Goal: Task Accomplishment & Management: Complete application form

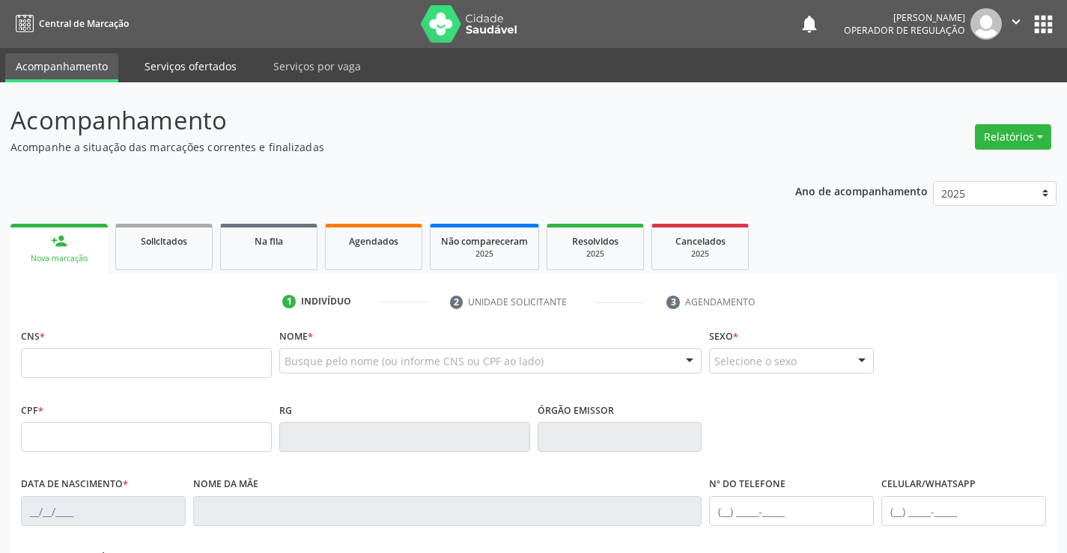
click at [172, 64] on link "Serviços ofertados" at bounding box center [190, 66] width 113 height 26
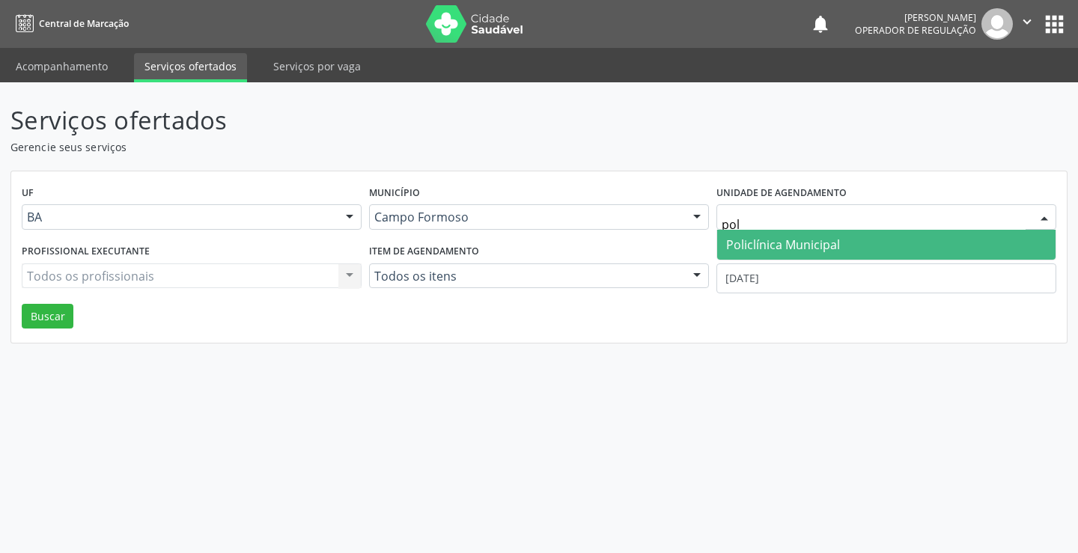
type input "poli"
click at [797, 240] on span "Policlínica Municipal" at bounding box center [783, 245] width 114 height 16
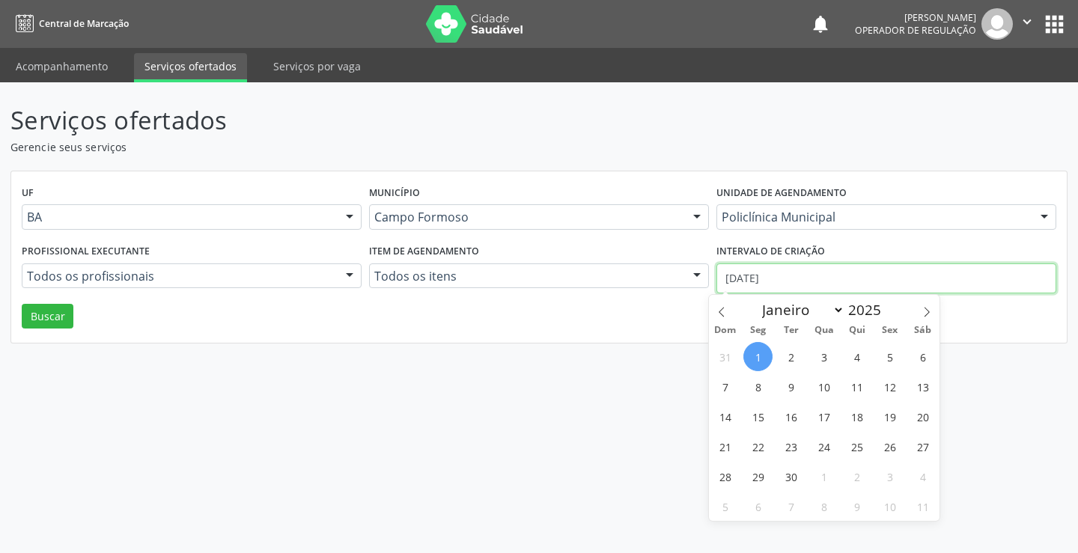
drag, startPoint x: 791, startPoint y: 274, endPoint x: 693, endPoint y: 298, distance: 100.9
click at [689, 306] on div "UF BA BA Nenhum resultado encontrado para: " " Não há nenhuma opção para ser ex…" at bounding box center [538, 257] width 1055 height 172
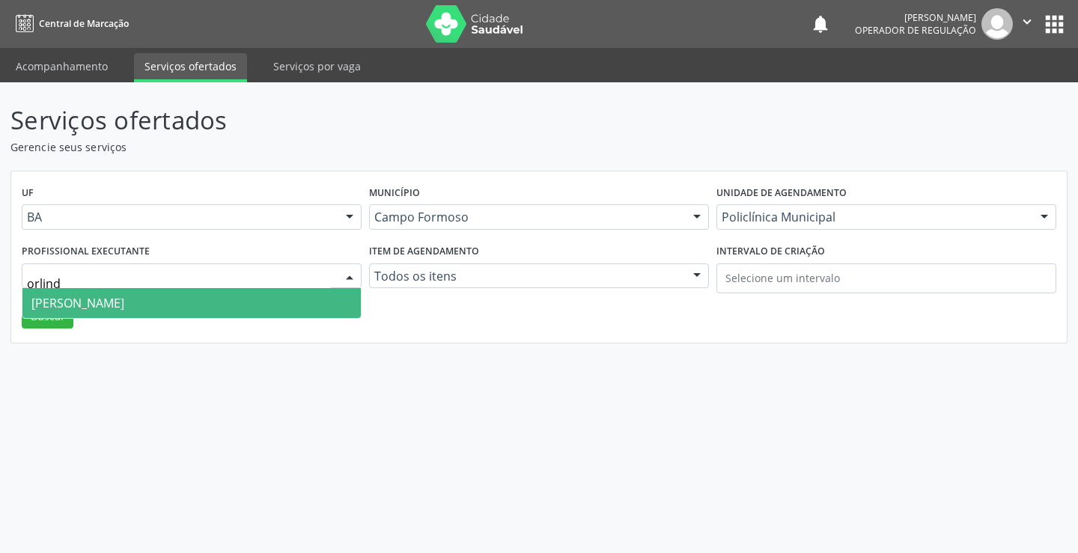
type input "orlindo"
click at [124, 296] on span "Orlindo Carvalho dos Santos" at bounding box center [77, 303] width 93 height 16
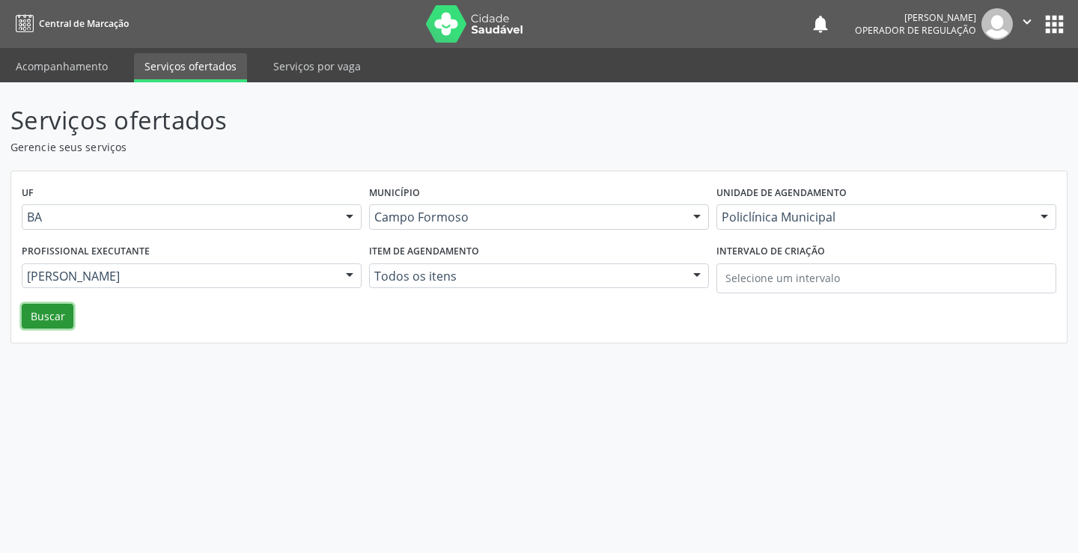
drag, startPoint x: 38, startPoint y: 316, endPoint x: 4, endPoint y: 303, distance: 36.0
click at [31, 313] on button "Buscar" at bounding box center [48, 316] width 52 height 25
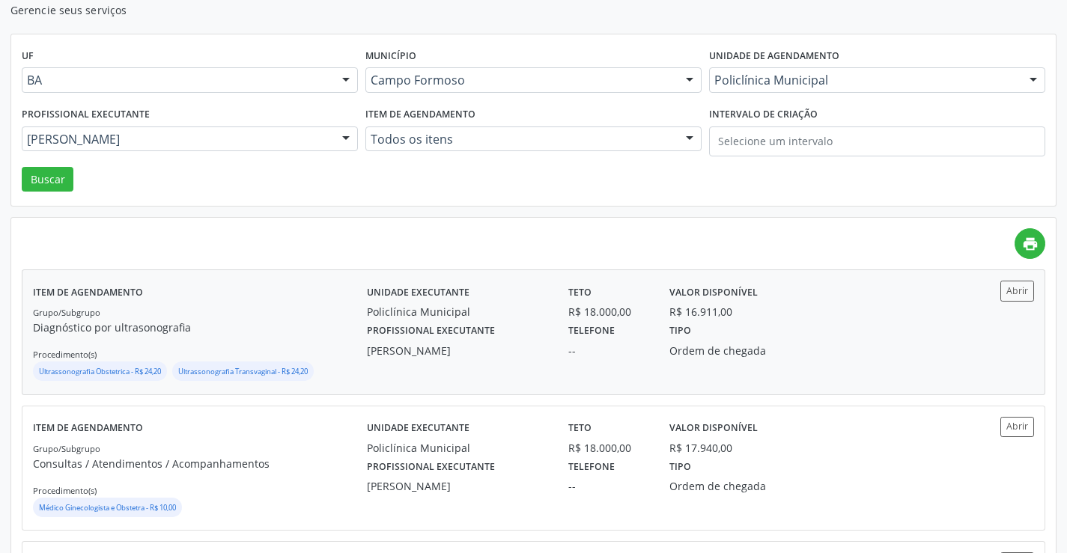
scroll to position [150, 0]
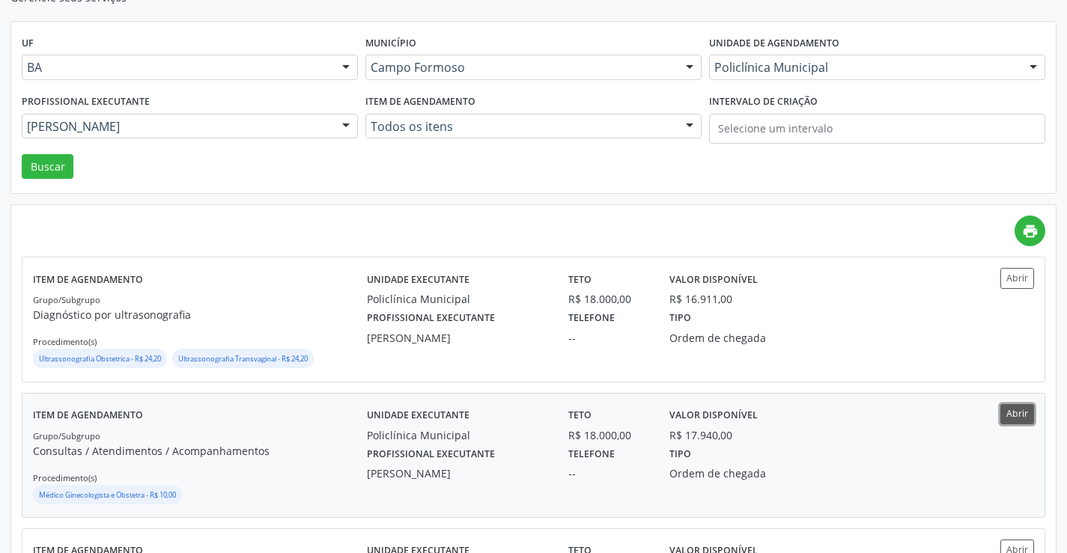
click at [1026, 412] on button "Abrir" at bounding box center [1017, 414] width 34 height 20
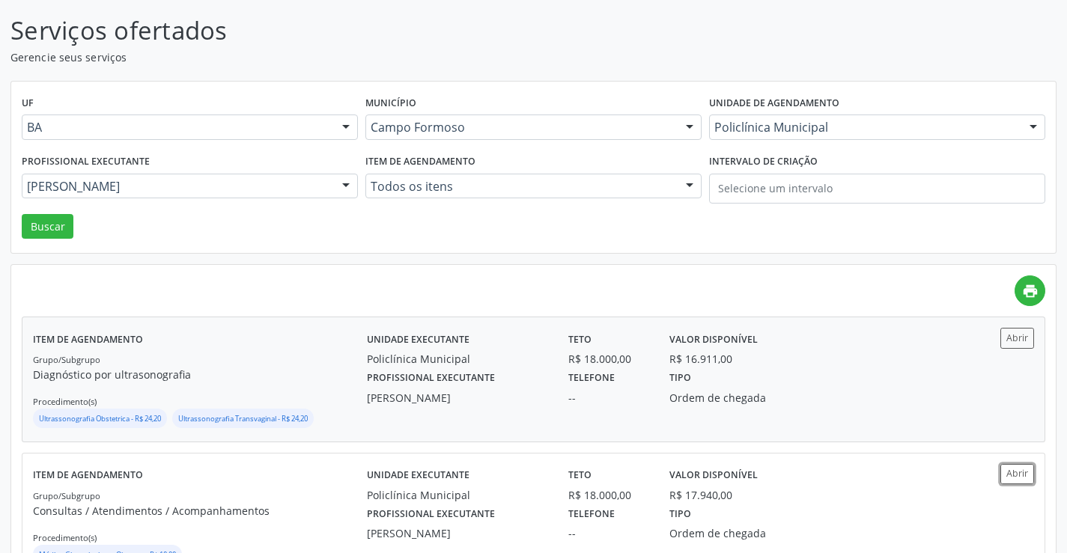
scroll to position [0, 0]
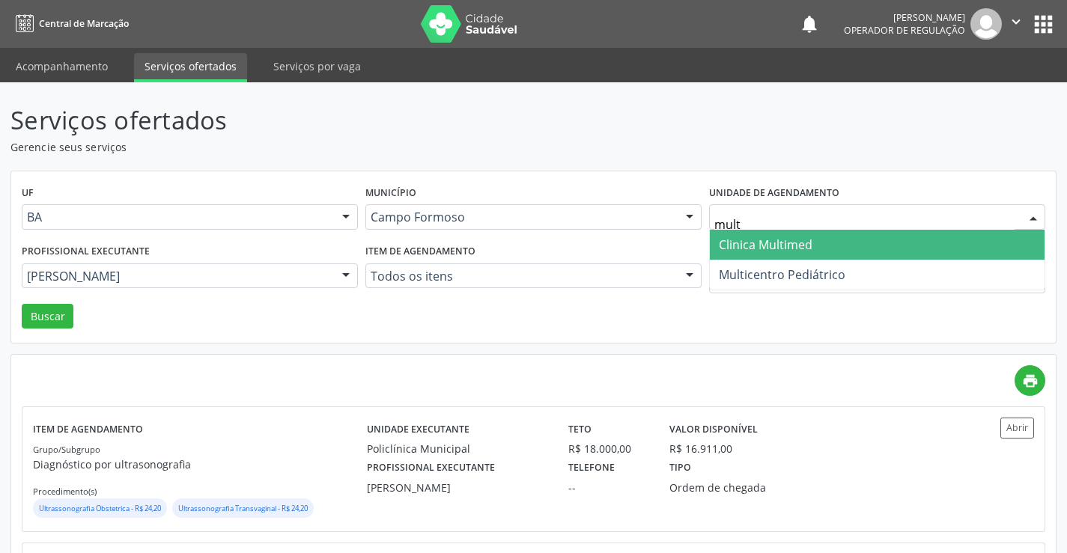
type input "multi"
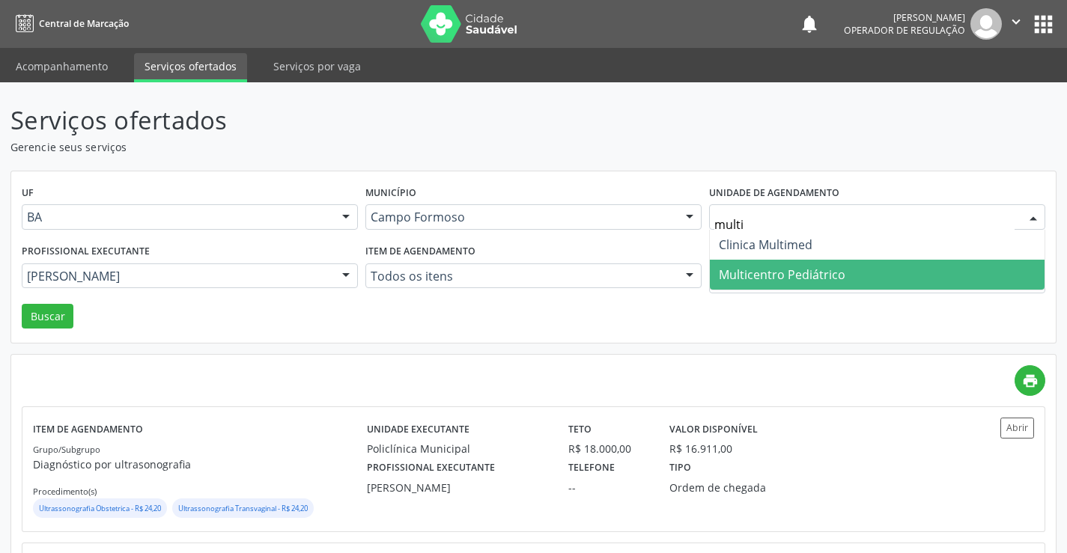
click at [784, 273] on span "Multicentro Pediátrico" at bounding box center [782, 274] width 126 height 16
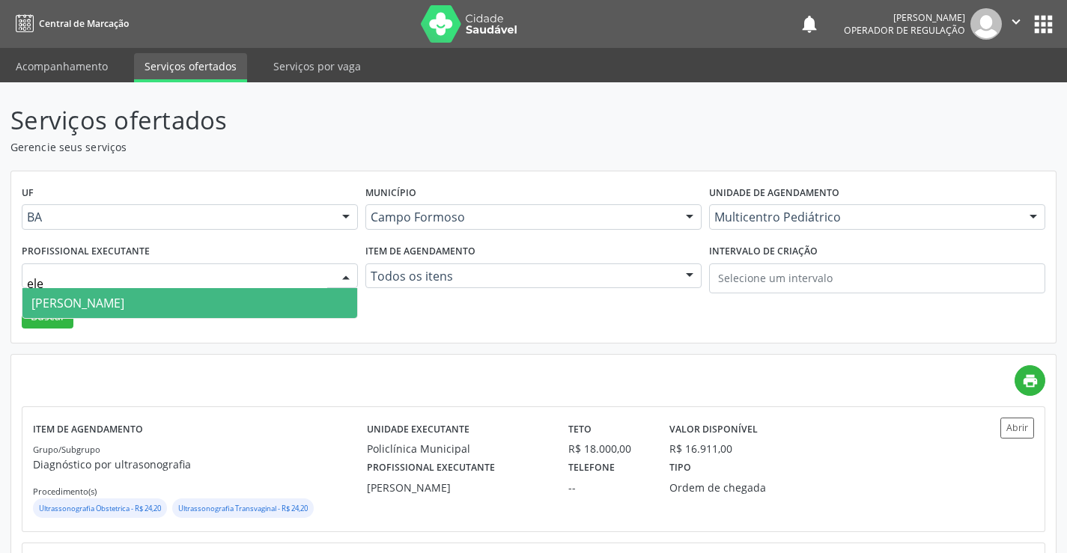
type input "elen"
click at [124, 311] on span "Maria Eleny Goncalves de Oliveira Porto" at bounding box center [77, 303] width 93 height 16
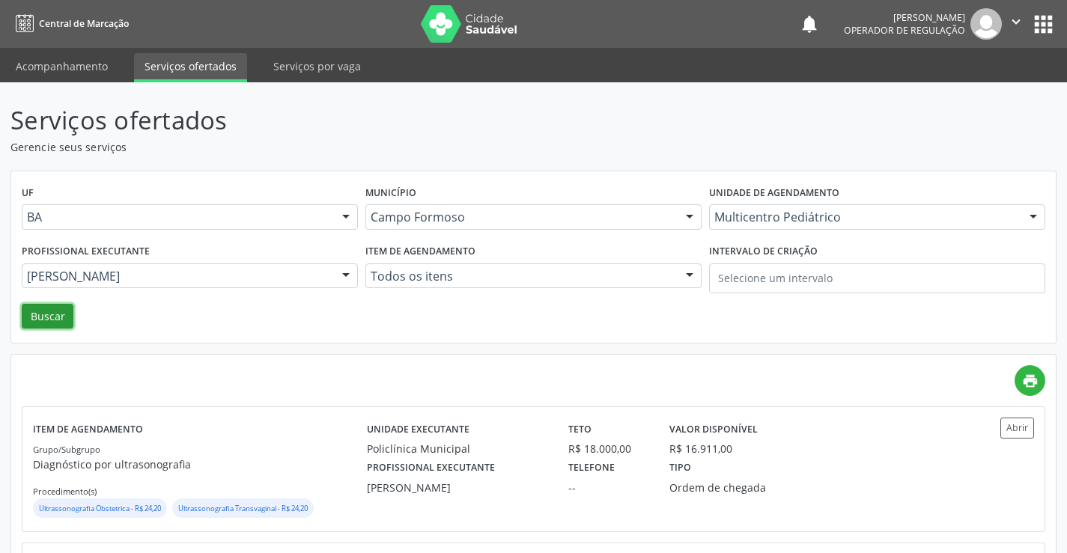
click at [39, 308] on button "Buscar" at bounding box center [48, 316] width 52 height 25
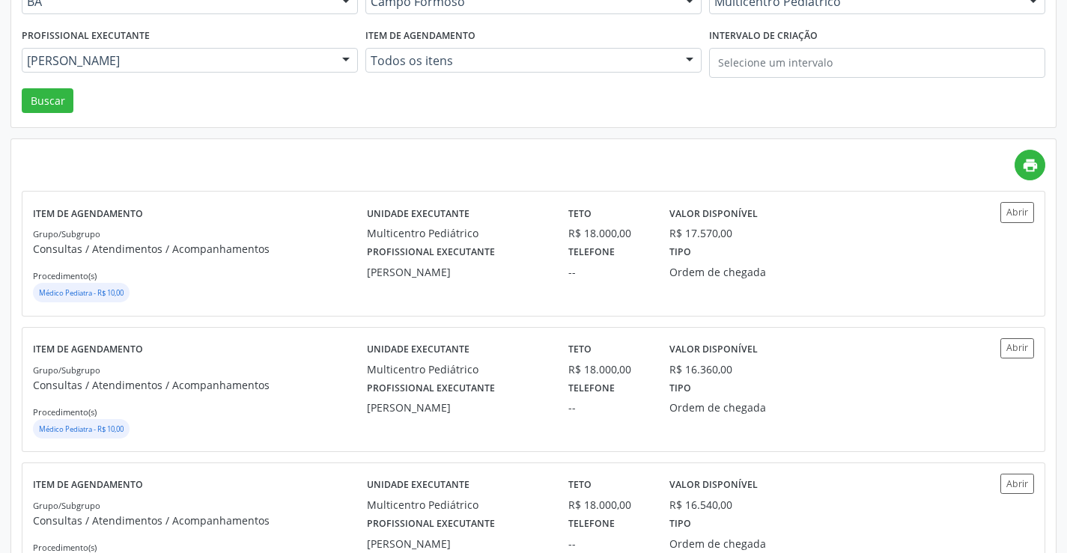
scroll to position [225, 0]
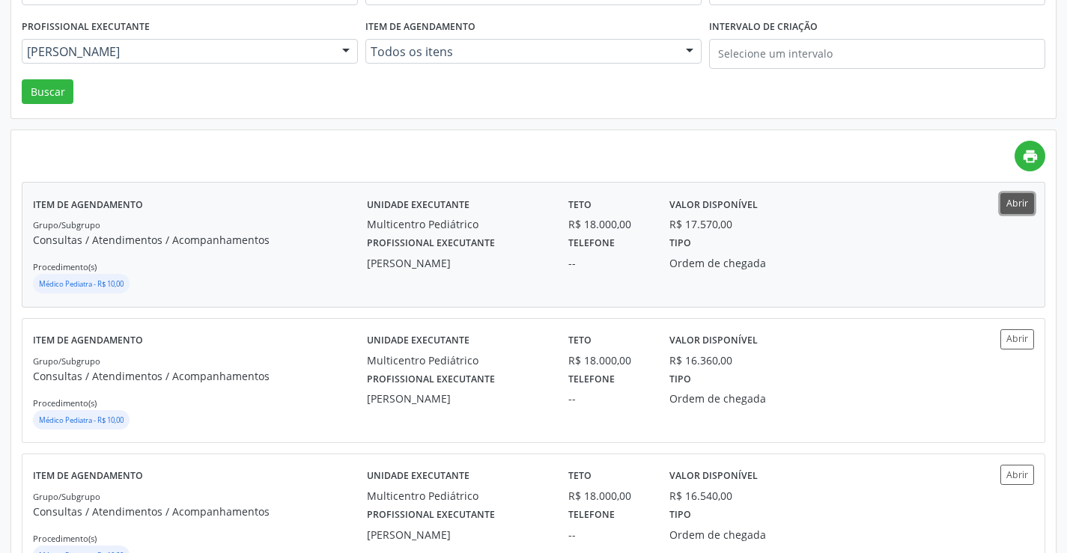
click at [1015, 201] on button "Abrir" at bounding box center [1017, 203] width 34 height 20
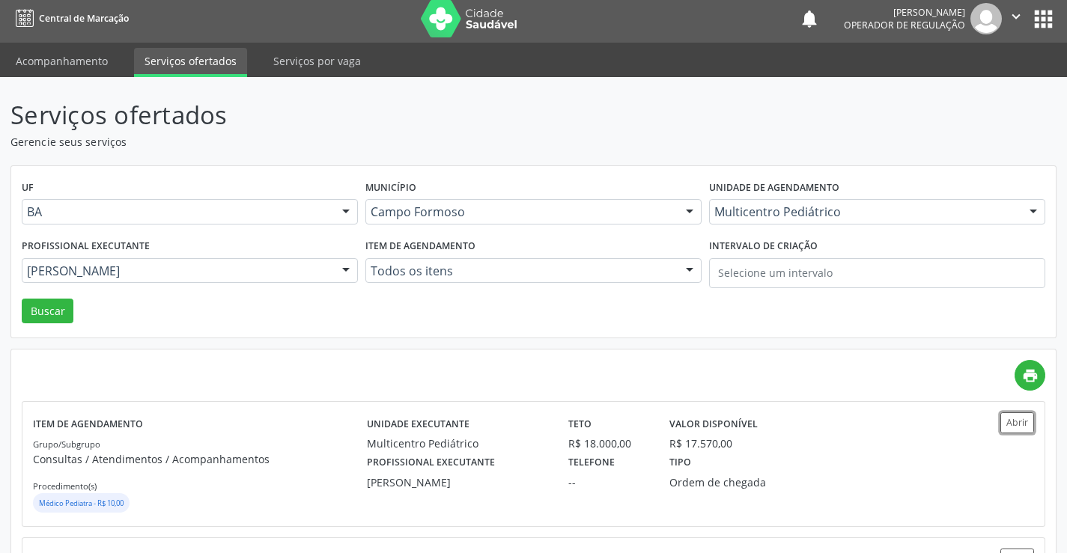
scroll to position [0, 0]
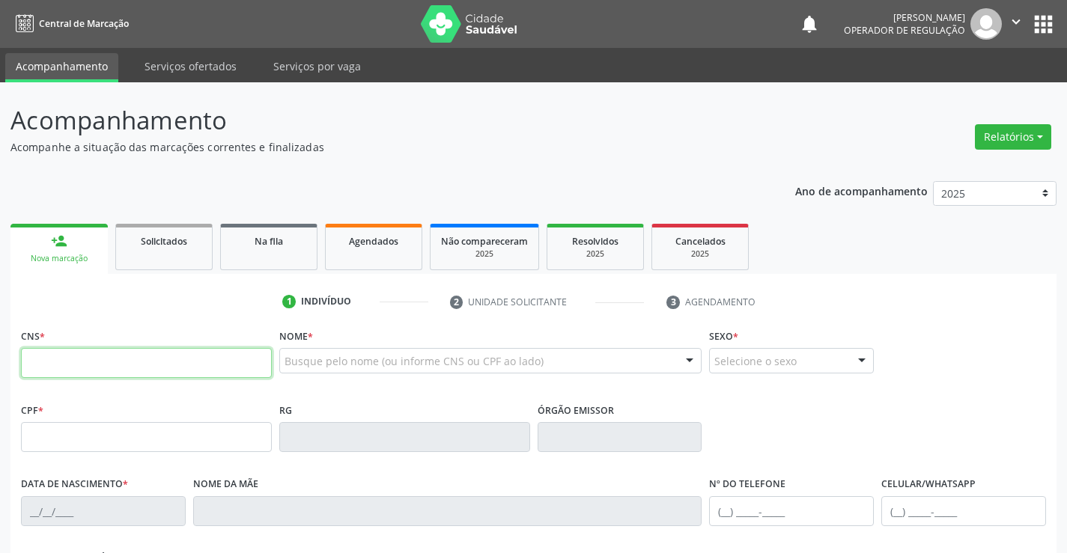
click at [125, 371] on input "text" at bounding box center [146, 363] width 251 height 30
type input "707 5002 9424 4090"
type input "07/06/2025"
type input "S/N"
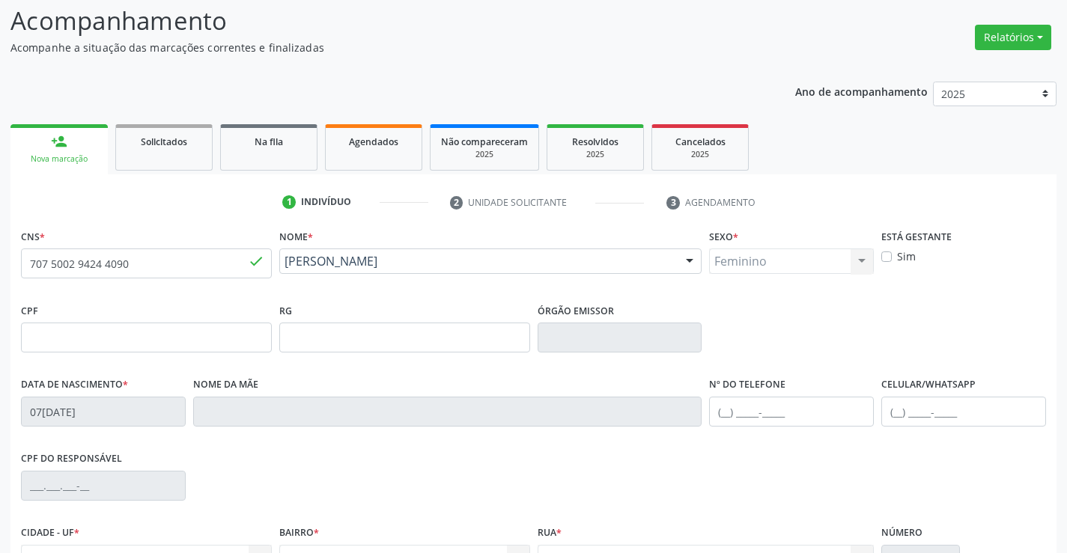
scroll to position [258, 0]
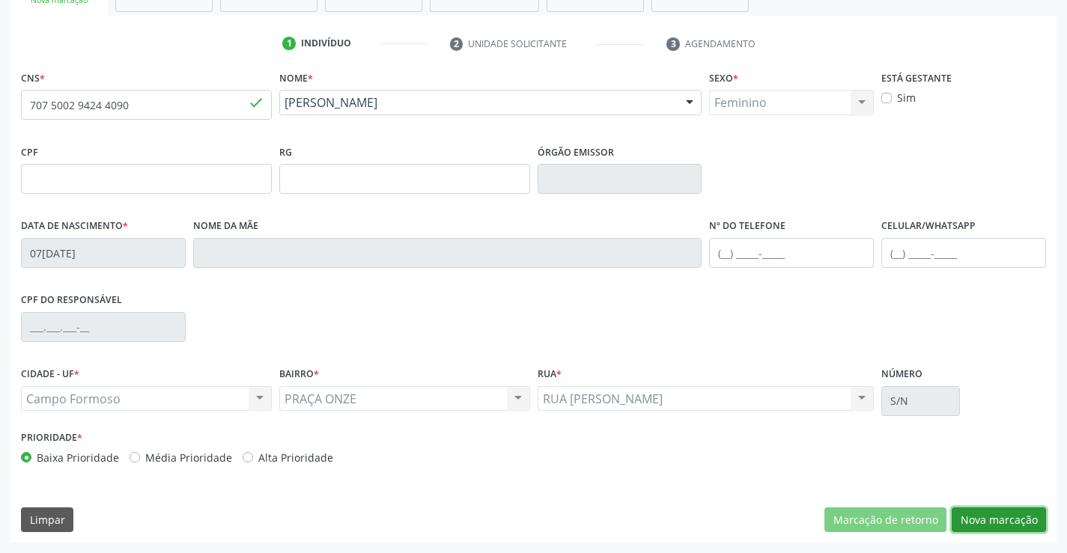
click at [987, 518] on button "Nova marcação" at bounding box center [998, 519] width 94 height 25
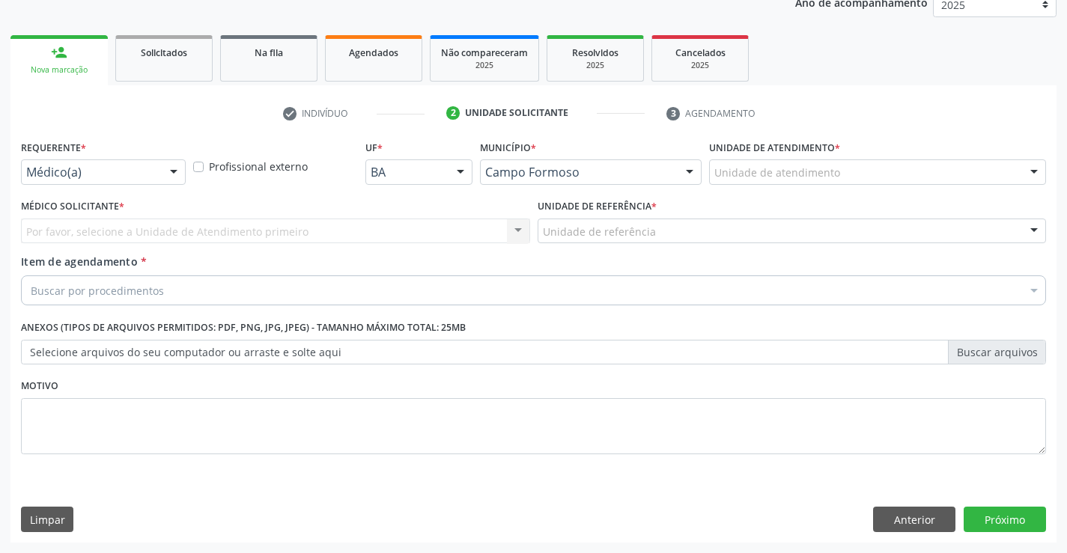
scroll to position [189, 0]
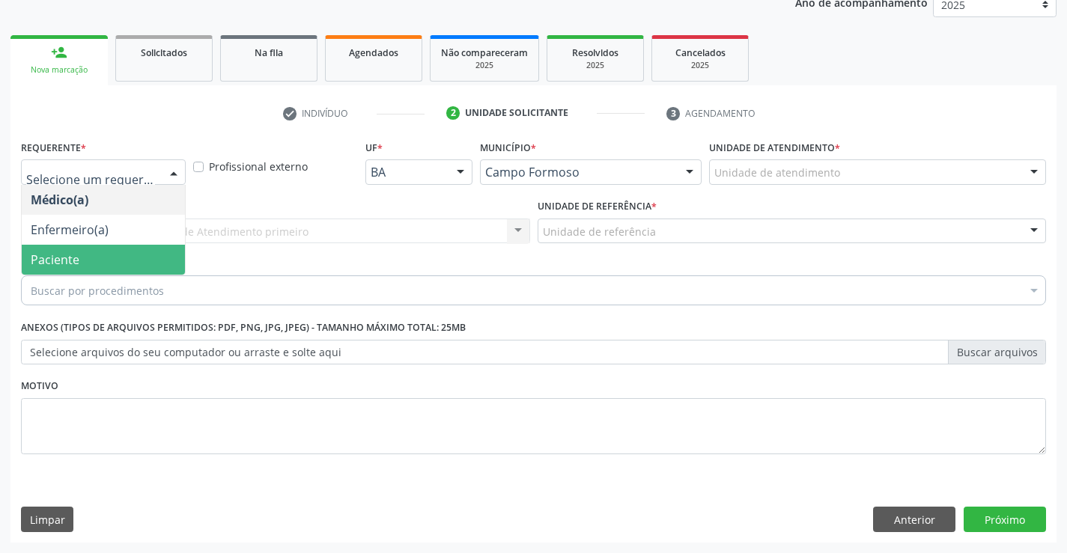
click at [74, 253] on span "Paciente" at bounding box center [55, 259] width 49 height 16
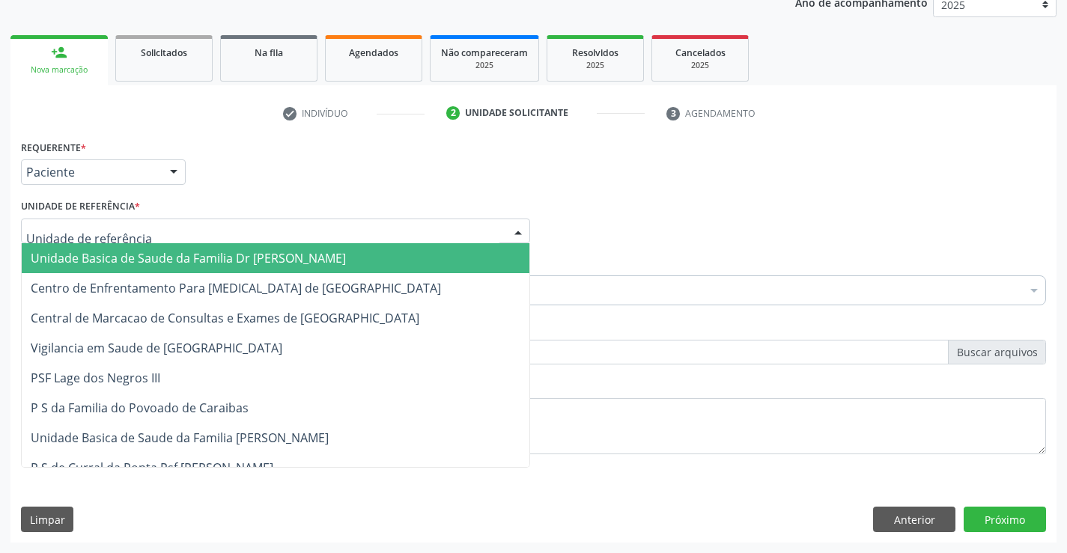
click at [93, 261] on span "Unidade Basica de Saude da Familia Dr [PERSON_NAME]" at bounding box center [188, 258] width 315 height 16
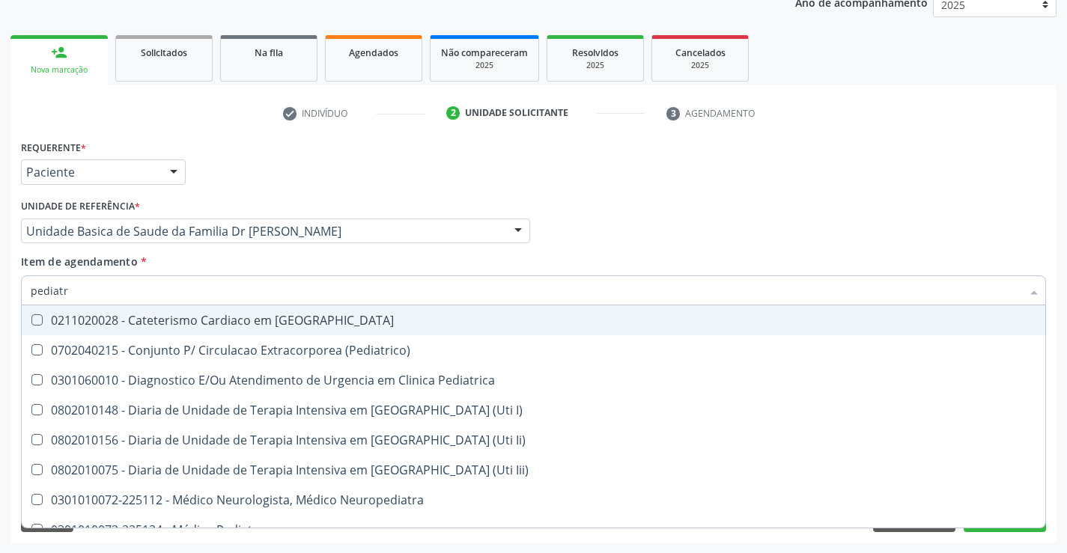
type input "pediatra"
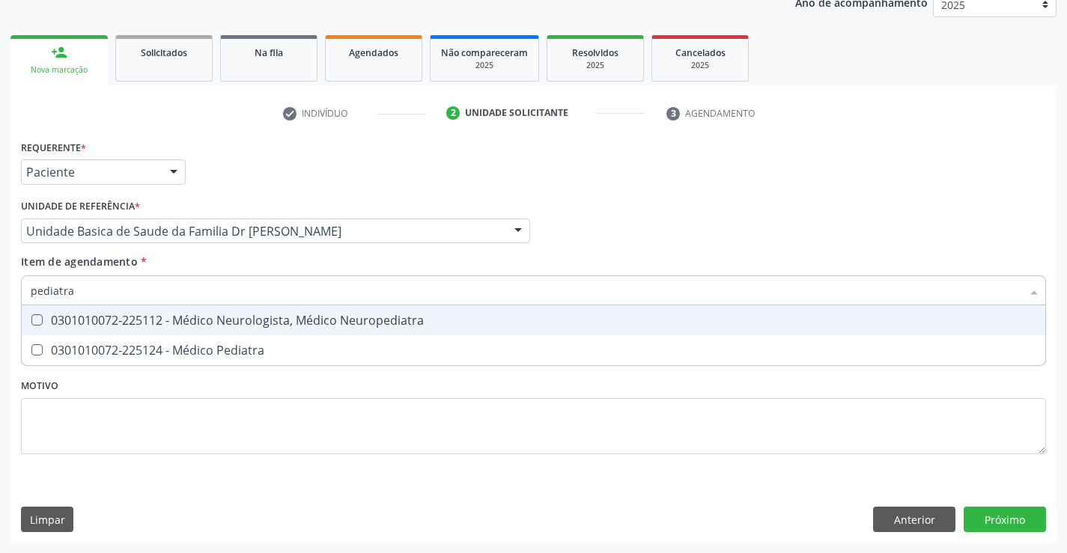
click at [155, 335] on span "0301010072-225112 - Médico Neurologista, Médico Neuropediatra" at bounding box center [533, 320] width 1023 height 30
click at [236, 323] on div "0301010072-225112 - Médico Neurologista, Médico Neuropediatra" at bounding box center [533, 320] width 1005 height 12
checkbox Neuropediatra "false"
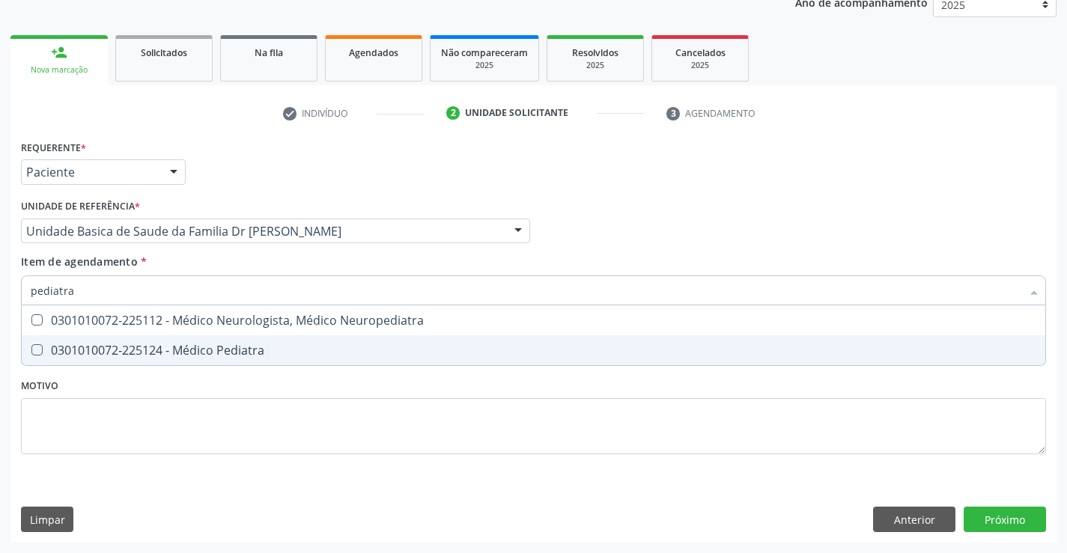
click at [238, 354] on div "0301010072-225124 - Médico Pediatra" at bounding box center [533, 350] width 1005 height 12
checkbox Pediatra "true"
click at [1001, 514] on div "Requerente * Paciente Médico(a) Enfermeiro(a) Paciente Nenhum resultado encontr…" at bounding box center [533, 339] width 1046 height 406
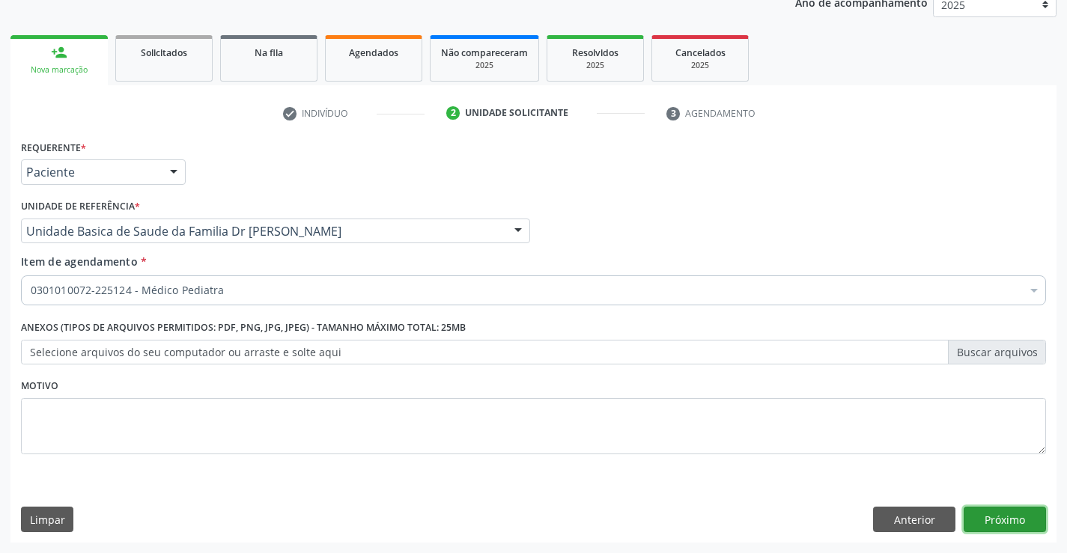
click at [1001, 514] on button "Próximo" at bounding box center [1004, 519] width 82 height 25
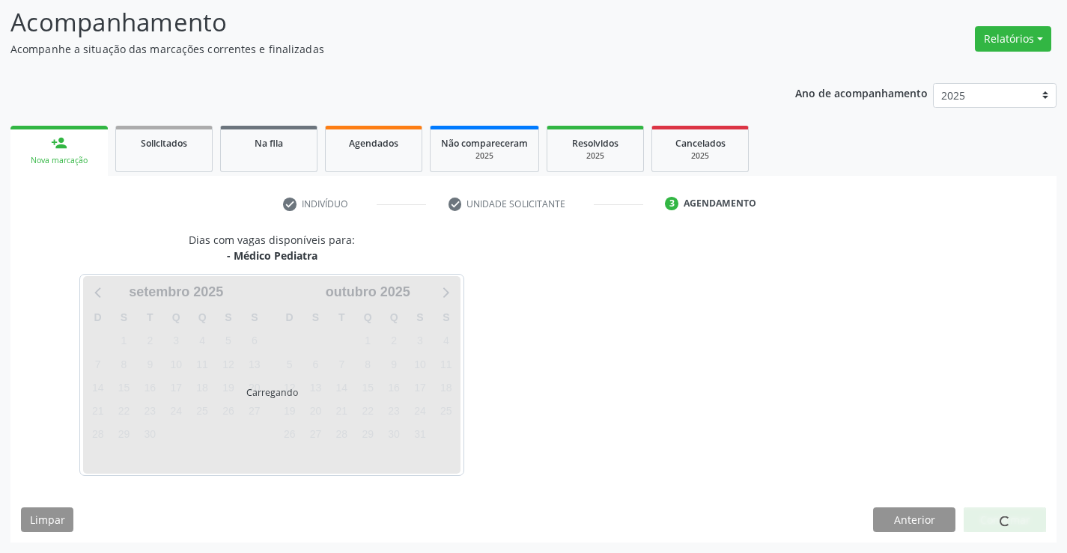
scroll to position [98, 0]
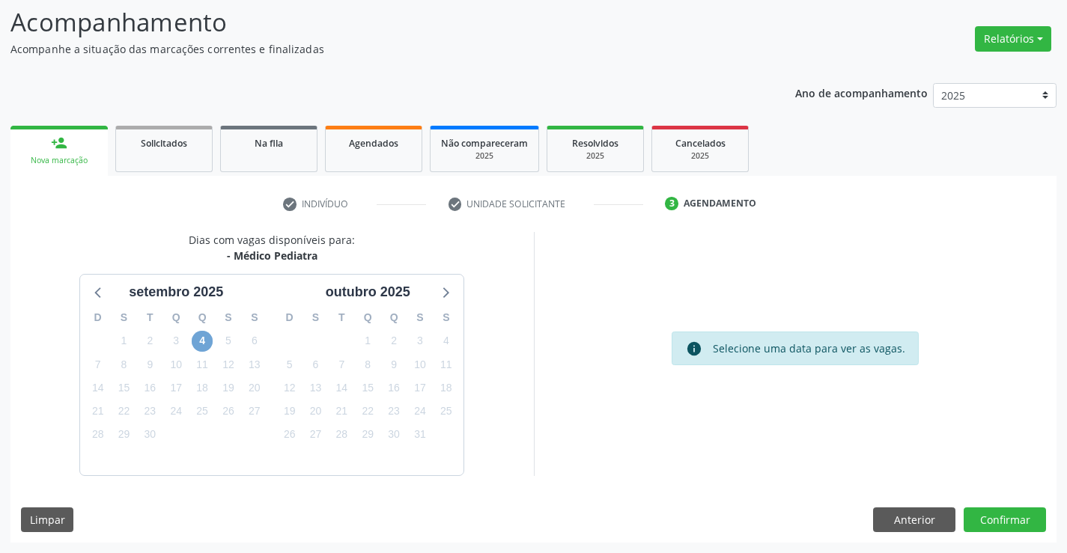
click at [204, 338] on span "4" at bounding box center [202, 341] width 21 height 21
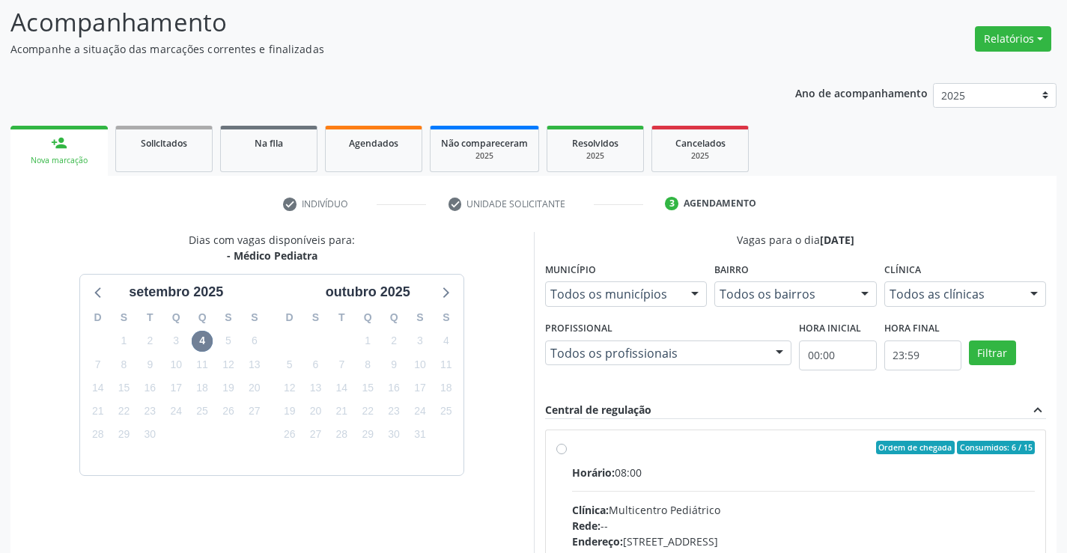
click at [751, 451] on div "Ordem de chegada Consumidos: 6 / 15" at bounding box center [803, 447] width 463 height 13
click at [567, 451] on input "Ordem de chegada Consumidos: 6 / 15 Horário: 08:00 Clínica: Multicentro Pediátr…" at bounding box center [561, 447] width 10 height 13
radio input "true"
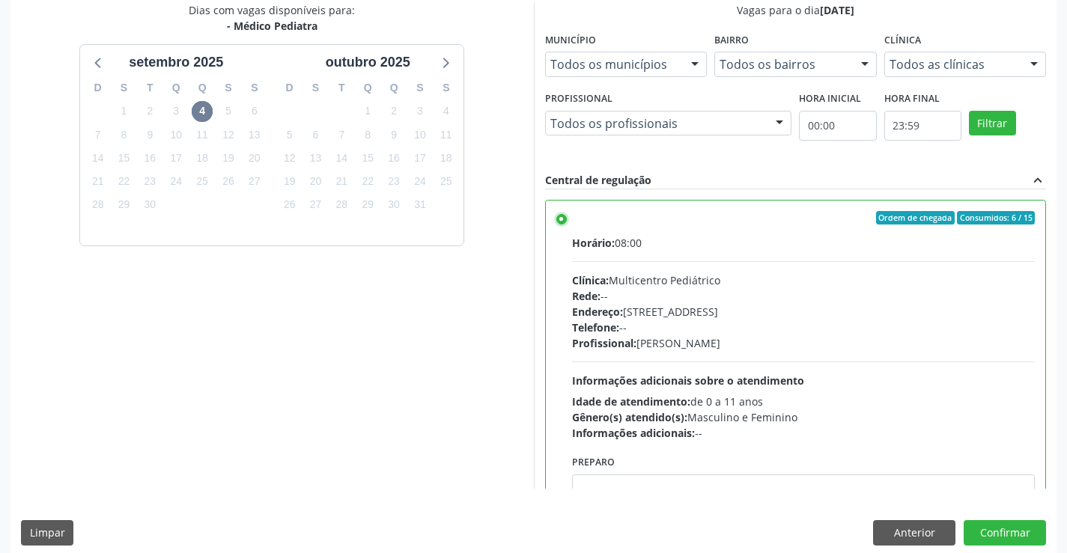
scroll to position [341, 0]
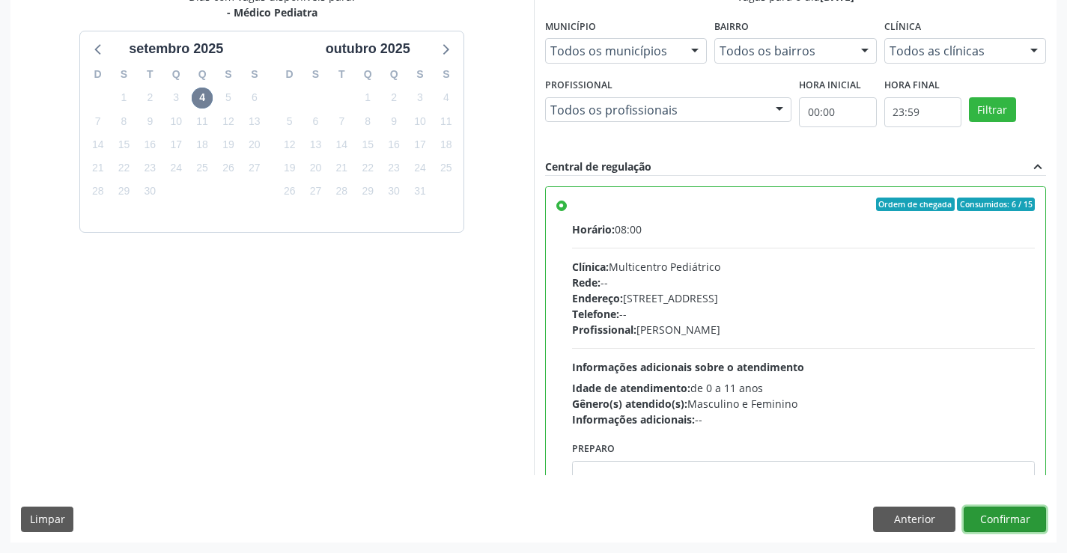
click at [998, 516] on button "Confirmar" at bounding box center [1004, 519] width 82 height 25
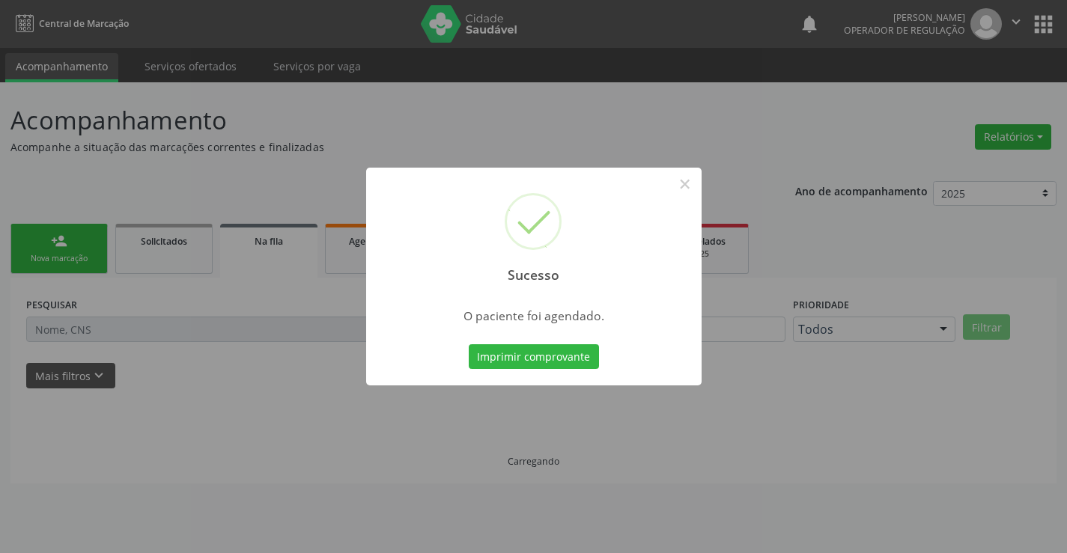
scroll to position [0, 0]
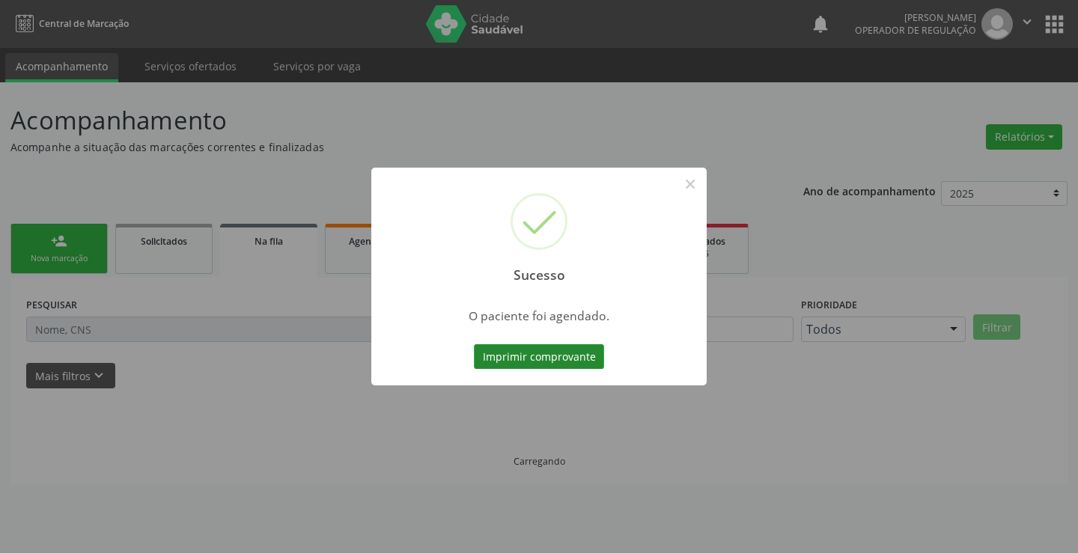
click at [513, 356] on button "Imprimir comprovante" at bounding box center [539, 356] width 130 height 25
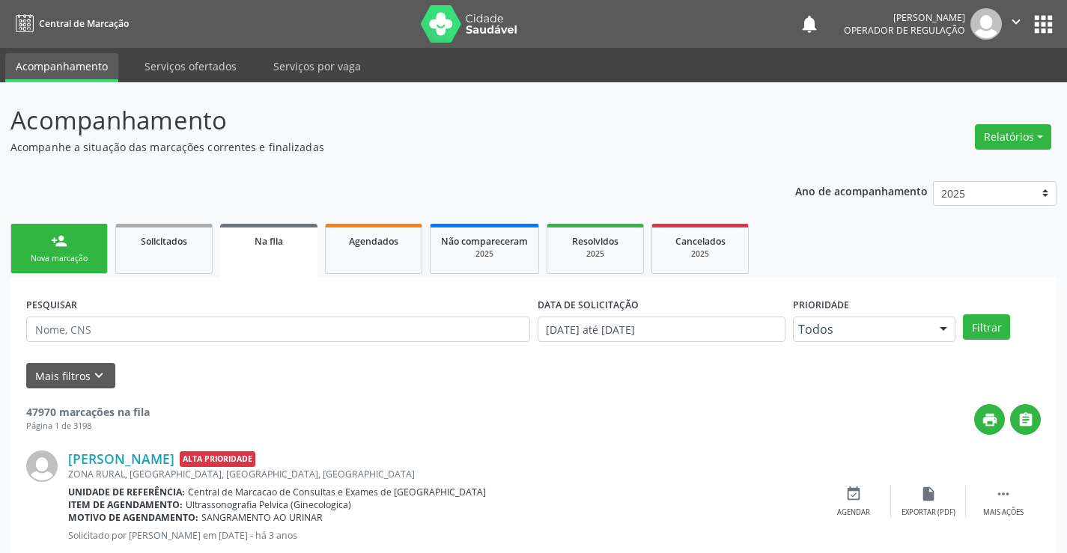
click at [67, 248] on div "person_add" at bounding box center [59, 241] width 16 height 16
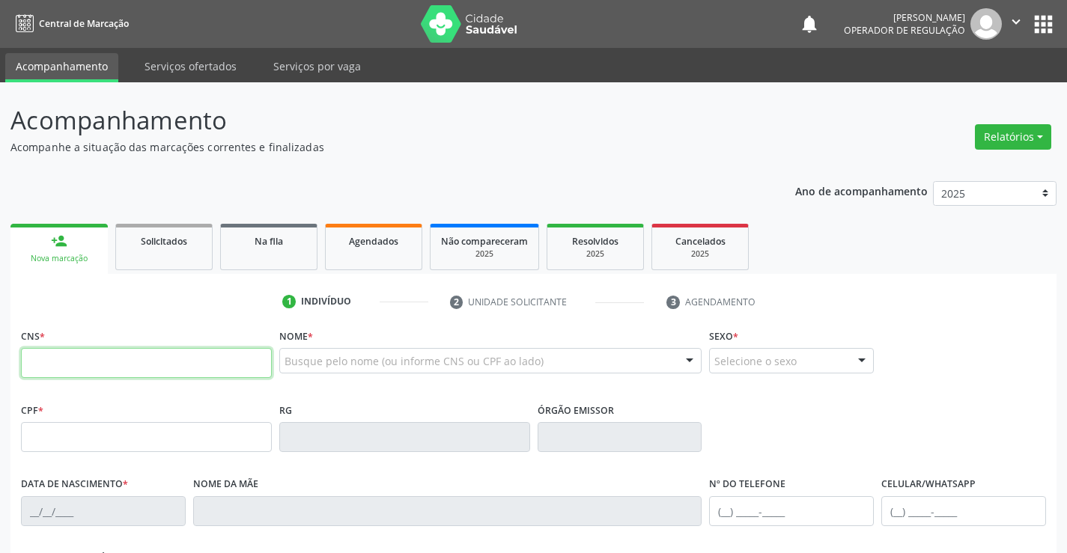
click at [112, 359] on input "text" at bounding box center [146, 363] width 251 height 30
click at [112, 361] on input "text" at bounding box center [146, 363] width 251 height 30
type input "708 2091 1102 8546"
type input "0506302296"
type input "10/02/1945"
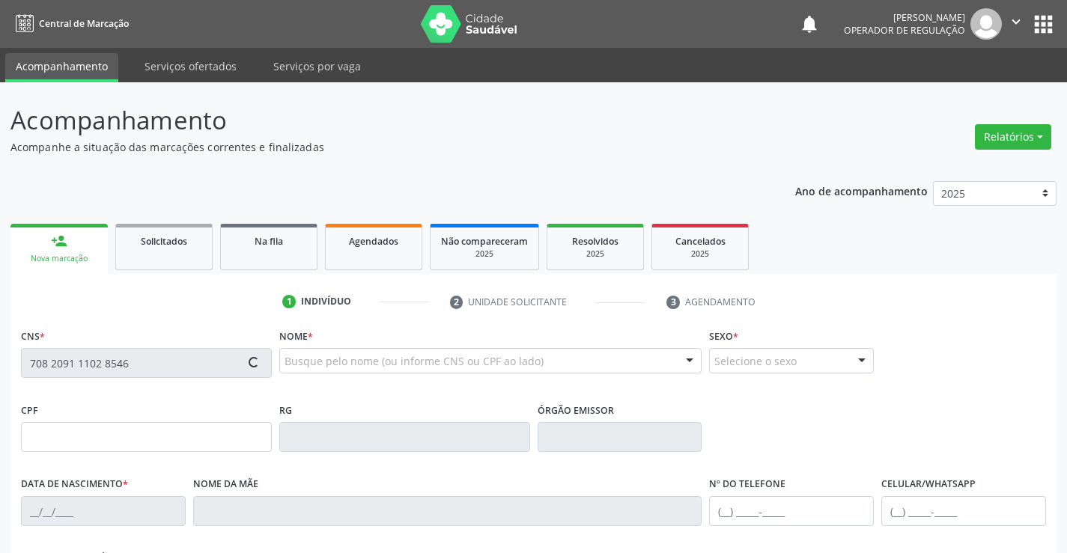
type input "S/N"
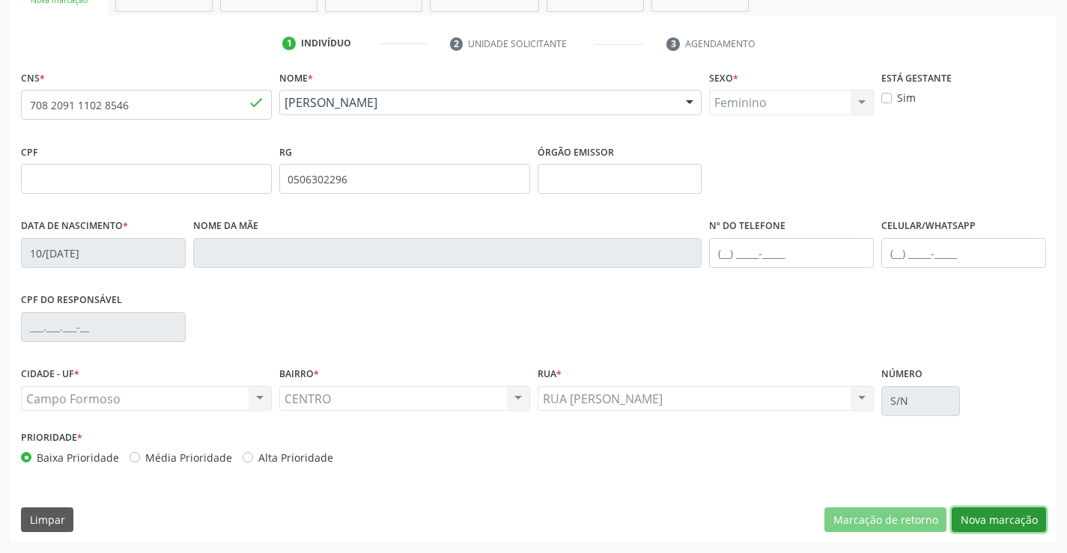
click at [985, 514] on button "Nova marcação" at bounding box center [998, 519] width 94 height 25
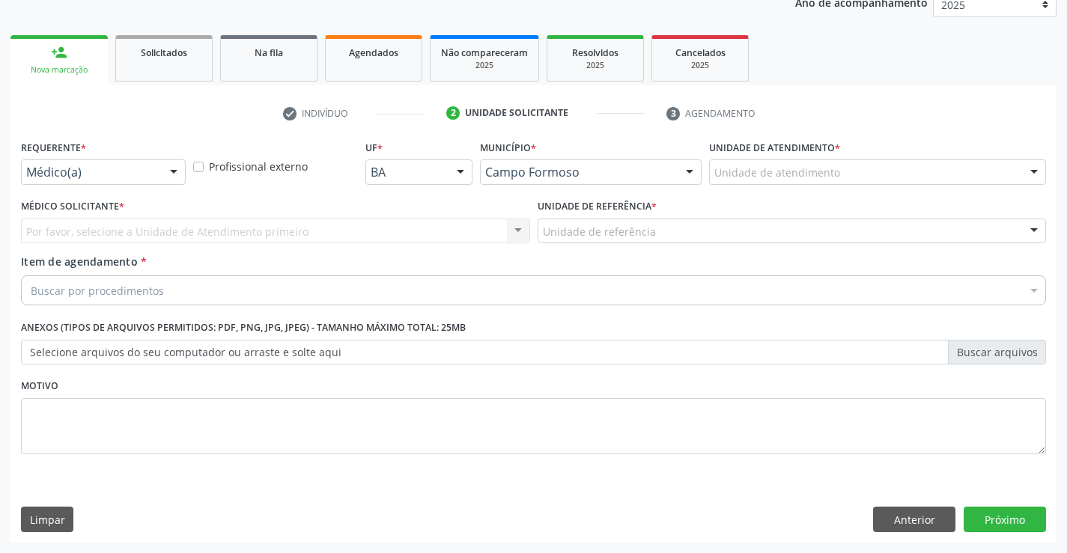
scroll to position [189, 0]
drag, startPoint x: 130, startPoint y: 169, endPoint x: 128, endPoint y: 182, distance: 12.9
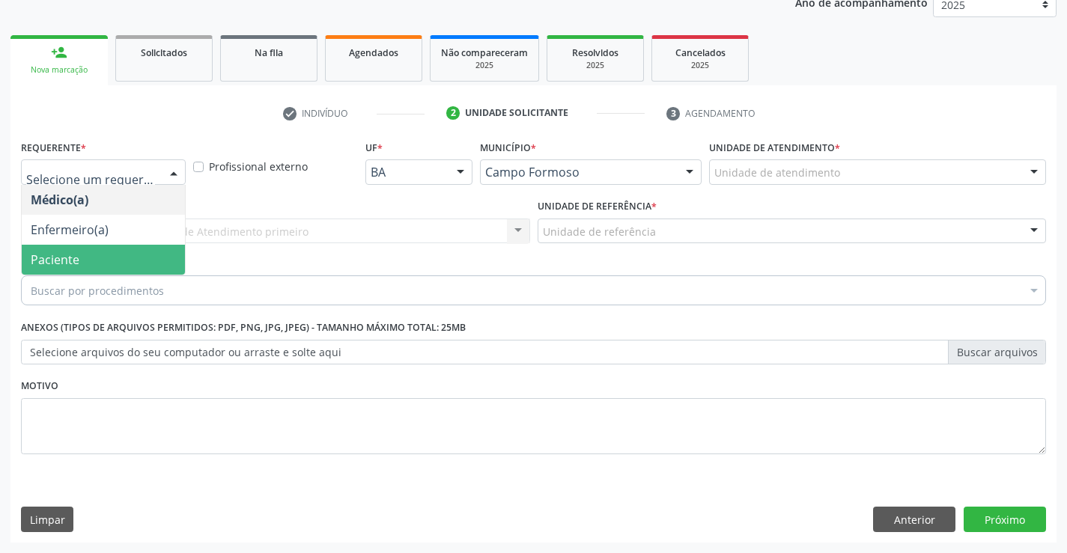
click at [106, 259] on span "Paciente" at bounding box center [103, 260] width 163 height 30
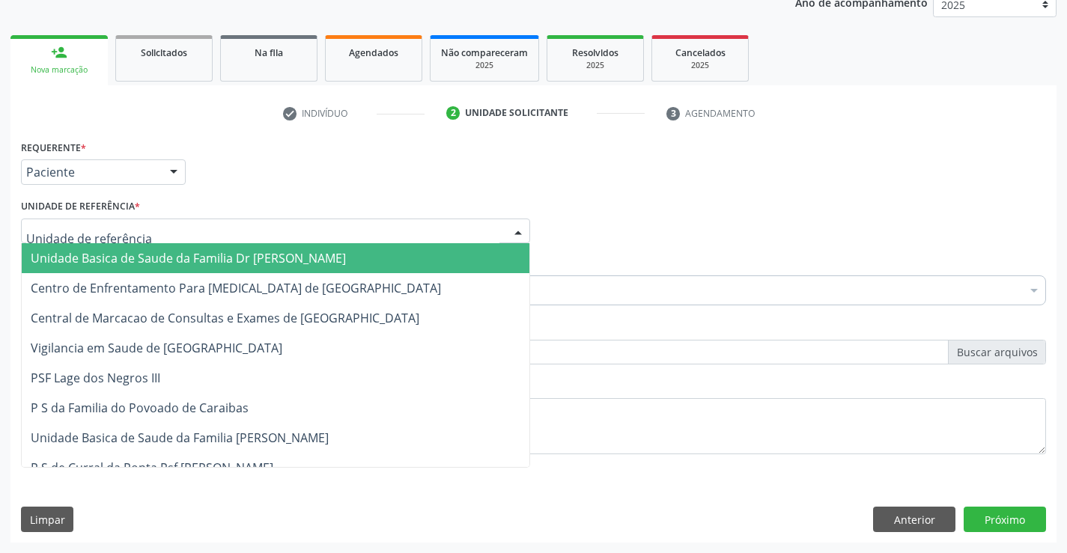
click at [115, 253] on span "Unidade Basica de Saude da Familia Dr [PERSON_NAME]" at bounding box center [188, 258] width 315 height 16
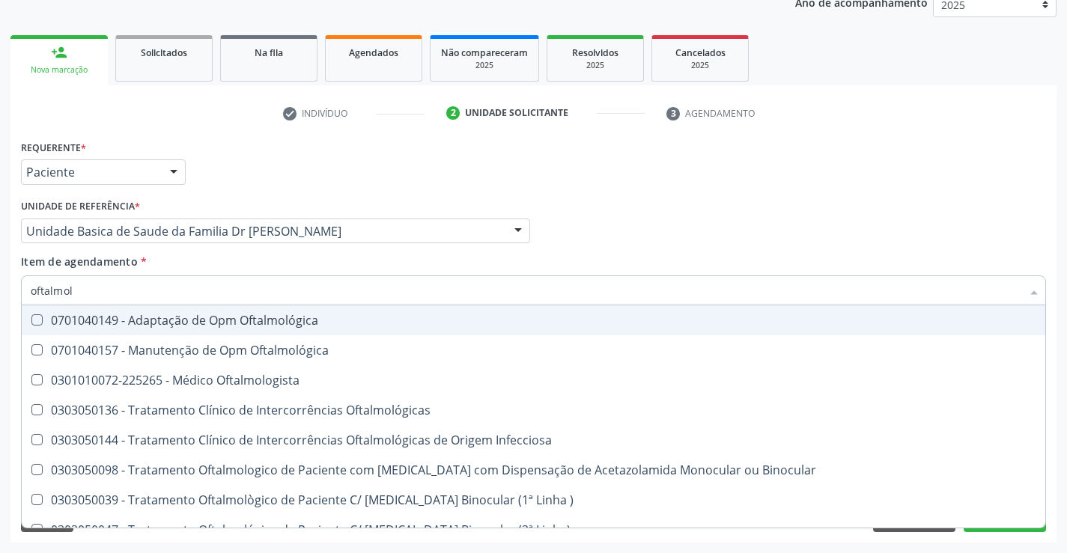
type input "oftalmolo"
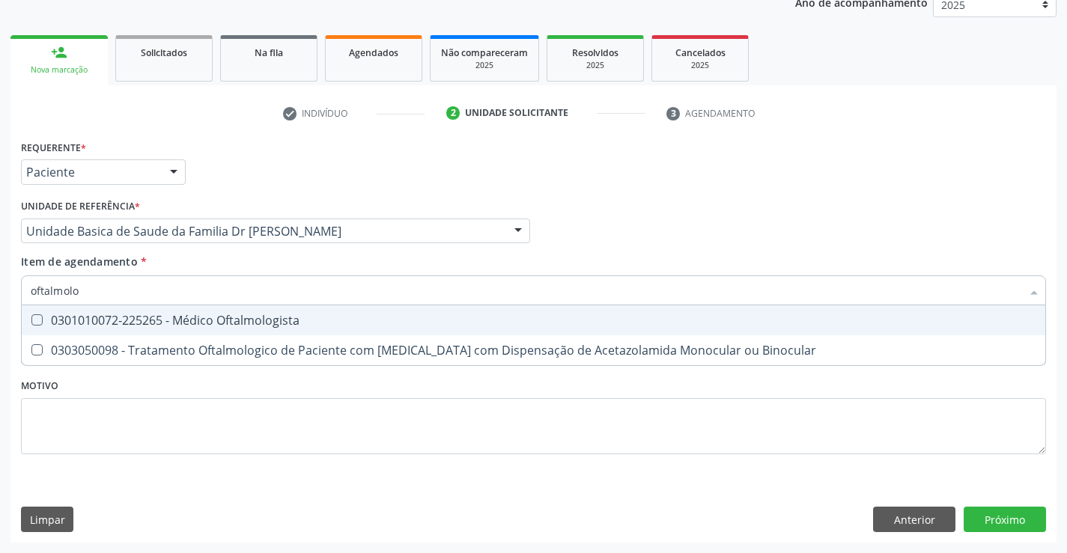
click at [183, 320] on div "0301010072-225265 - Médico Oftalmologista" at bounding box center [533, 320] width 1005 height 12
checkbox Oftalmologista "true"
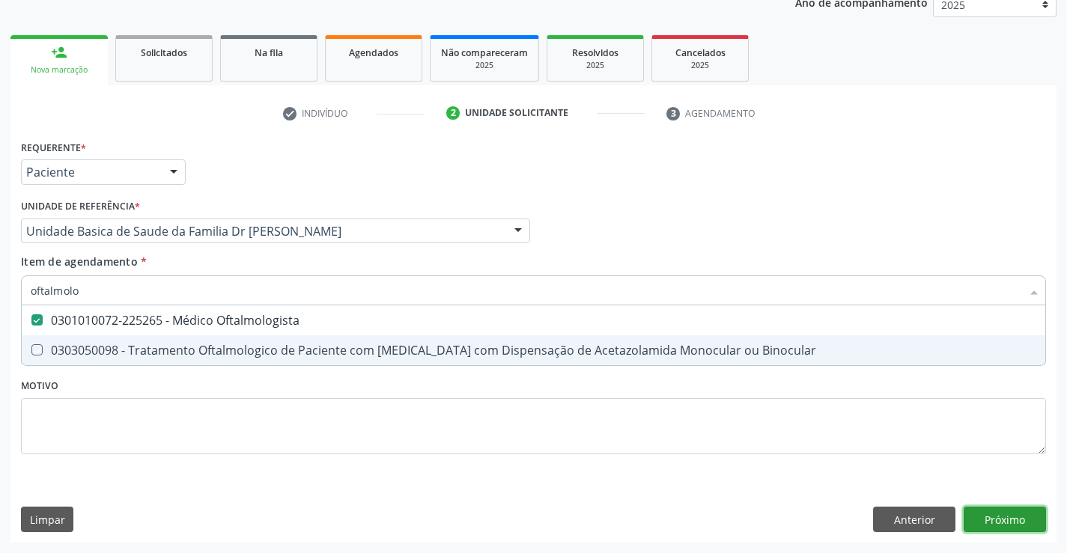
click at [1003, 516] on div "Requerente * Paciente Médico(a) Enfermeiro(a) Paciente Nenhum resultado encontr…" at bounding box center [533, 339] width 1046 height 406
checkbox Binocular "true"
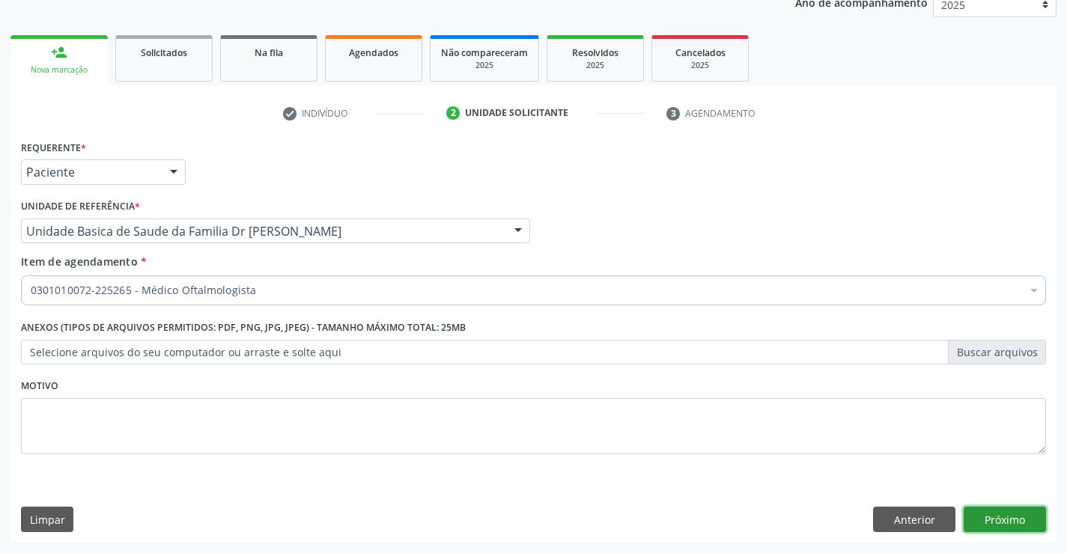
click at [1005, 516] on button "Próximo" at bounding box center [1004, 519] width 82 height 25
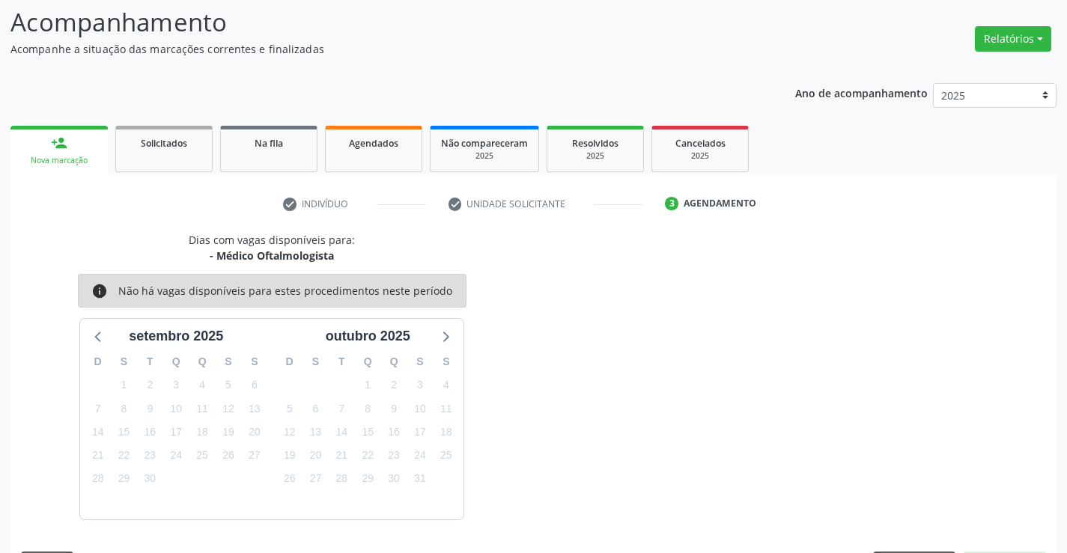
scroll to position [142, 0]
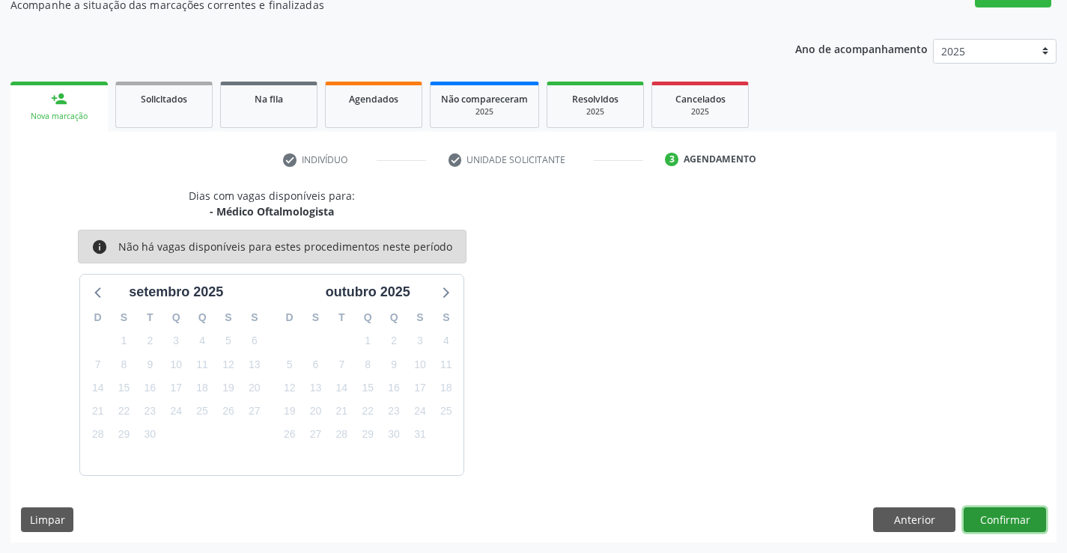
click at [1005, 516] on button "Confirmar" at bounding box center [1004, 519] width 82 height 25
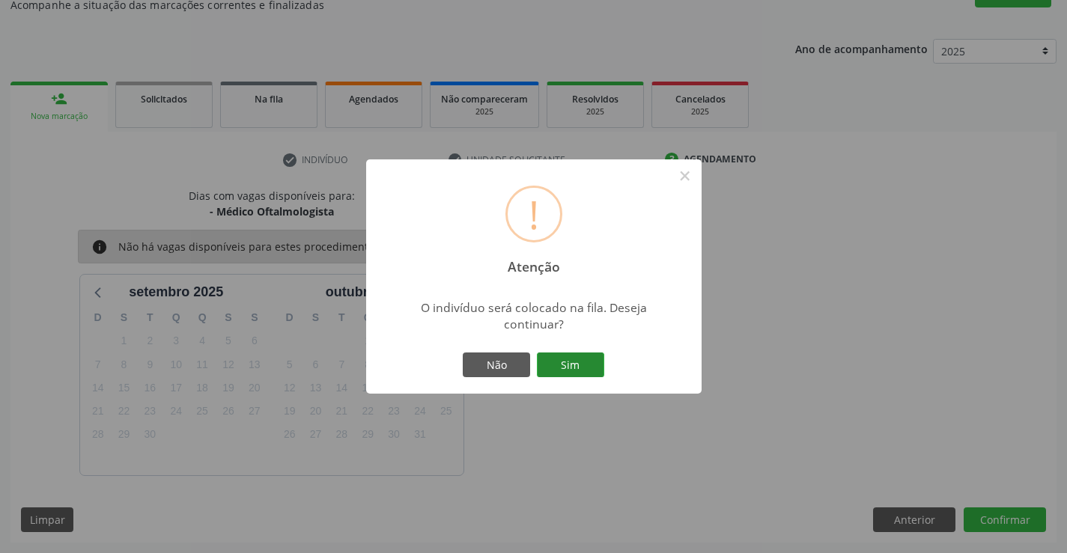
click at [552, 362] on button "Sim" at bounding box center [570, 365] width 67 height 25
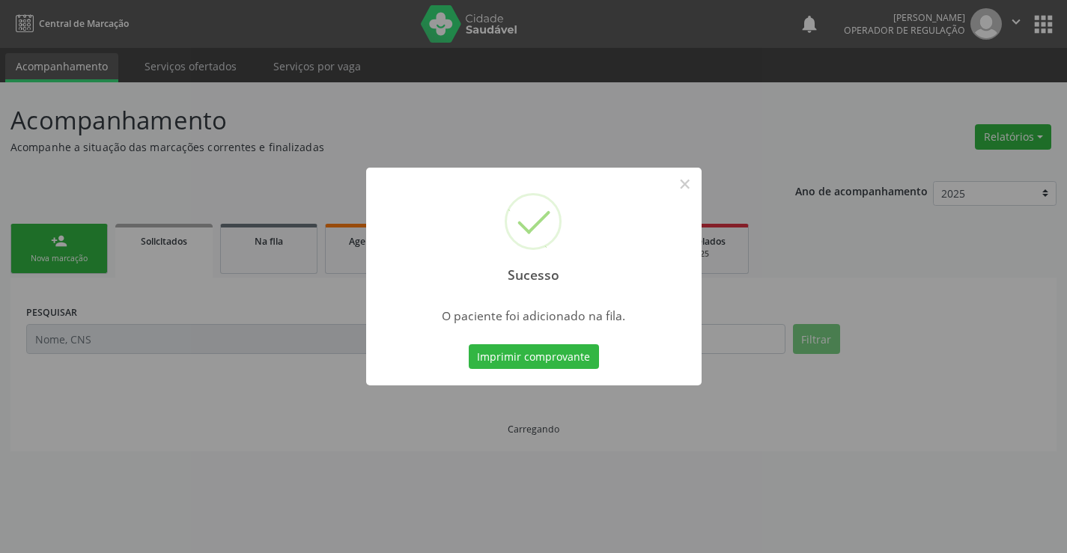
scroll to position [0, 0]
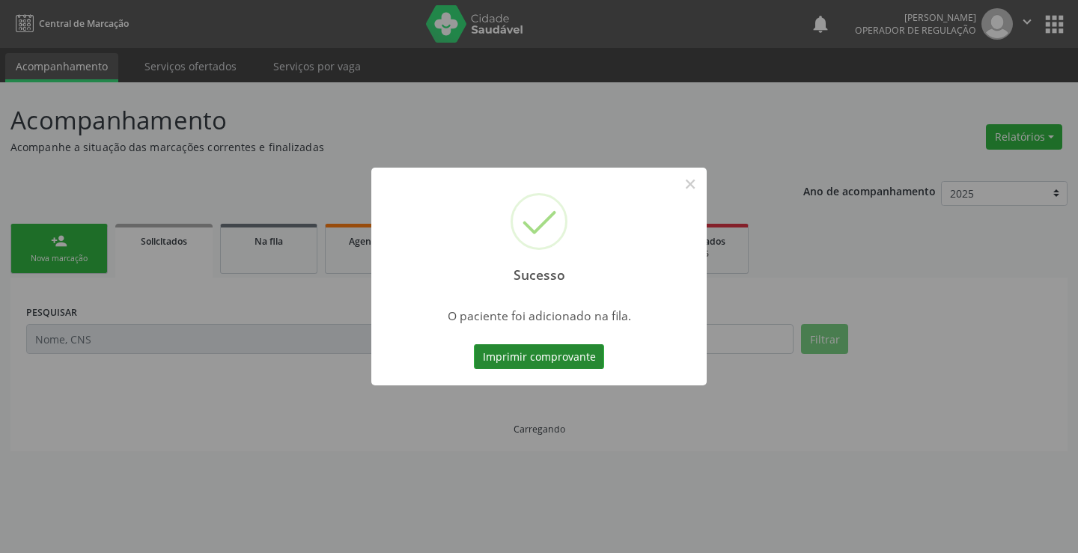
click at [553, 362] on button "Imprimir comprovante" at bounding box center [539, 356] width 130 height 25
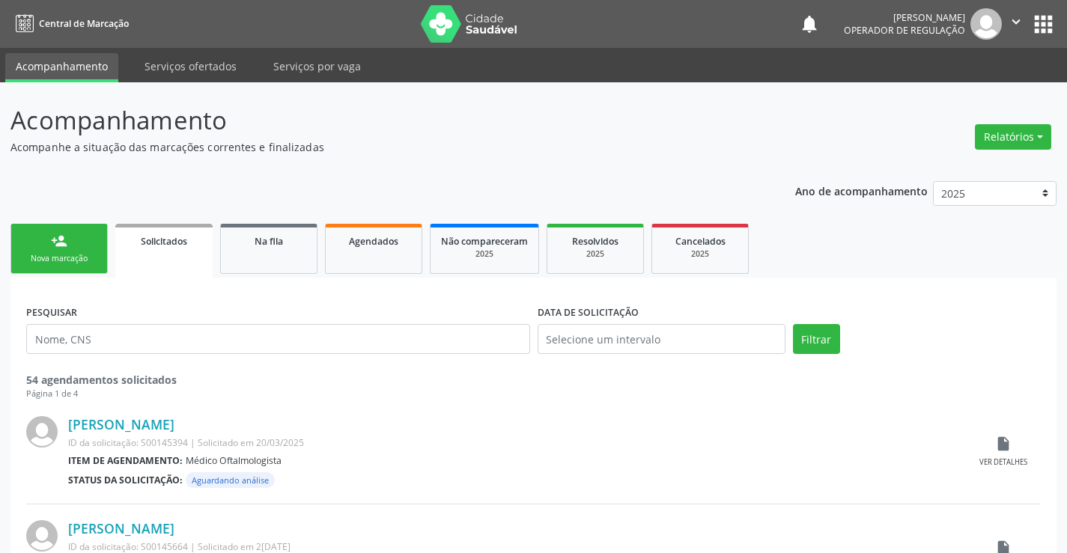
click at [64, 239] on div "person_add" at bounding box center [59, 241] width 16 height 16
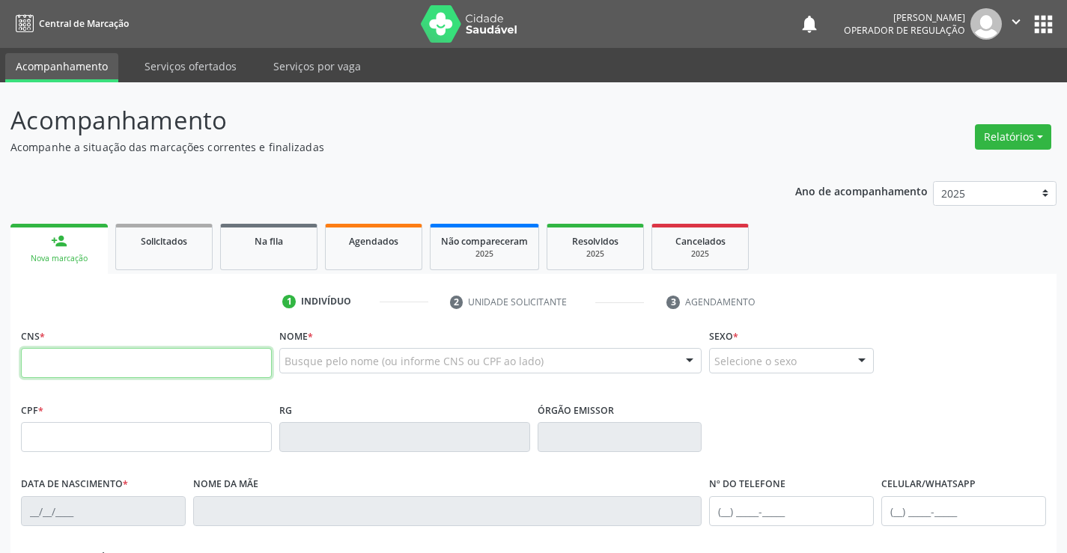
click at [126, 368] on input "text" at bounding box center [146, 363] width 251 height 30
click at [251, 240] on div "Na fila" at bounding box center [268, 241] width 75 height 16
select select "8"
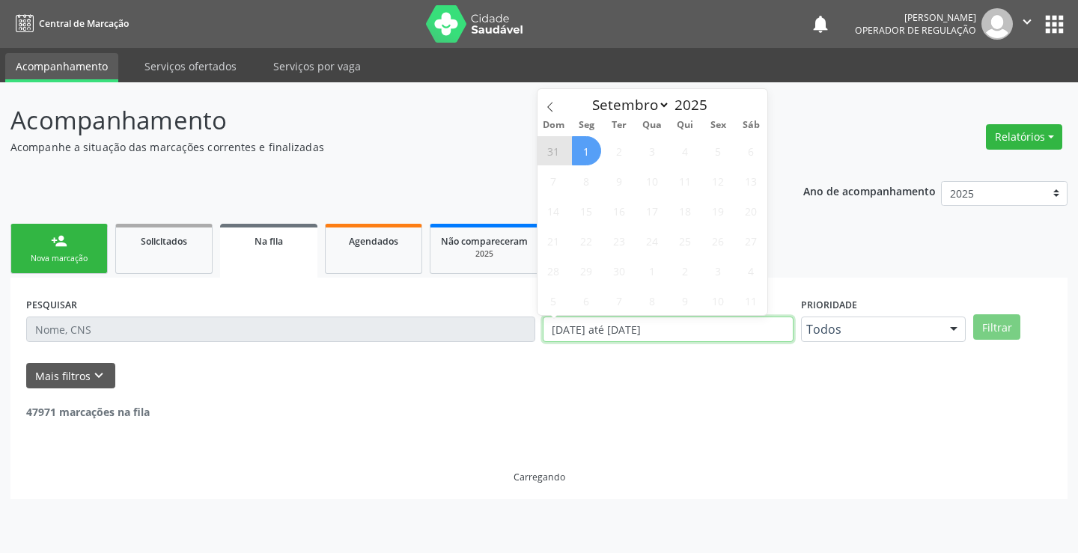
drag, startPoint x: 689, startPoint y: 331, endPoint x: 535, endPoint y: 346, distance: 154.9
click at [535, 347] on div "PESQUISAR DATA DE SOLICITAÇÃO 01/01/2023 até 01/09/2025 Prioridade Todos Todos …" at bounding box center [538, 322] width 1033 height 58
type input "2023"
select select "0"
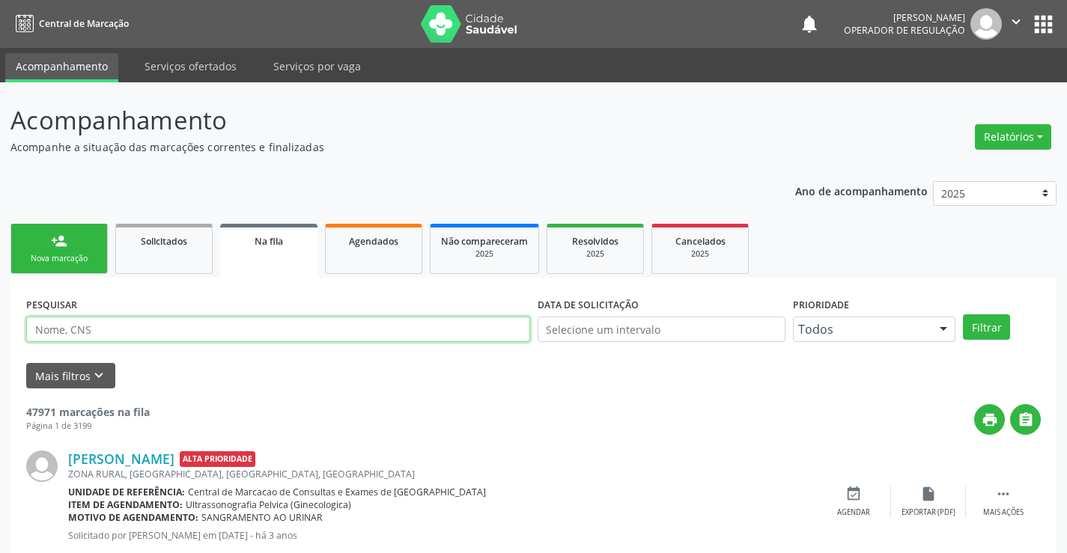
click at [126, 333] on input "text" at bounding box center [278, 329] width 504 height 25
type input "700509558458759"
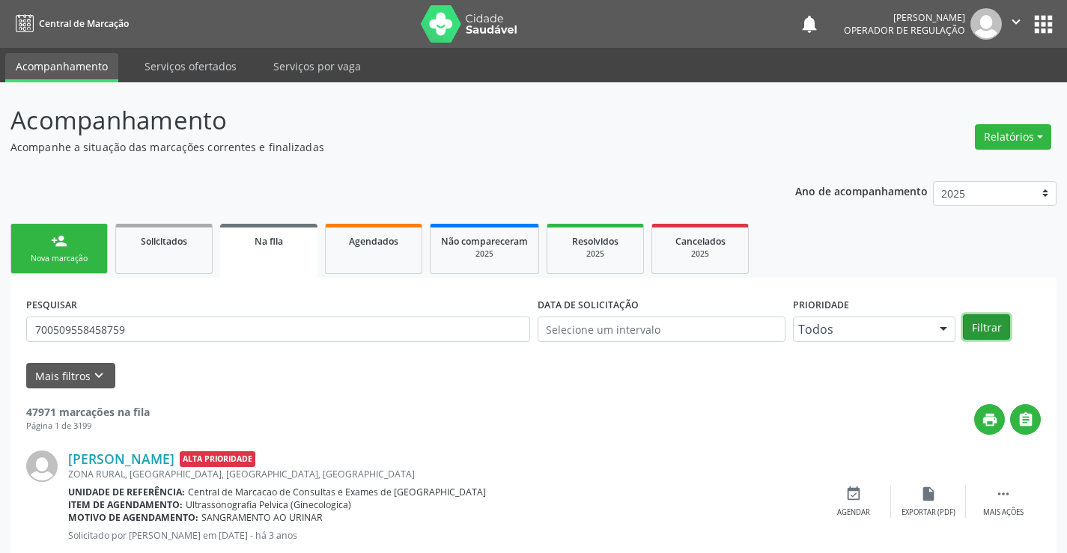
click at [988, 324] on button "Filtrar" at bounding box center [986, 326] width 47 height 25
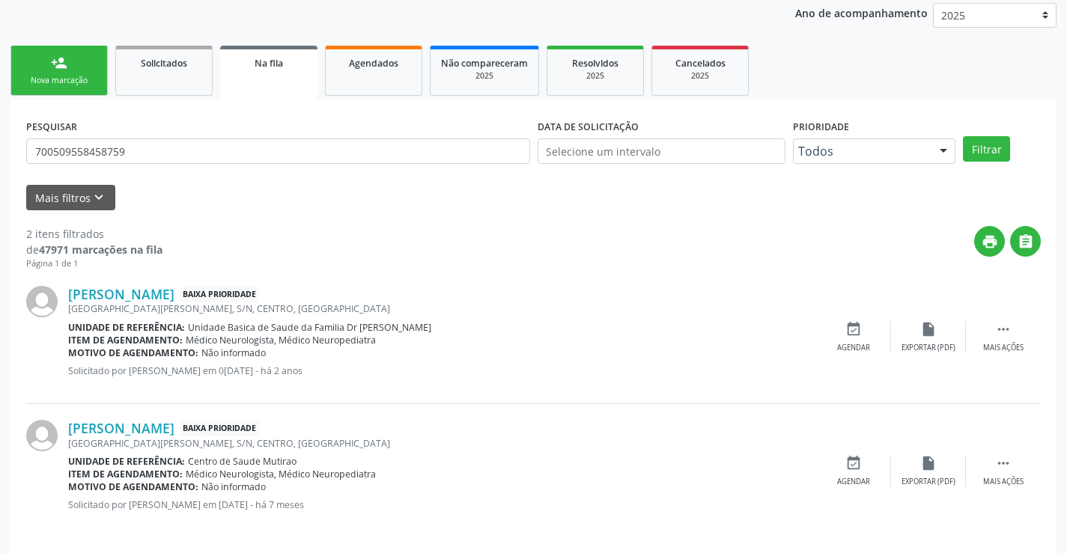
scroll to position [189, 0]
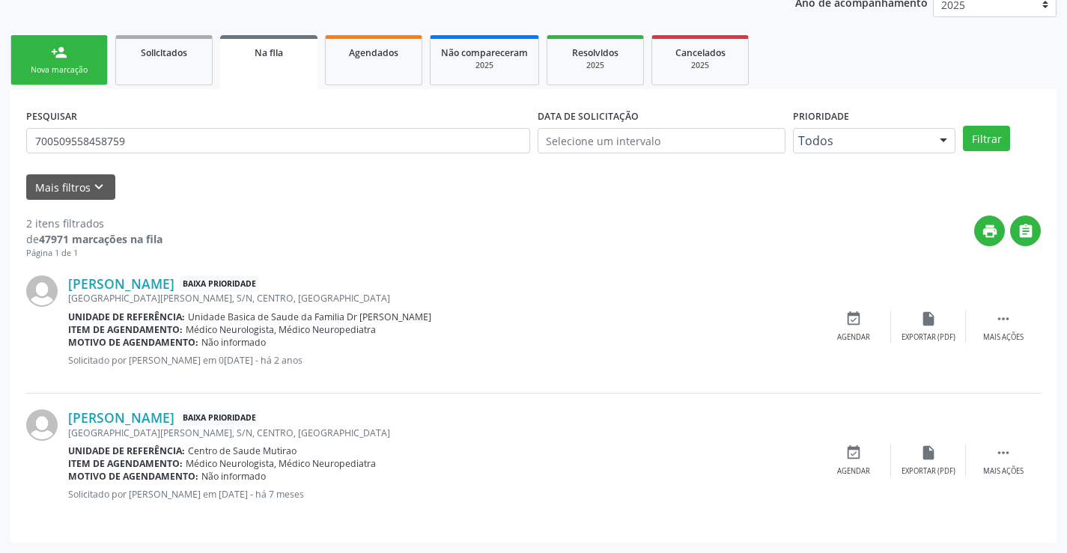
click at [58, 53] on div "person_add" at bounding box center [59, 52] width 16 height 16
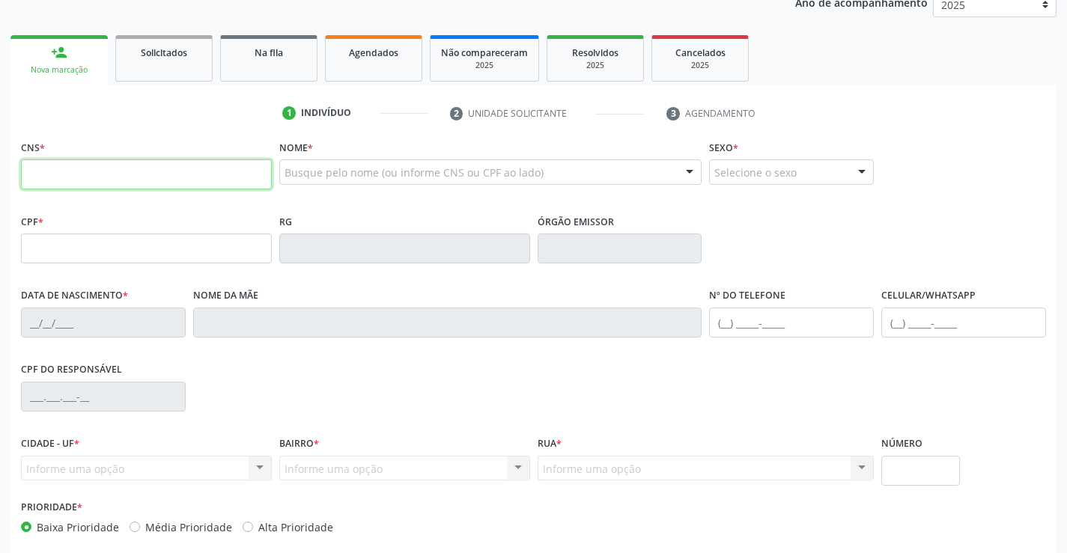
click at [113, 169] on input "text" at bounding box center [146, 174] width 251 height 30
type input "700 6024 1440 0063"
type input "363486653"
type input "11/06/1981"
type input "Maria Madalena de Freitas"
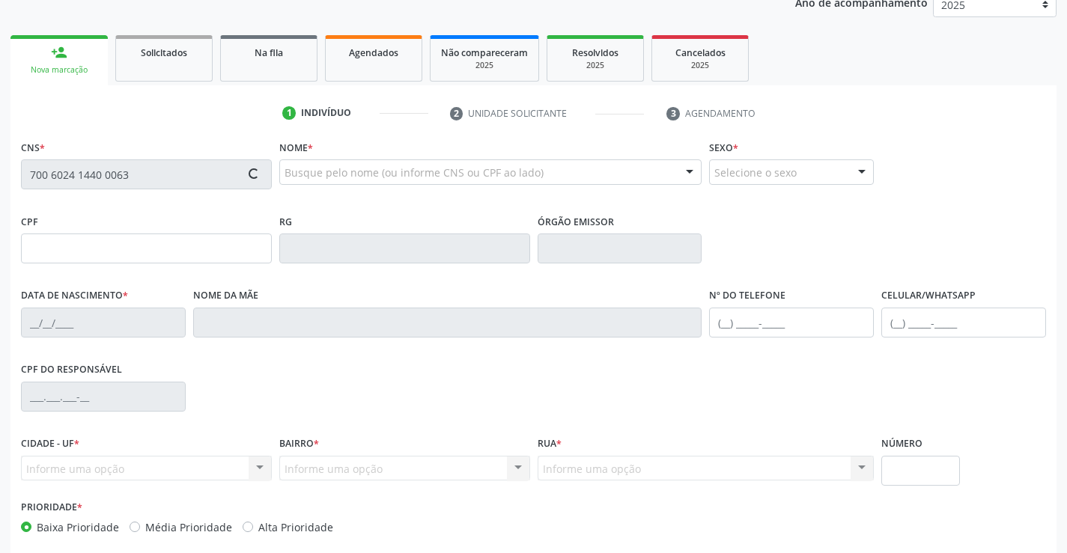
type input "(74) 98863-8274"
type input "989.275.745-91"
type input "262"
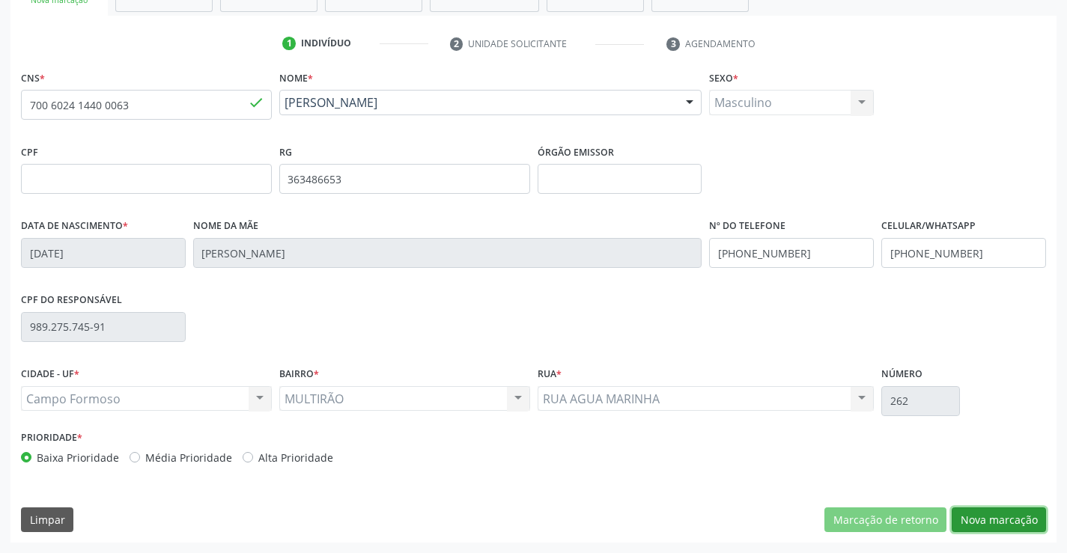
click at [1000, 515] on button "Nova marcação" at bounding box center [998, 519] width 94 height 25
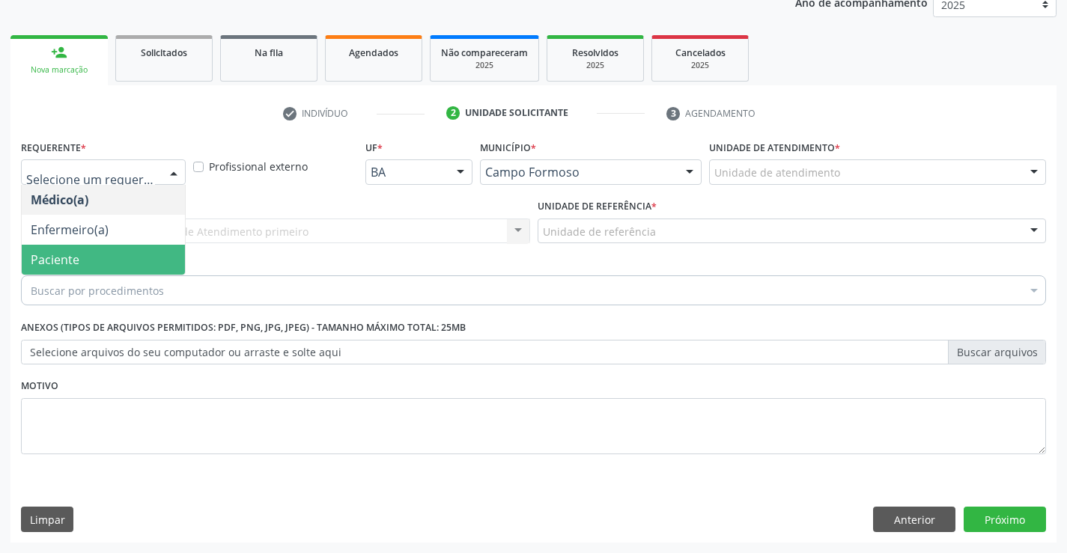
click at [95, 259] on span "Paciente" at bounding box center [103, 260] width 163 height 30
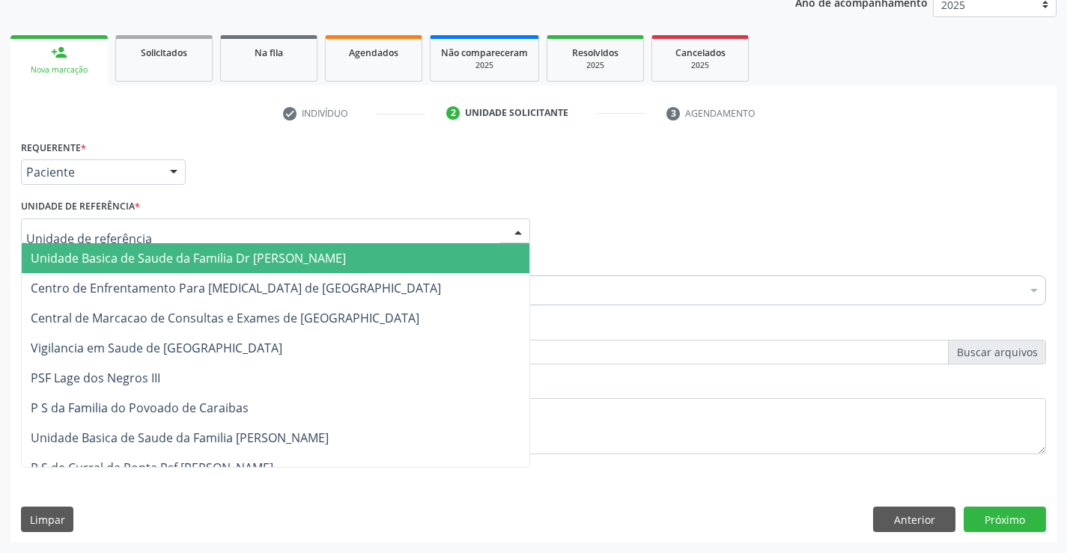
click at [125, 252] on span "Unidade Basica de Saude da Familia Dr [PERSON_NAME]" at bounding box center [188, 258] width 315 height 16
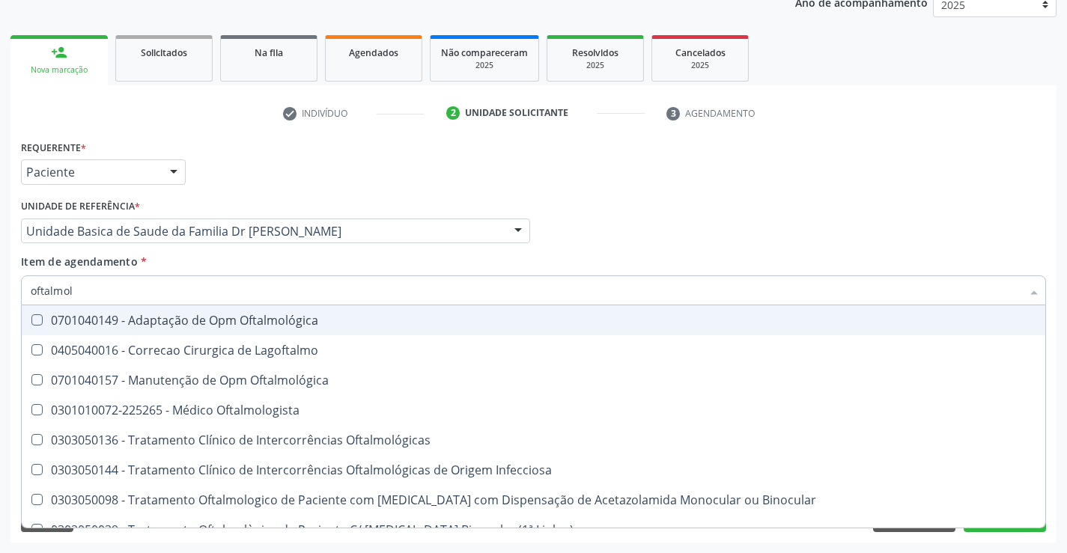
type input "oftalmolo"
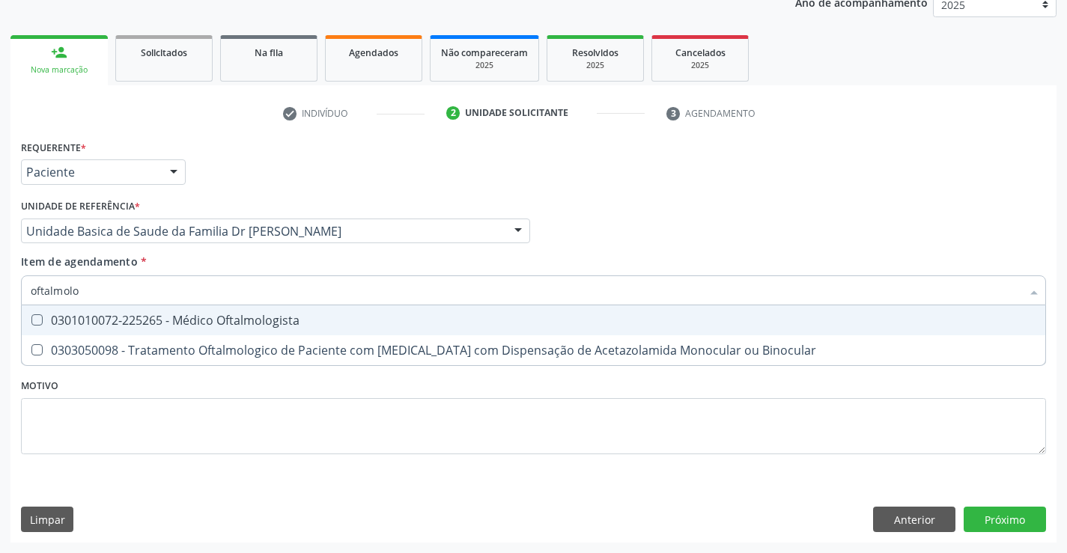
click at [219, 324] on div "0301010072-225265 - Médico Oftalmologista" at bounding box center [533, 320] width 1005 height 12
checkbox Oftalmologista "true"
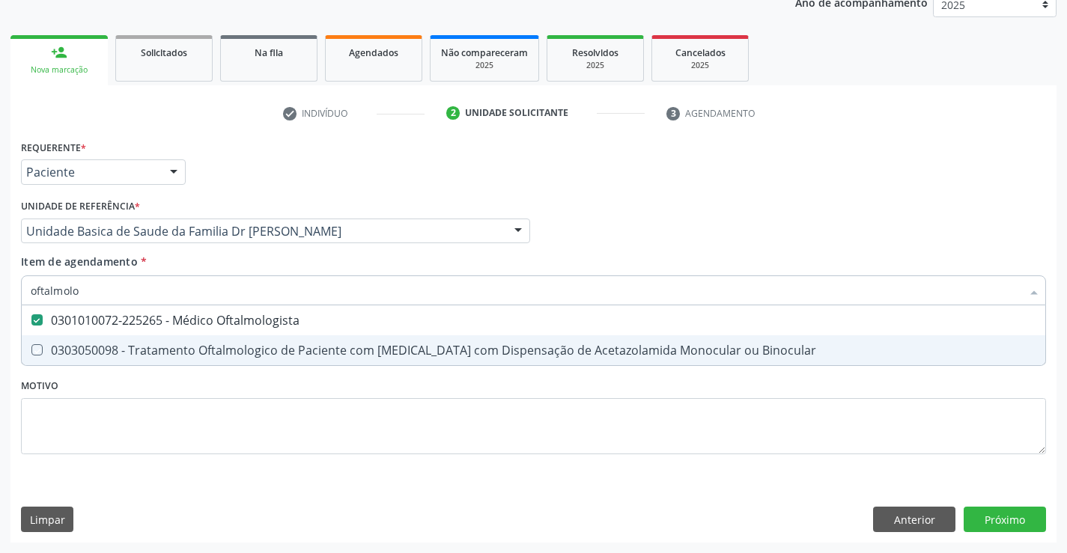
click at [177, 380] on div "Requerente * Paciente Médico(a) Enfermeiro(a) Paciente Nenhum resultado encontr…" at bounding box center [533, 305] width 1025 height 339
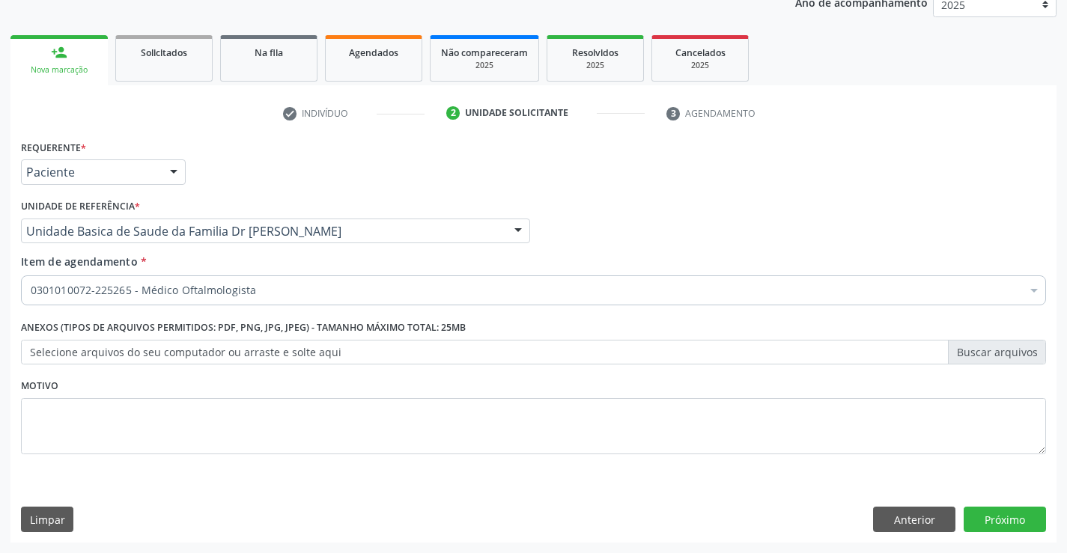
checkbox Oftalmologista "true"
drag, startPoint x: 192, startPoint y: 288, endPoint x: 164, endPoint y: 275, distance: 31.5
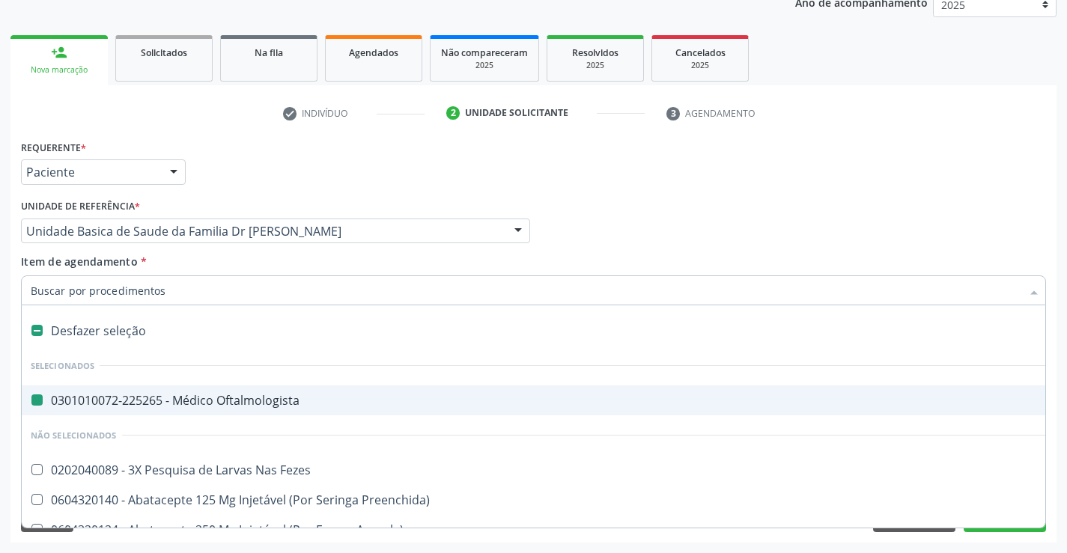
type input "n"
checkbox Oftalmologista "false"
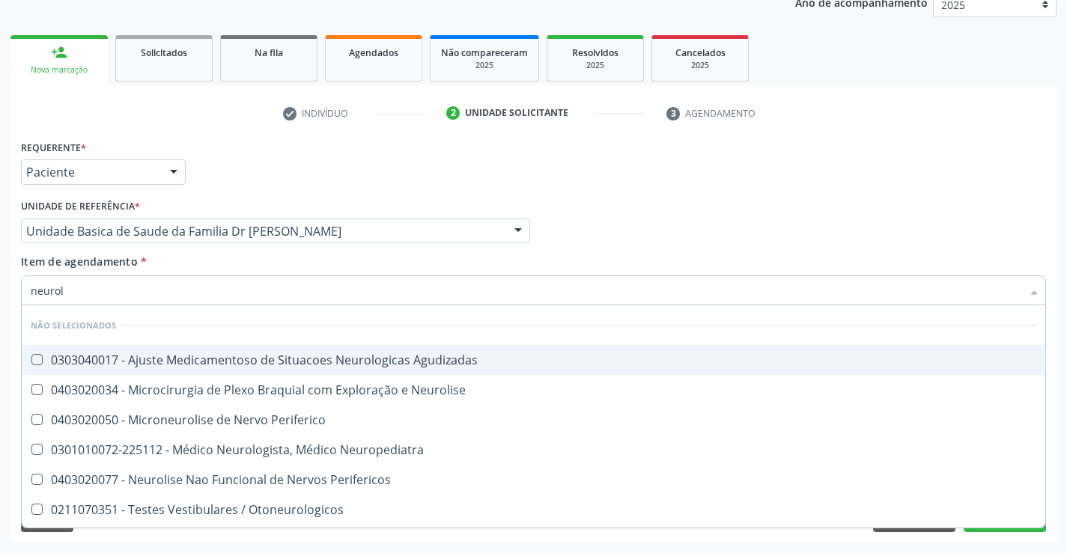
type input "neurolo"
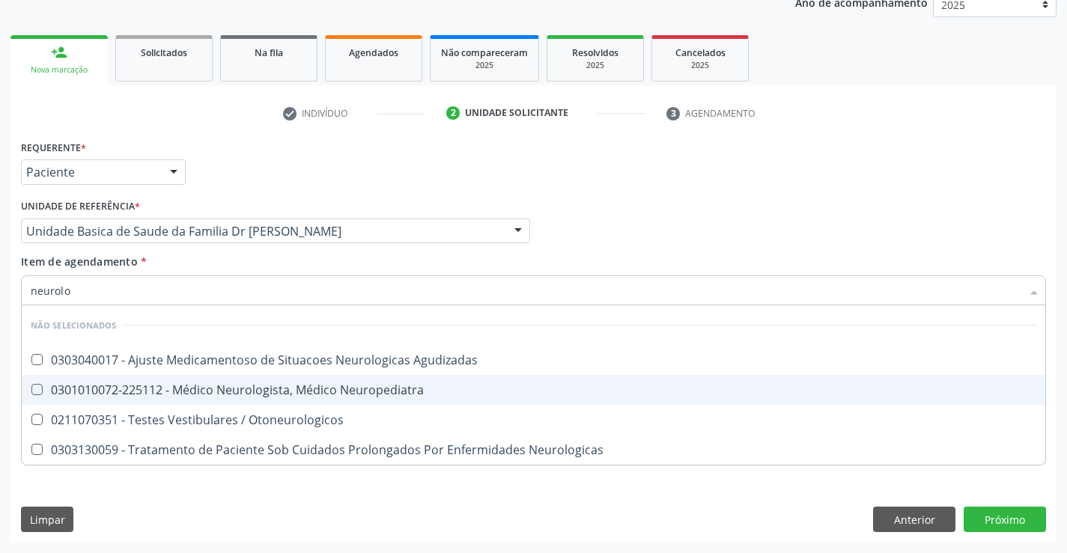
click at [225, 389] on div "0301010072-225112 - Médico Neurologista, Médico Neuropediatra" at bounding box center [533, 390] width 1005 height 12
checkbox Neuropediatra "true"
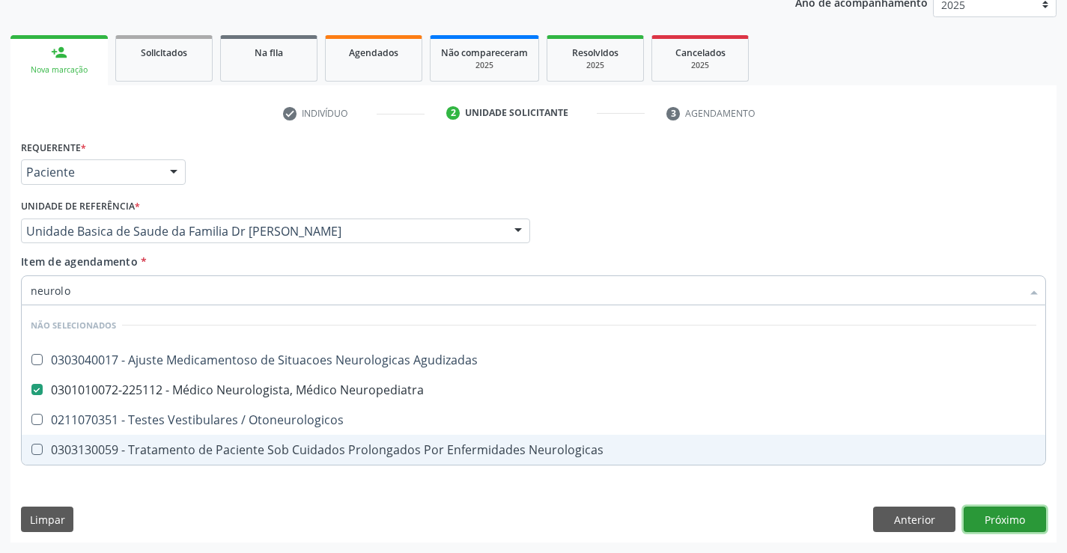
click at [1007, 516] on div "Requerente * Paciente Médico(a) Enfermeiro(a) Paciente Nenhum resultado encontr…" at bounding box center [533, 339] width 1046 height 406
checkbox Agudizadas "true"
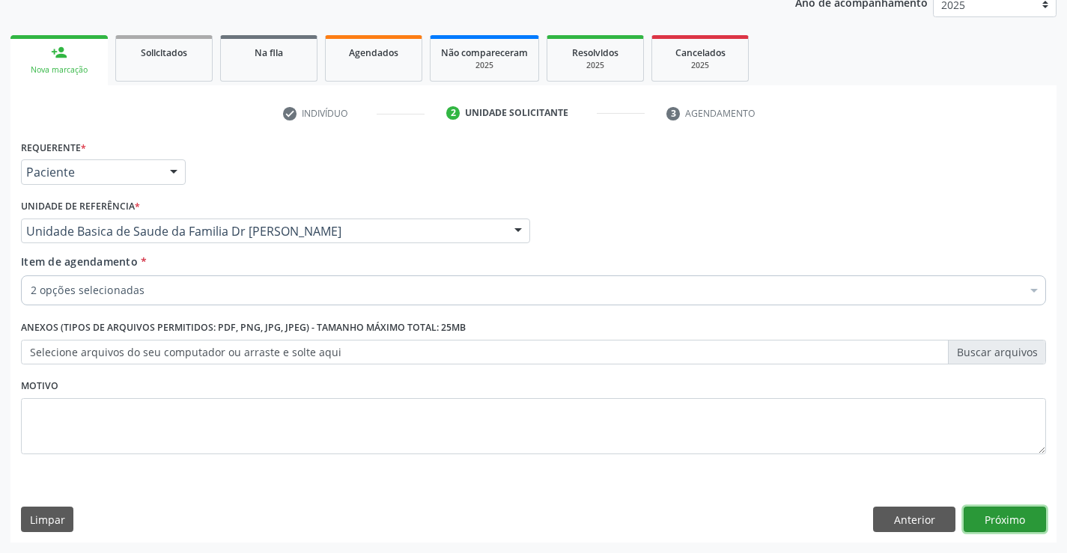
click at [1004, 516] on button "Próximo" at bounding box center [1004, 519] width 82 height 25
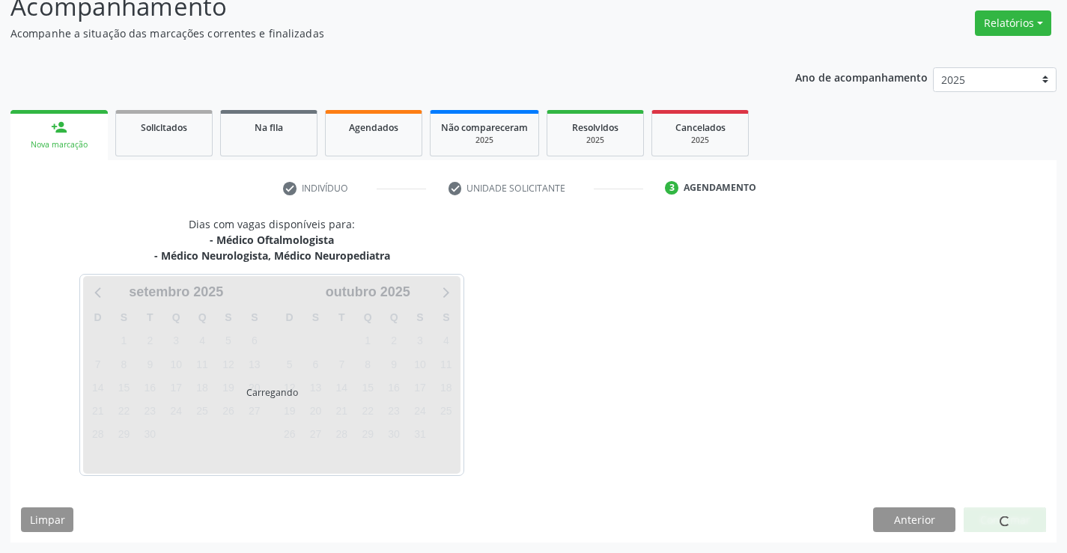
scroll to position [158, 0]
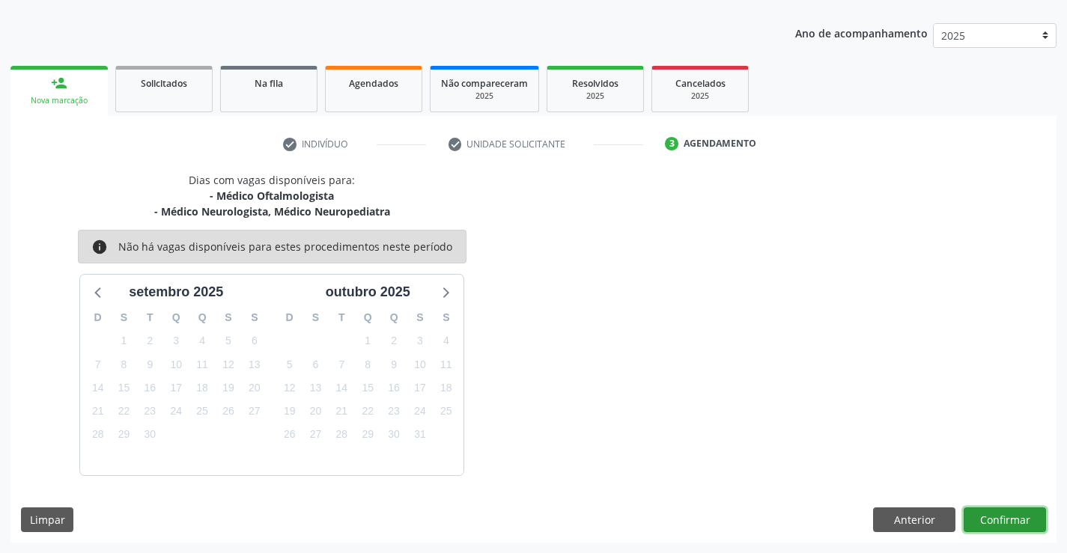
click at [1002, 516] on button "Confirmar" at bounding box center [1004, 519] width 82 height 25
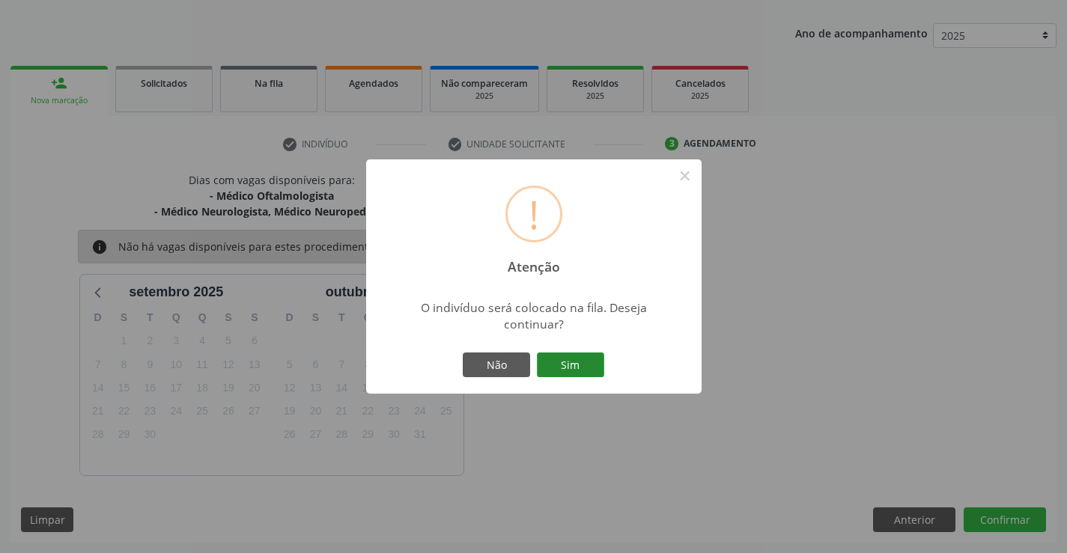
click at [558, 367] on button "Sim" at bounding box center [570, 365] width 67 height 25
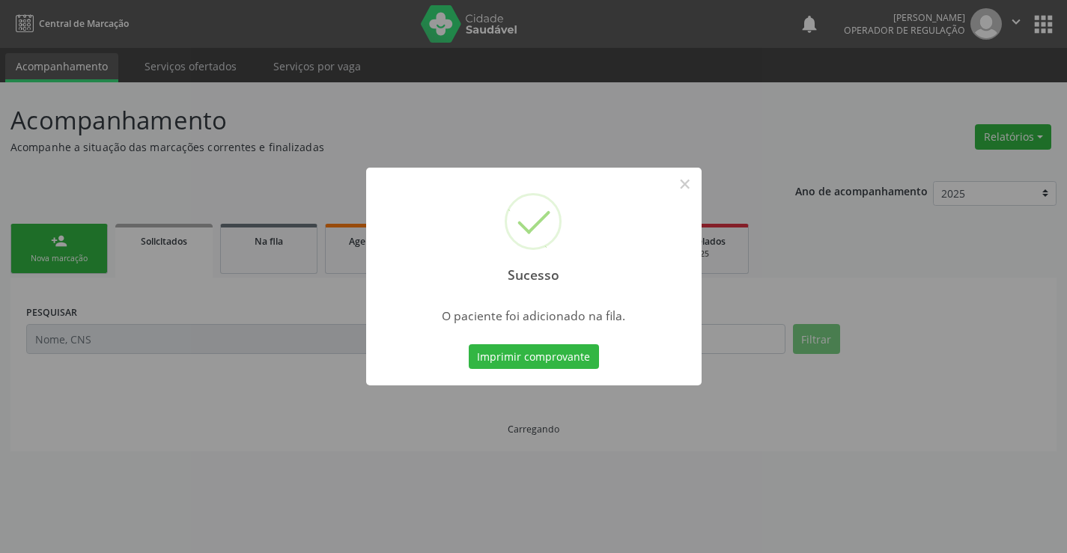
scroll to position [0, 0]
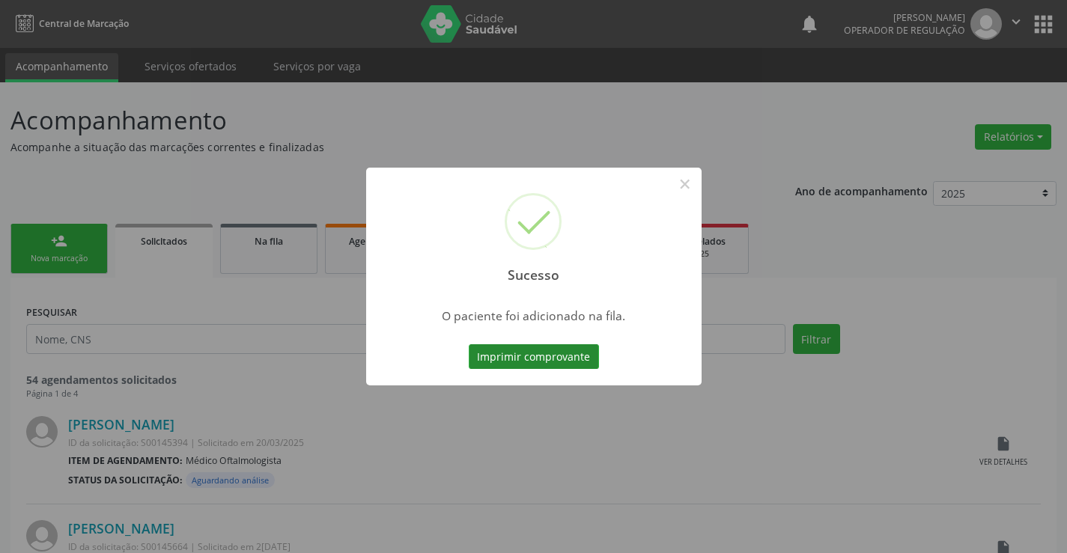
click at [524, 356] on button "Imprimir comprovante" at bounding box center [534, 356] width 130 height 25
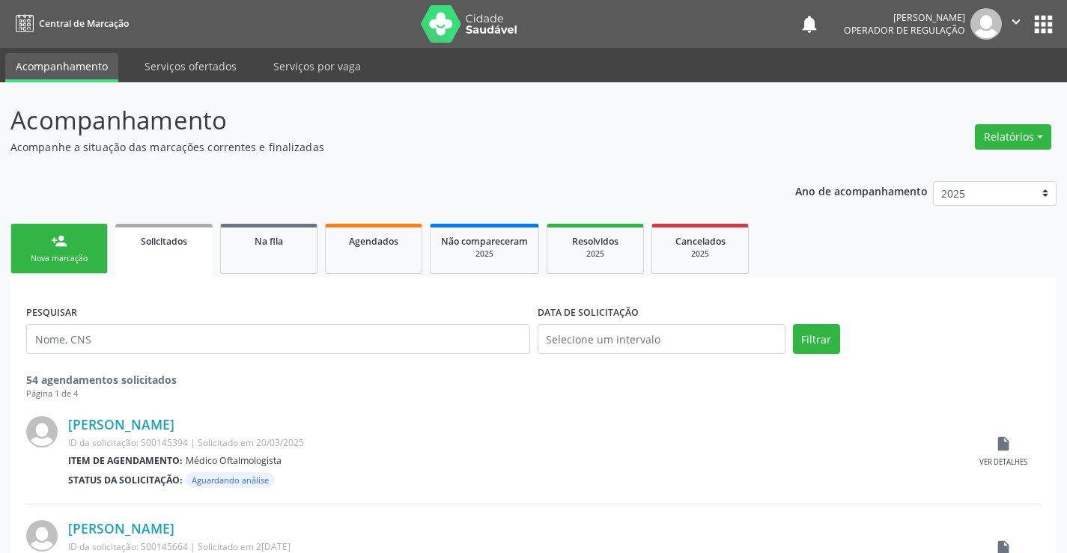
click at [53, 243] on div "person_add" at bounding box center [59, 241] width 16 height 16
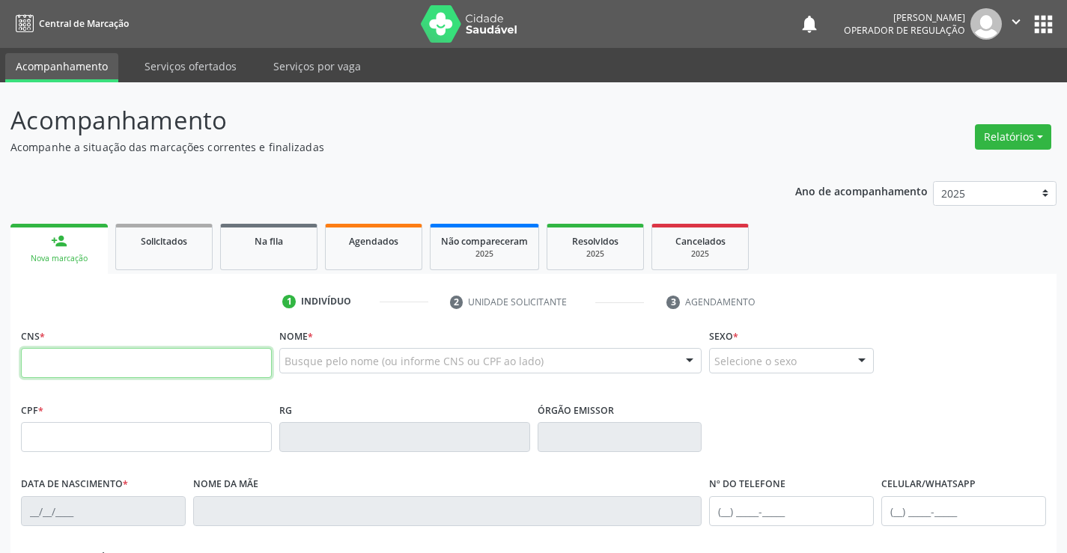
click at [85, 368] on input "text" at bounding box center [146, 363] width 251 height 30
click at [111, 365] on input "text" at bounding box center [146, 363] width 251 height 30
type input "706 7092 2343 2720"
type input "0387129464"
type input "13/06/1963"
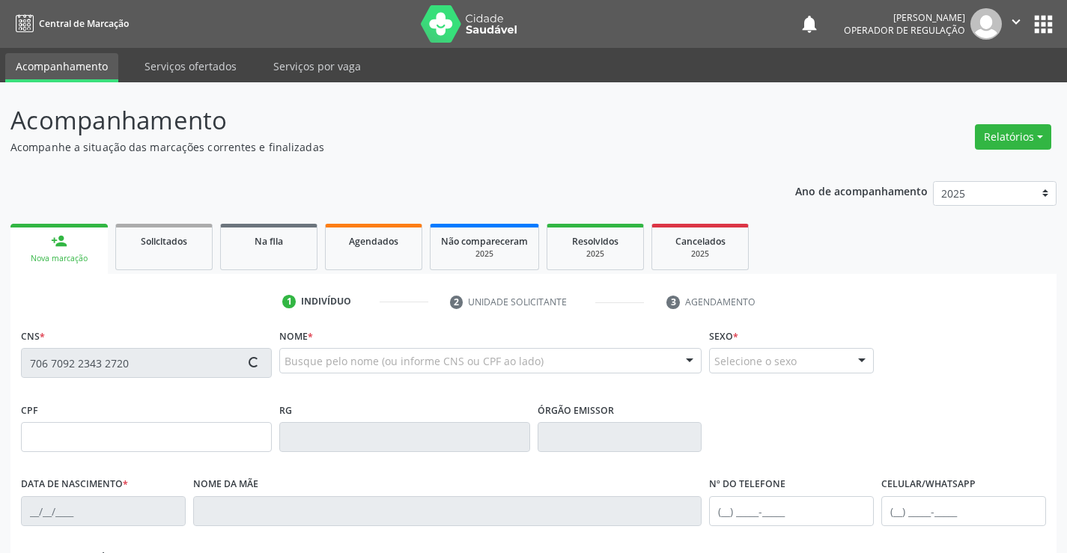
type input "(74) 99804-3622"
type input "37"
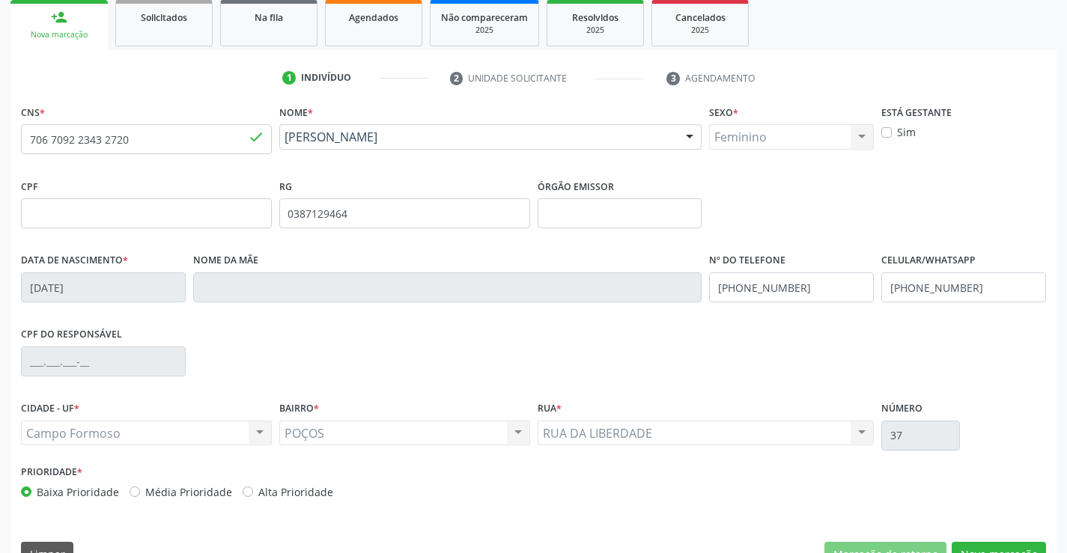
scroll to position [258, 0]
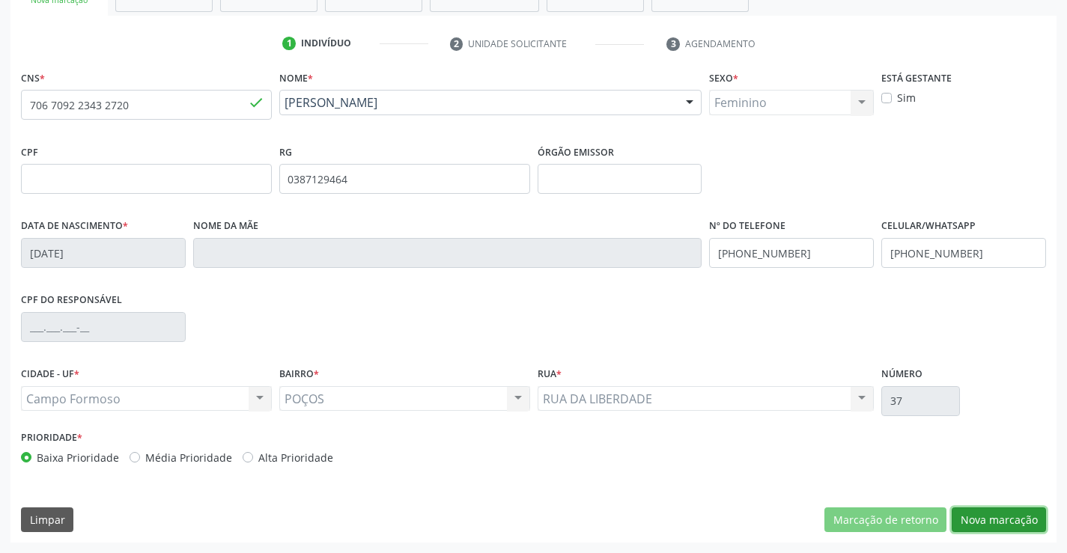
click at [990, 520] on button "Nova marcação" at bounding box center [998, 519] width 94 height 25
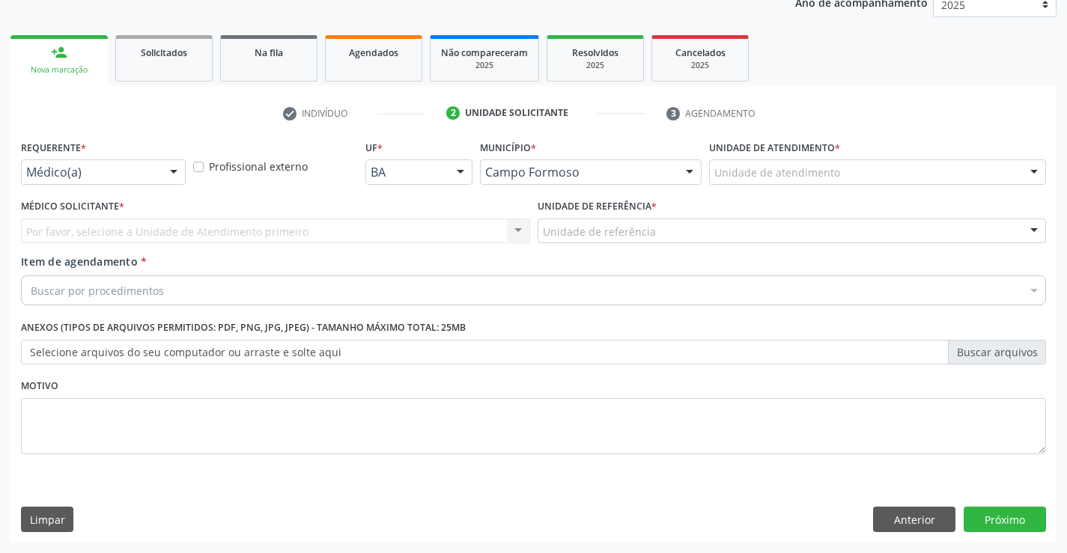
scroll to position [189, 0]
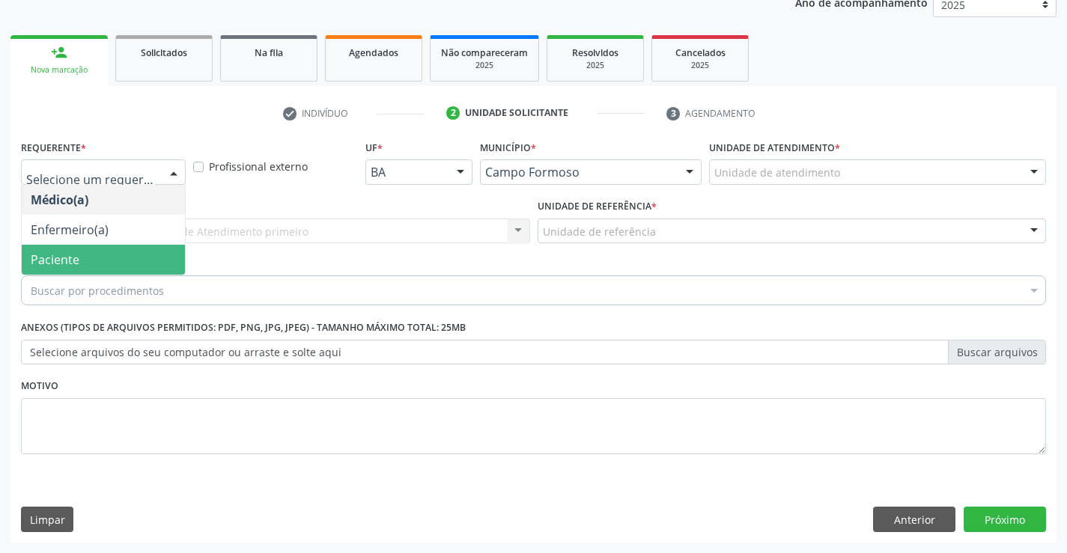
click at [85, 257] on span "Paciente" at bounding box center [103, 260] width 163 height 30
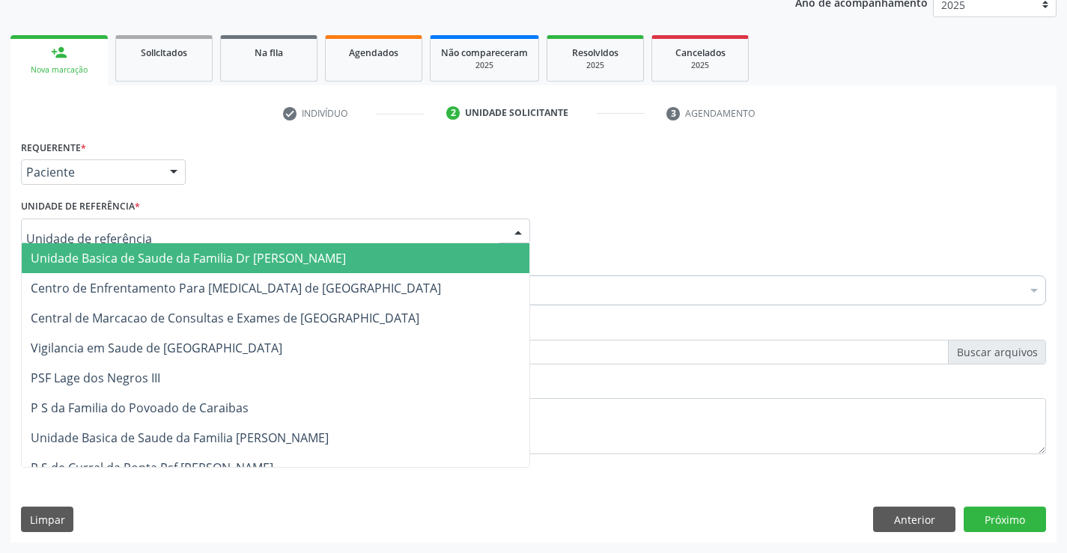
click at [132, 254] on span "Unidade Basica de Saude da Familia Dr [PERSON_NAME]" at bounding box center [188, 258] width 315 height 16
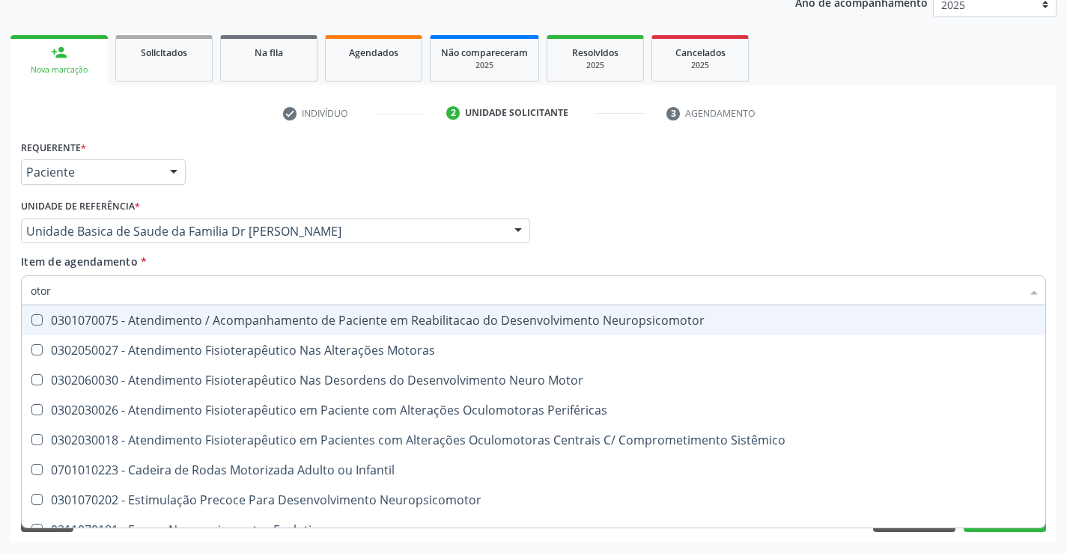
type input "otorr"
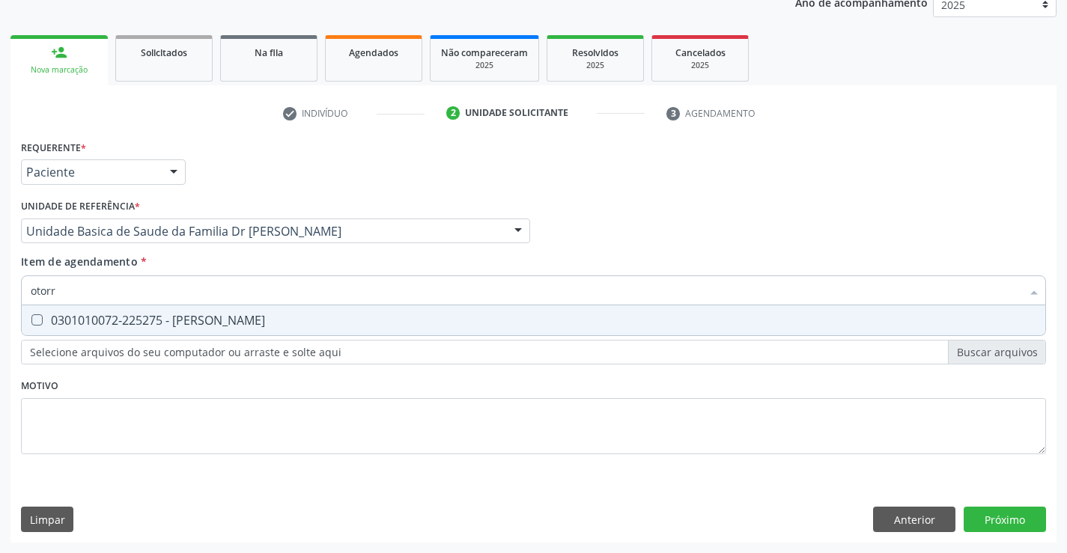
click at [237, 323] on div "0301010072-225275 - Médico Otorrinolaringologista" at bounding box center [533, 320] width 1005 height 12
checkbox Otorrinolaringologista "true"
click at [988, 516] on div "Requerente * Paciente Médico(a) Enfermeiro(a) Paciente Nenhum resultado encontr…" at bounding box center [533, 339] width 1046 height 406
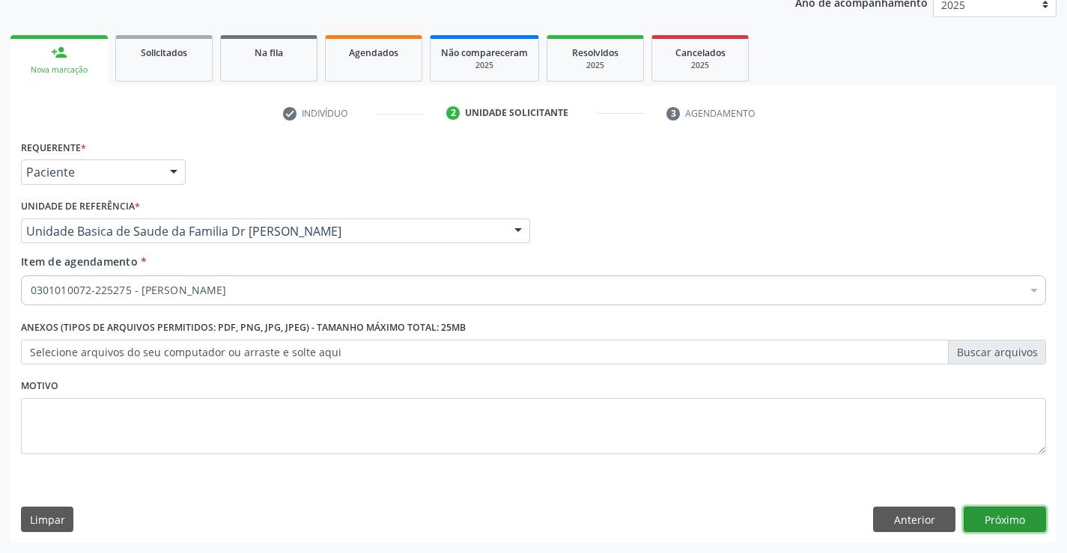
click at [988, 516] on button "Próximo" at bounding box center [1004, 519] width 82 height 25
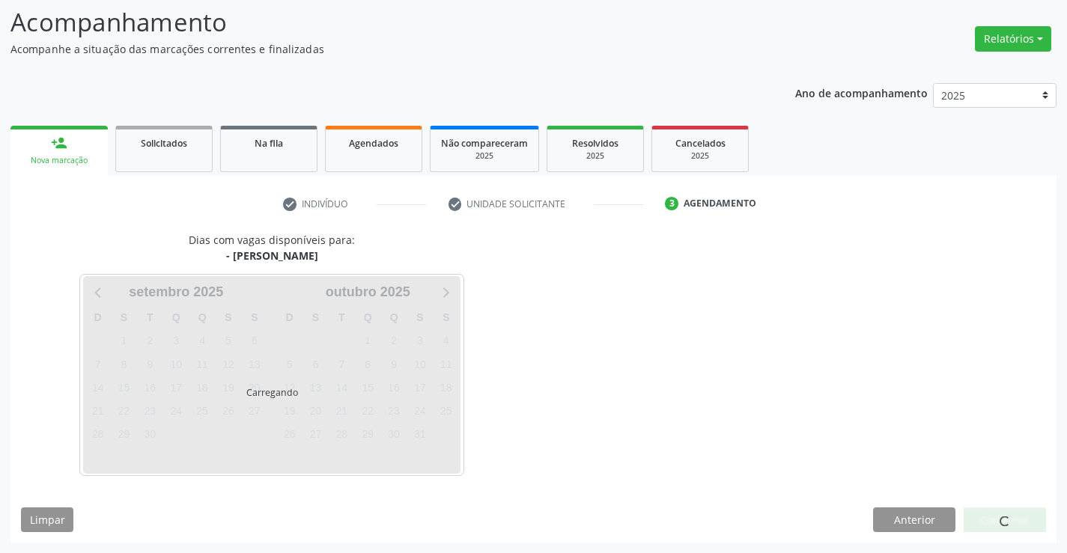
scroll to position [142, 0]
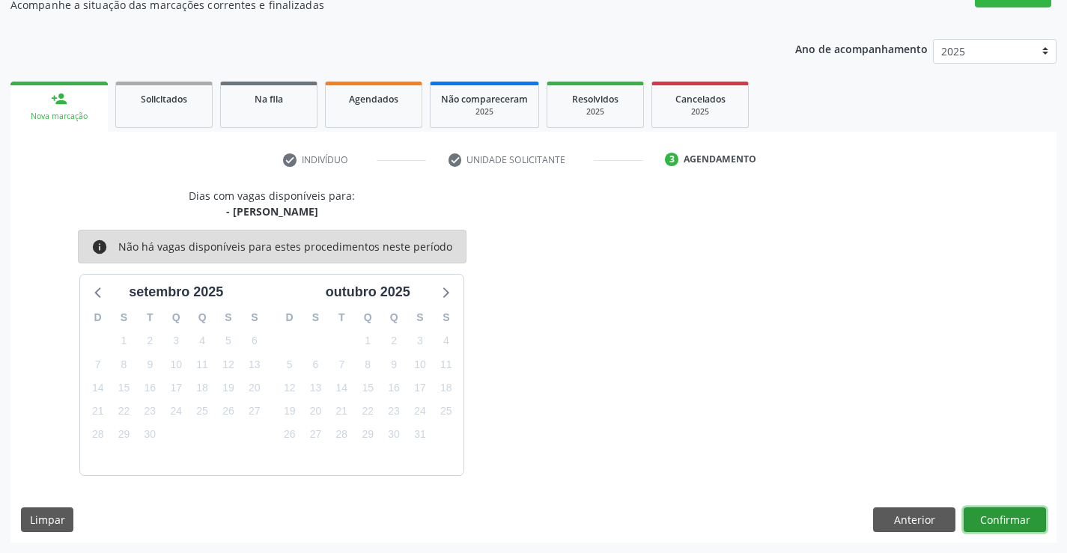
click at [988, 516] on button "Confirmar" at bounding box center [1004, 519] width 82 height 25
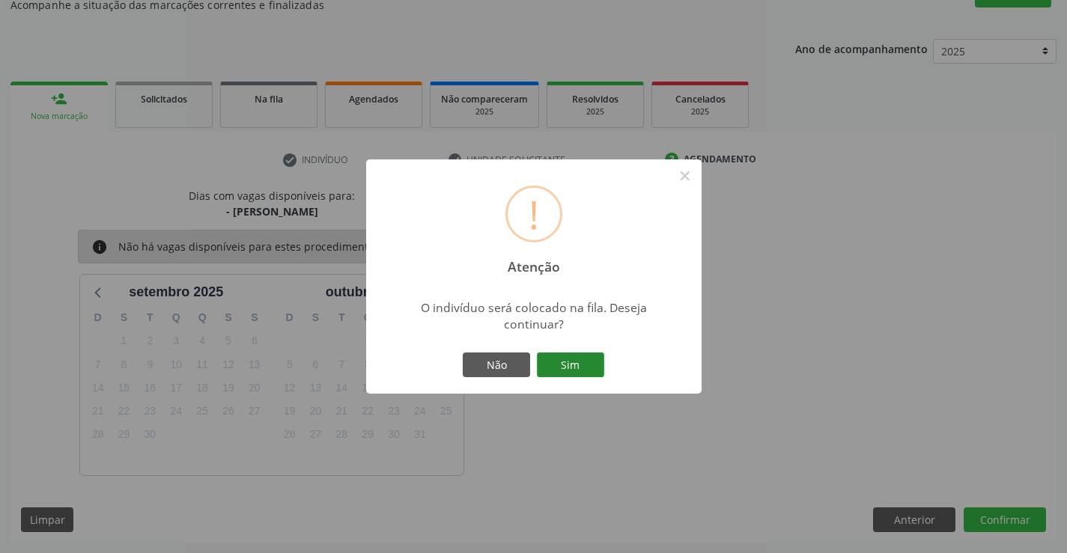
click at [559, 361] on button "Sim" at bounding box center [570, 365] width 67 height 25
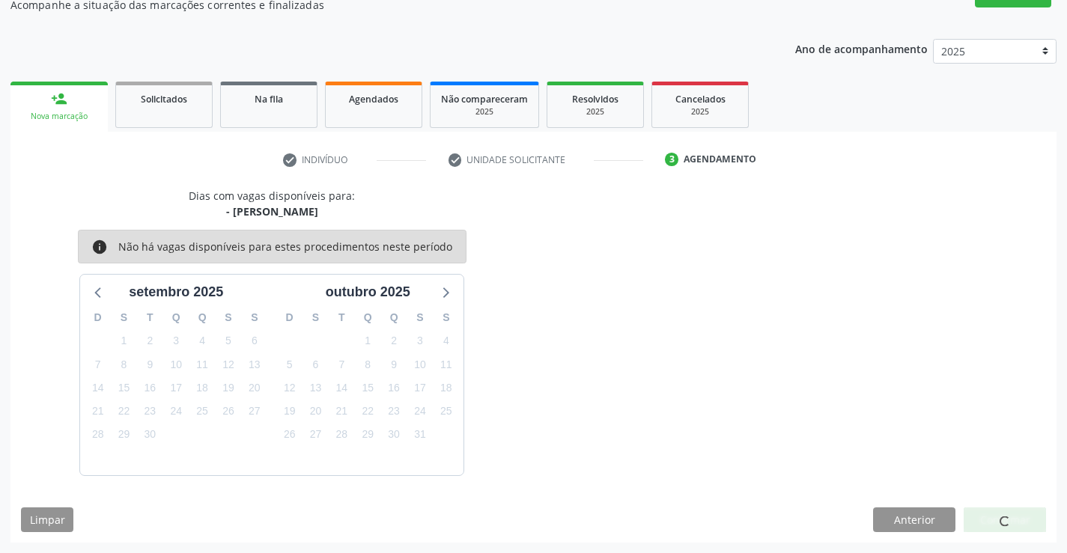
scroll to position [0, 0]
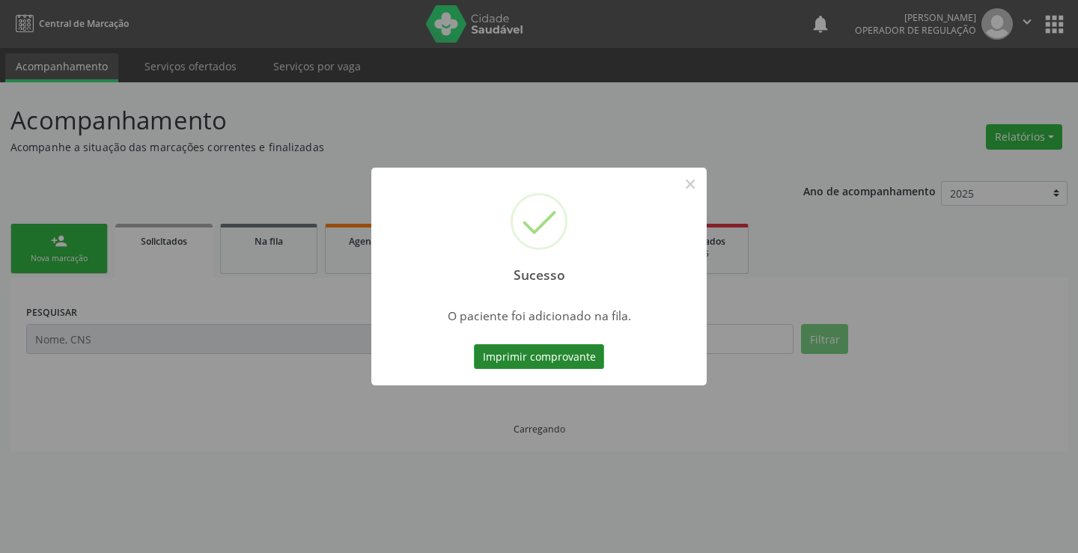
click at [546, 359] on button "Imprimir comprovante" at bounding box center [539, 356] width 130 height 25
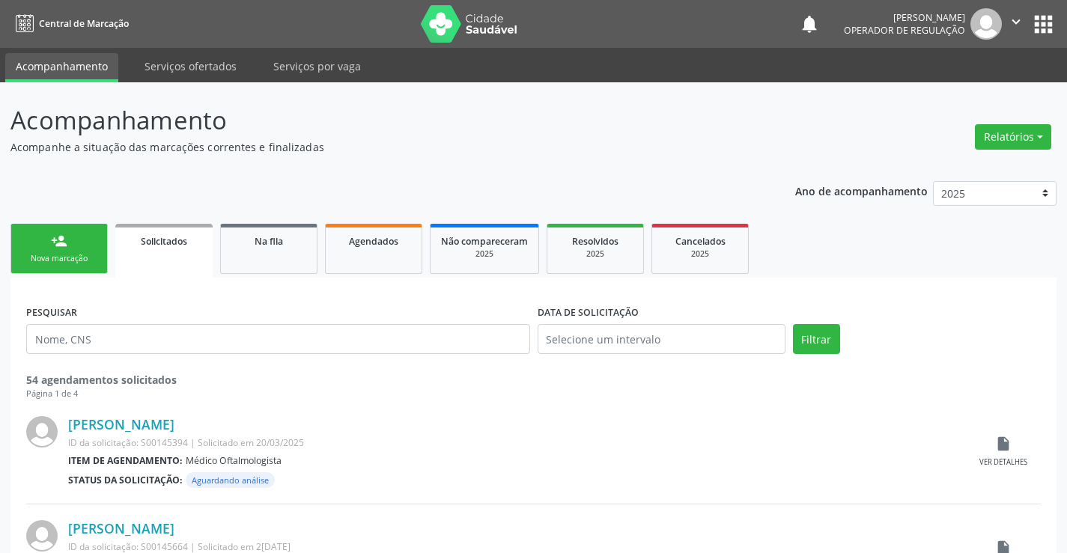
click at [69, 240] on link "person_add Nova marcação" at bounding box center [58, 249] width 97 height 50
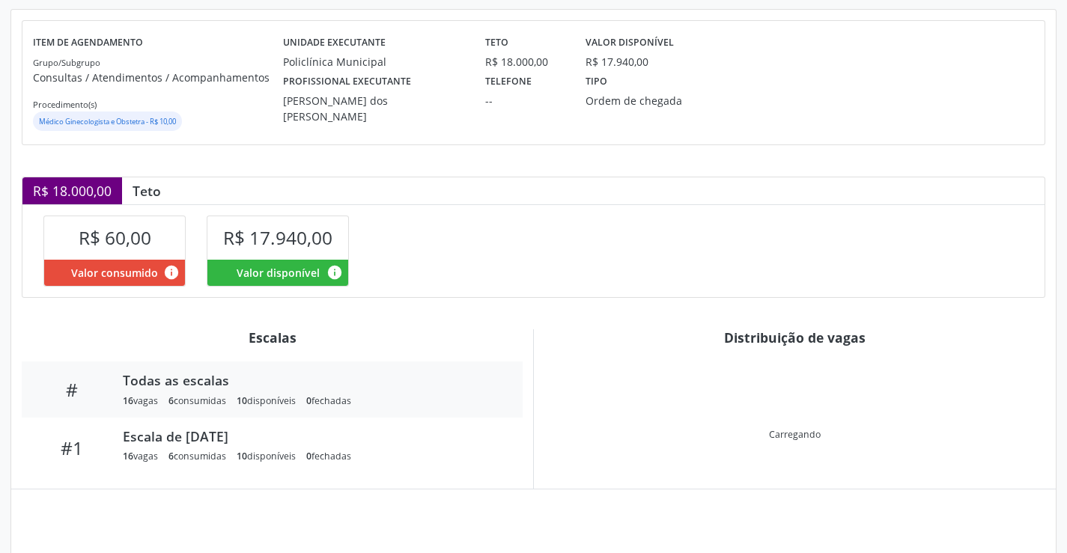
scroll to position [262, 0]
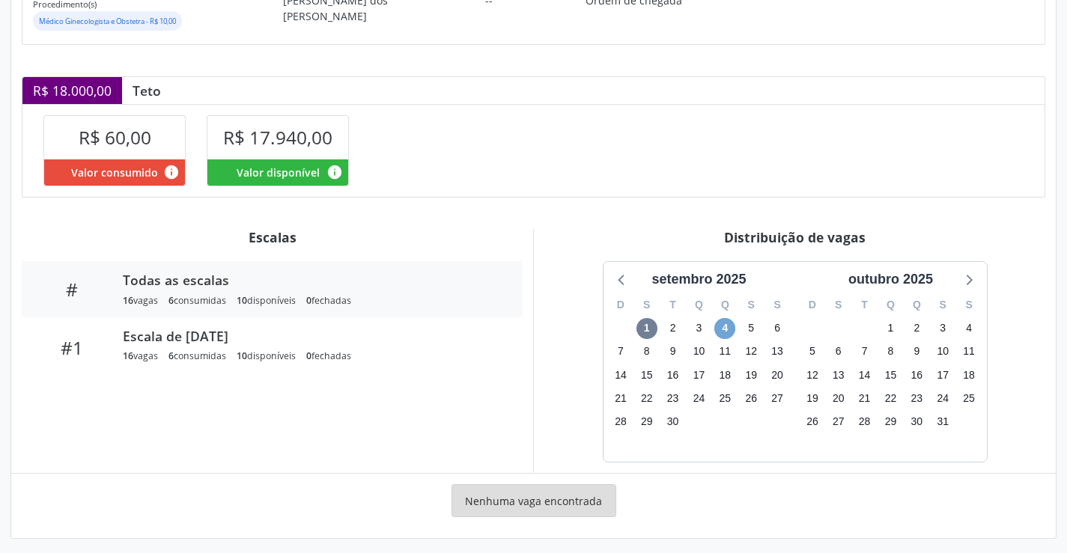
click at [722, 324] on span "4" at bounding box center [724, 328] width 21 height 21
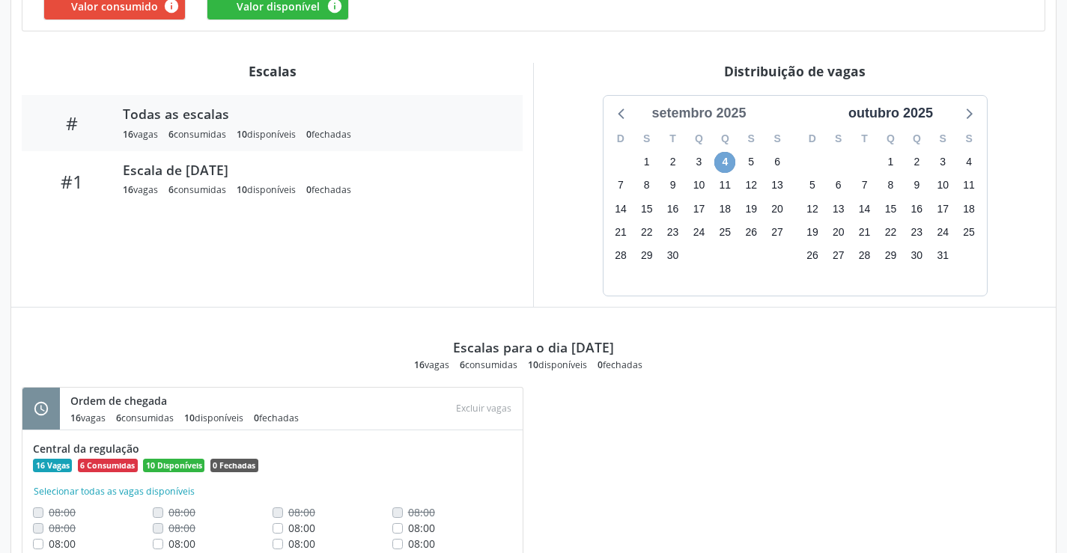
scroll to position [501, 0]
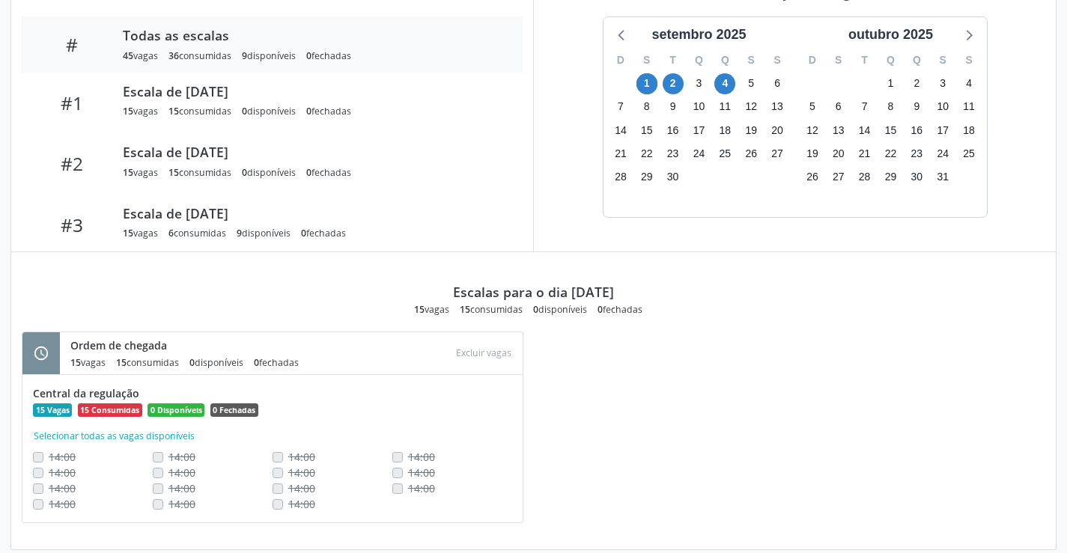
scroll to position [525, 0]
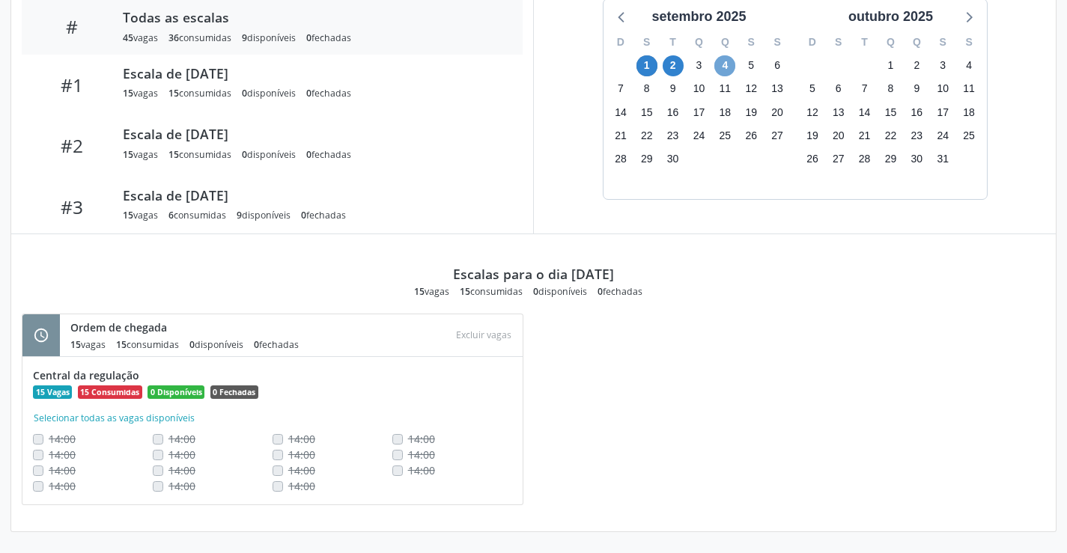
click at [723, 60] on span "4" at bounding box center [724, 65] width 21 height 21
click at [728, 64] on span "4" at bounding box center [724, 65] width 21 height 21
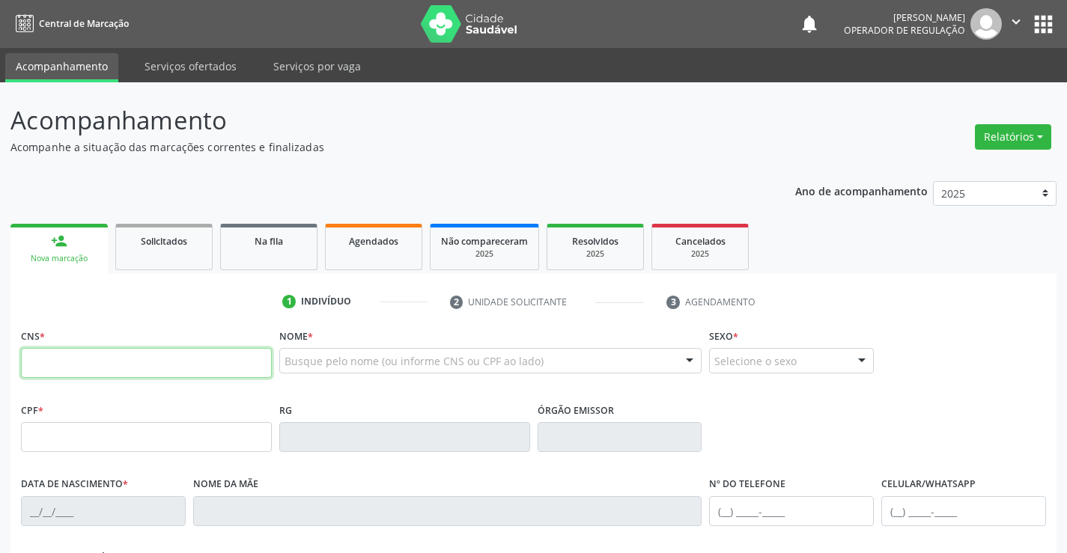
click at [149, 355] on input "text" at bounding box center [146, 363] width 251 height 30
type input "704 6016 1453 9326"
type input "276.555.555-91"
type input "[DATE]"
type input "[PERSON_NAME]"
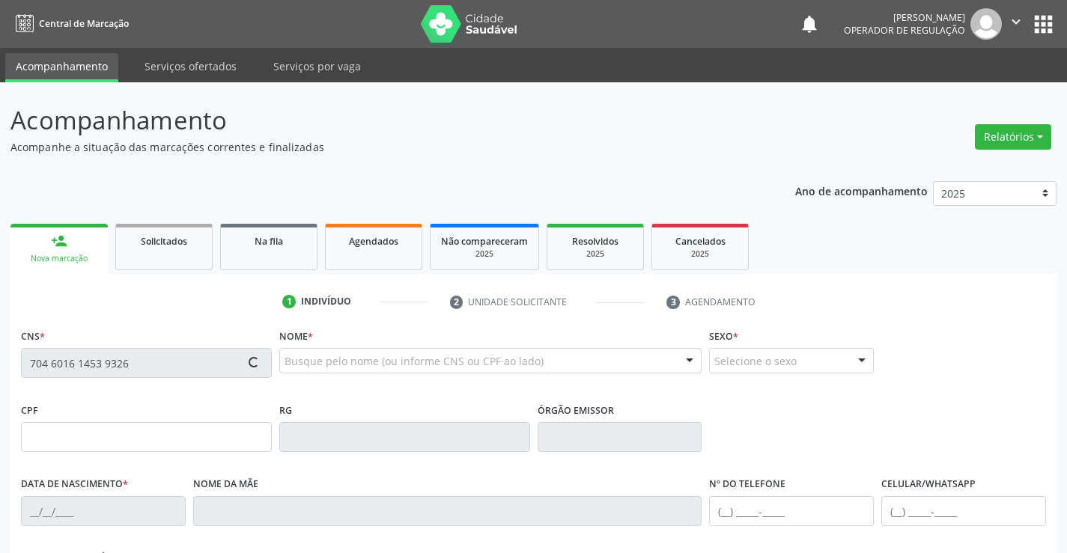
type input "[PHONE_NUMBER]"
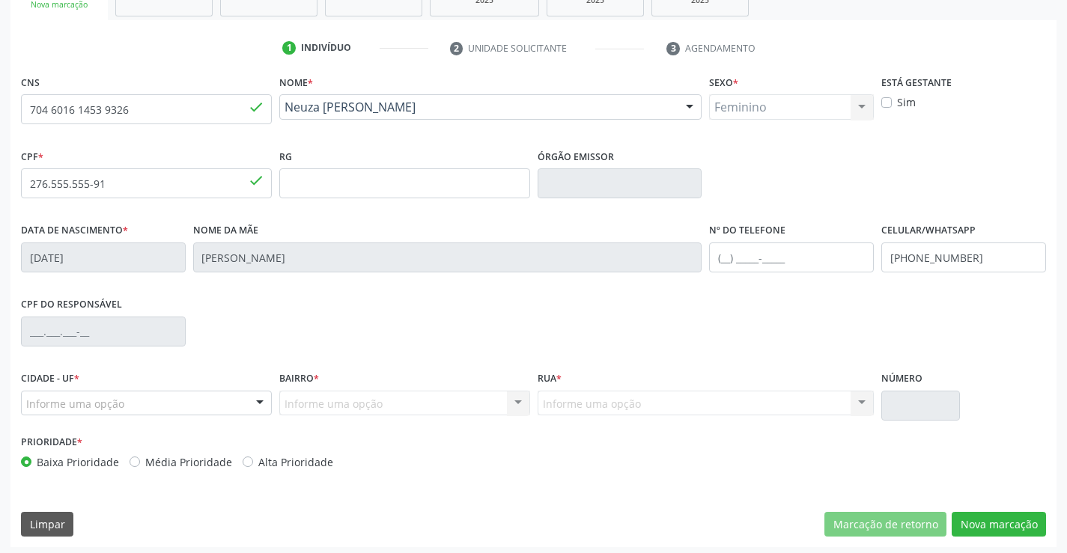
scroll to position [258, 0]
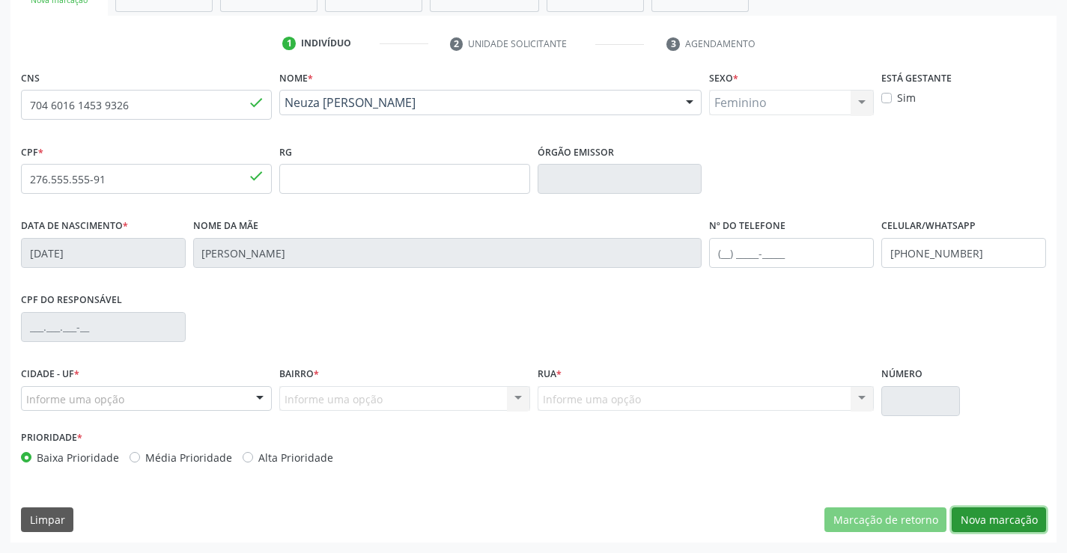
click at [990, 516] on button "Nova marcação" at bounding box center [998, 519] width 94 height 25
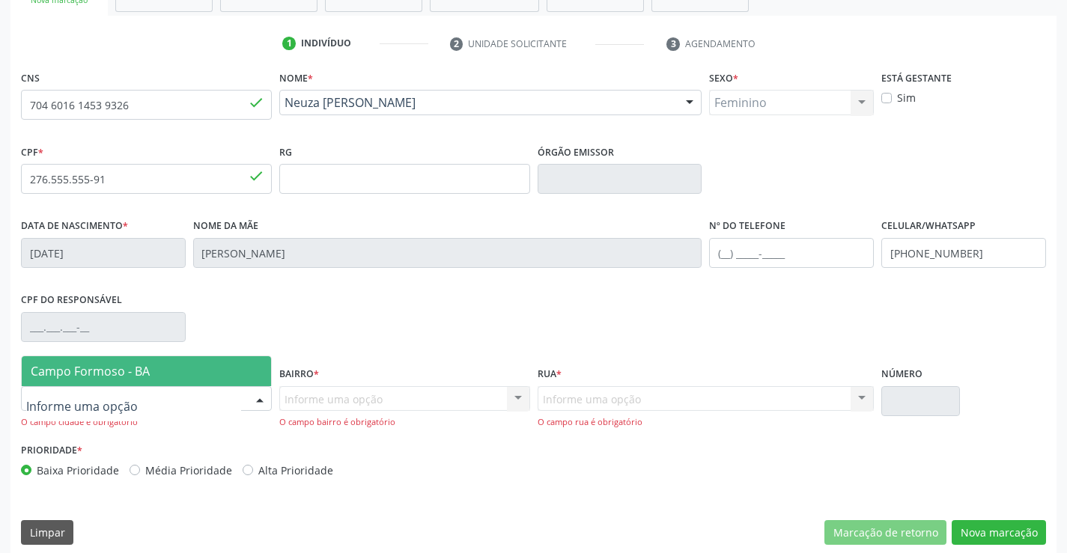
click at [162, 400] on div at bounding box center [146, 398] width 251 height 25
click at [159, 375] on span "Campo Formoso - BA" at bounding box center [146, 371] width 249 height 30
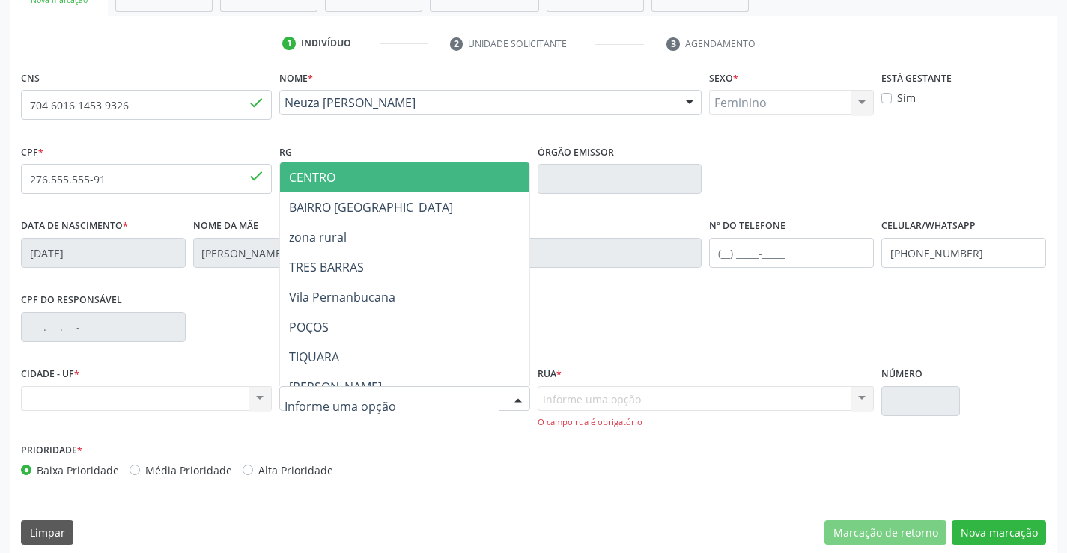
click at [364, 169] on span "CENTRO" at bounding box center [441, 177] width 323 height 30
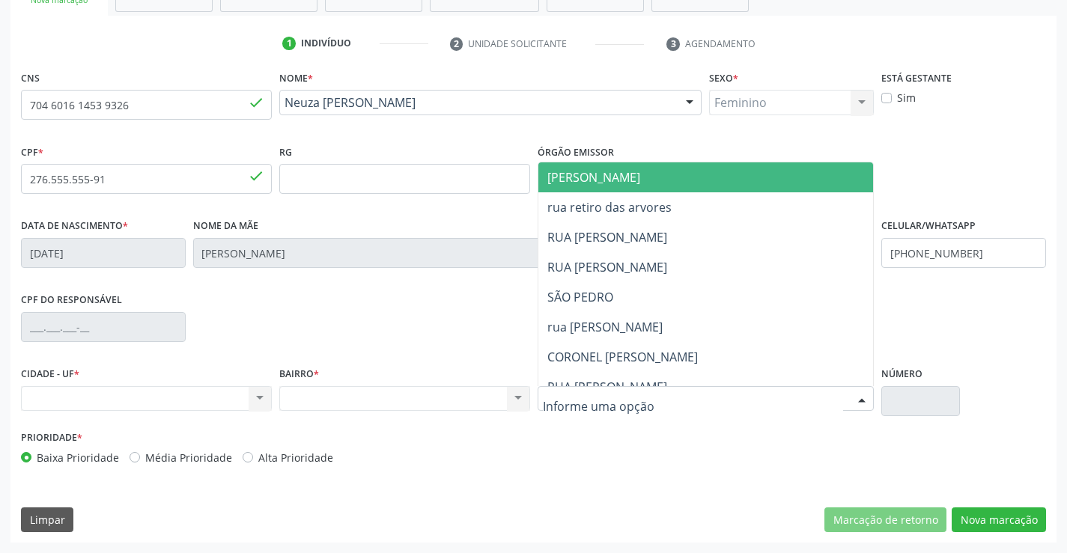
click at [692, 397] on div at bounding box center [705, 398] width 337 height 25
click at [671, 178] on span "[PERSON_NAME]" at bounding box center [718, 177] width 361 height 30
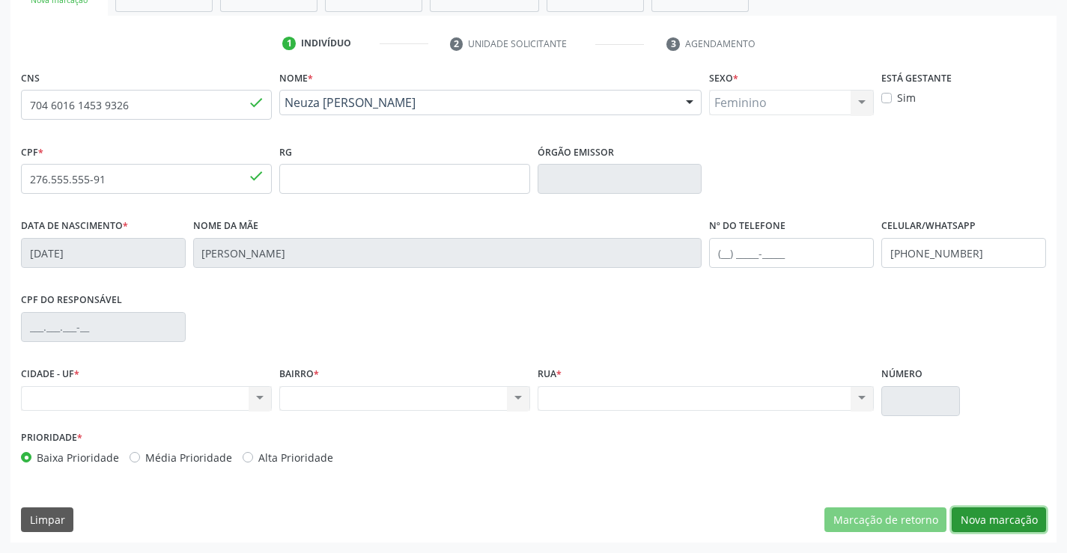
drag, startPoint x: 1001, startPoint y: 518, endPoint x: 835, endPoint y: 483, distance: 169.8
click at [1001, 519] on button "Nova marcação" at bounding box center [998, 519] width 94 height 25
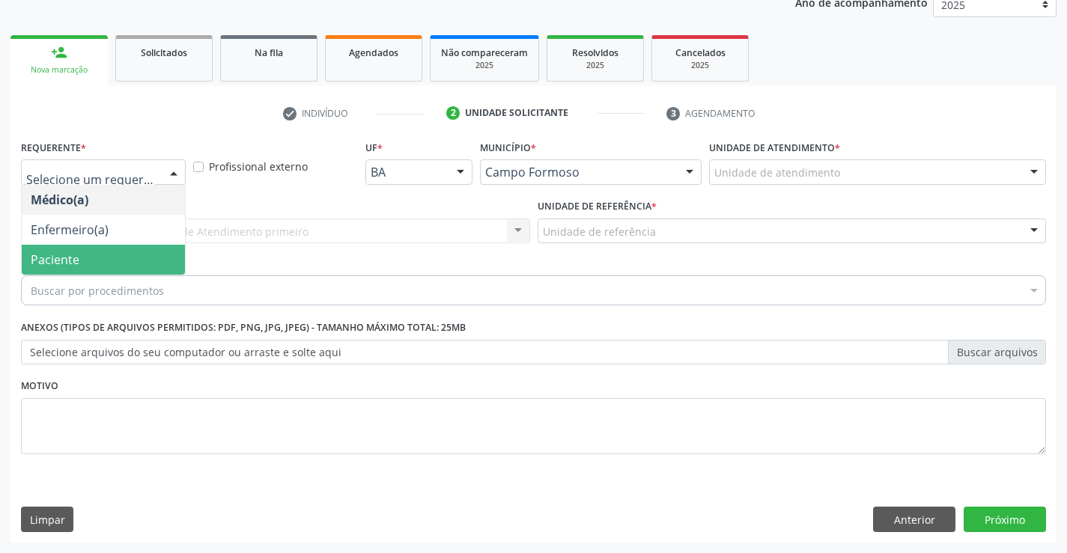
click at [76, 258] on span "Paciente" at bounding box center [55, 259] width 49 height 16
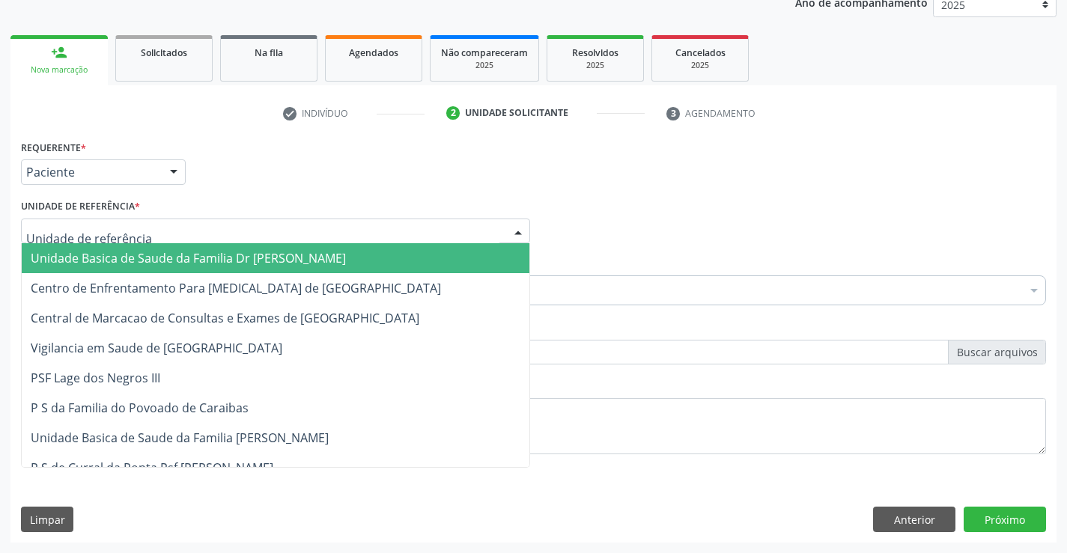
click at [94, 258] on span "Unidade Basica de Saude da Familia Dr [PERSON_NAME]" at bounding box center [188, 258] width 315 height 16
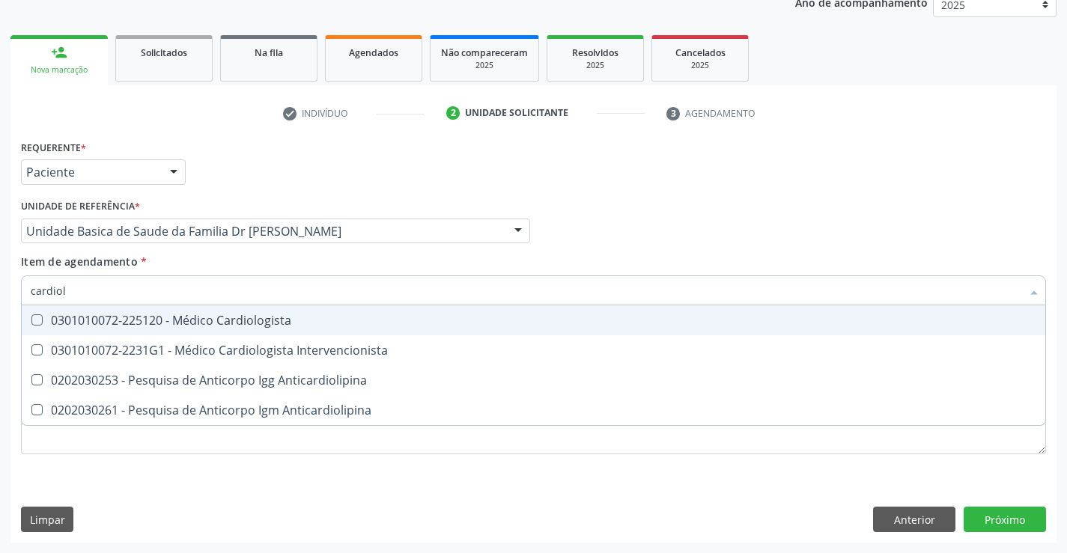
type input "cardiolo"
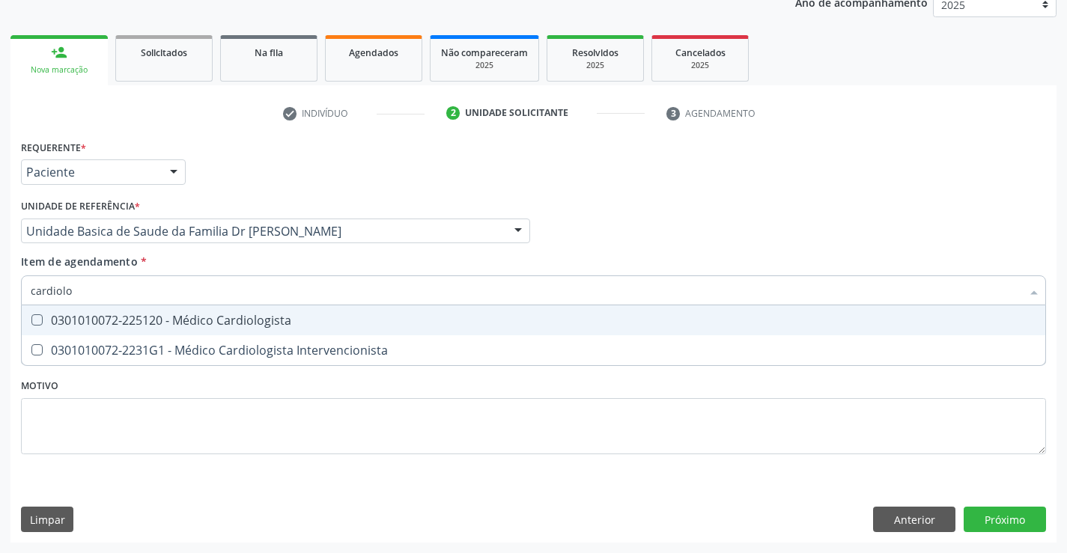
click at [211, 317] on div "0301010072-225120 - Médico Cardiologista" at bounding box center [533, 320] width 1005 height 12
checkbox Cardiologista "true"
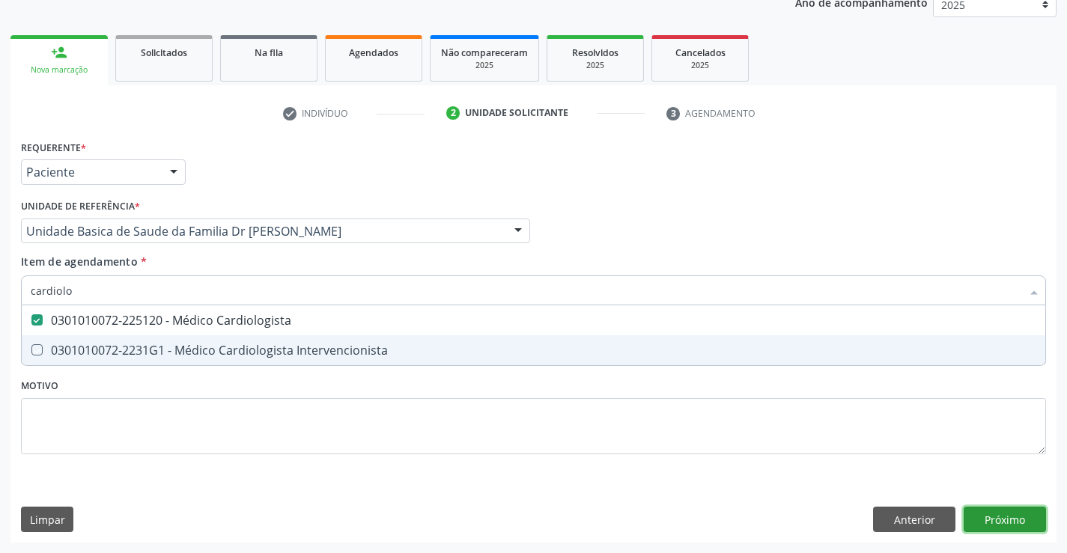
click at [1001, 514] on div "Requerente * Paciente Médico(a) Enfermeiro(a) Paciente Nenhum resultado encontr…" at bounding box center [533, 339] width 1046 height 406
checkbox Intervencionista "true"
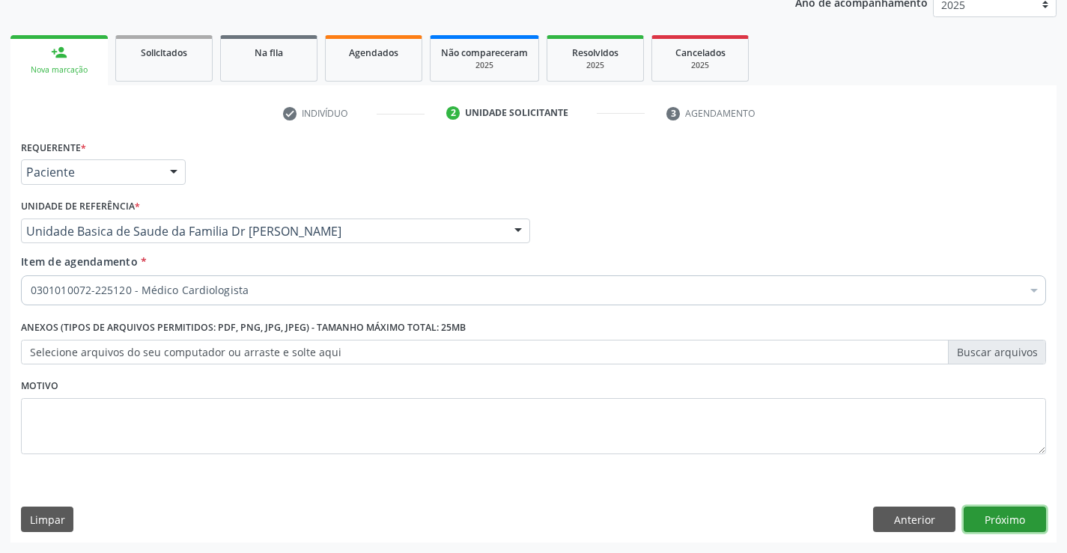
click at [1001, 514] on button "Próximo" at bounding box center [1004, 519] width 82 height 25
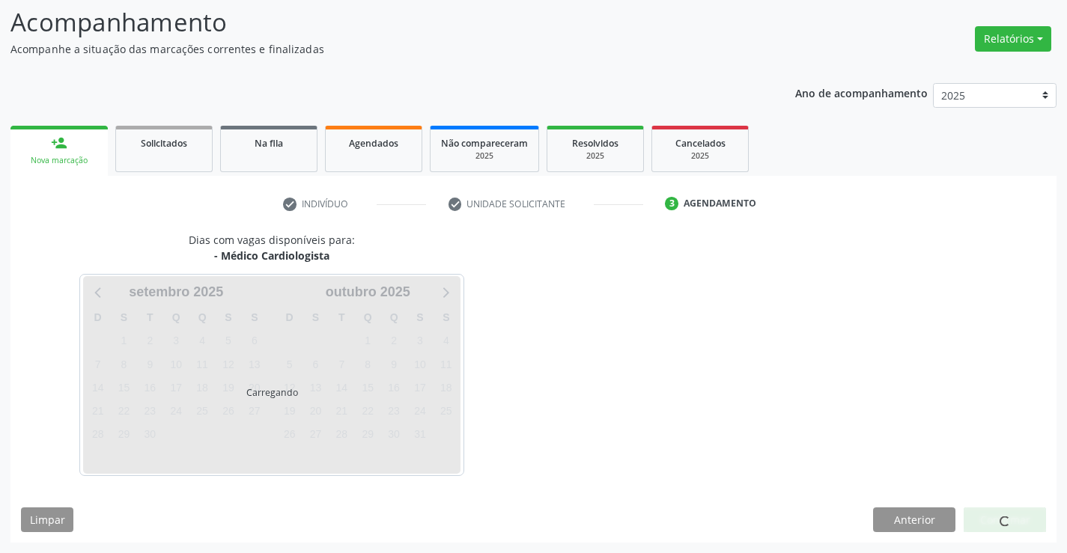
scroll to position [98, 0]
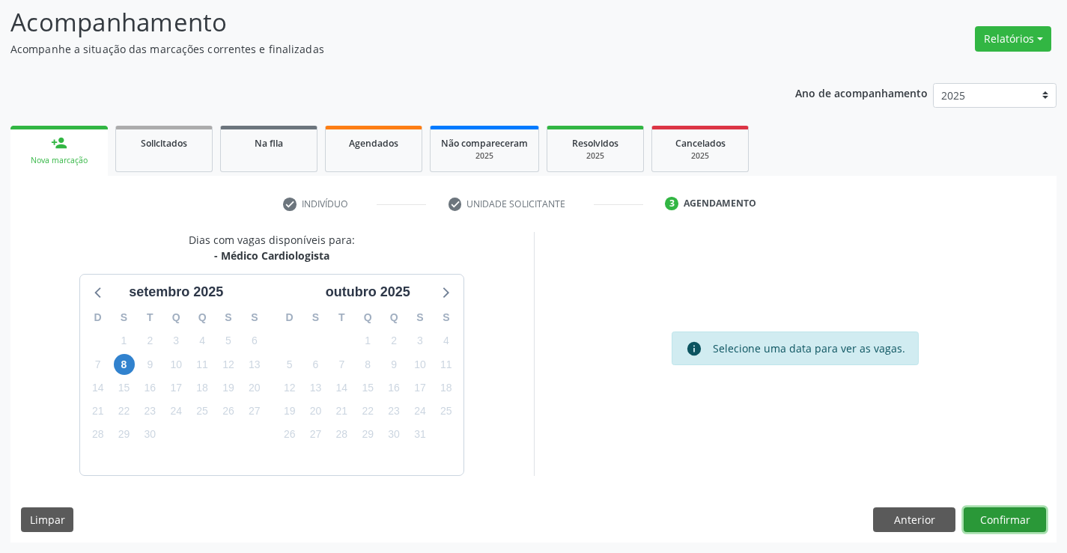
click at [1001, 514] on button "Confirmar" at bounding box center [1004, 519] width 82 height 25
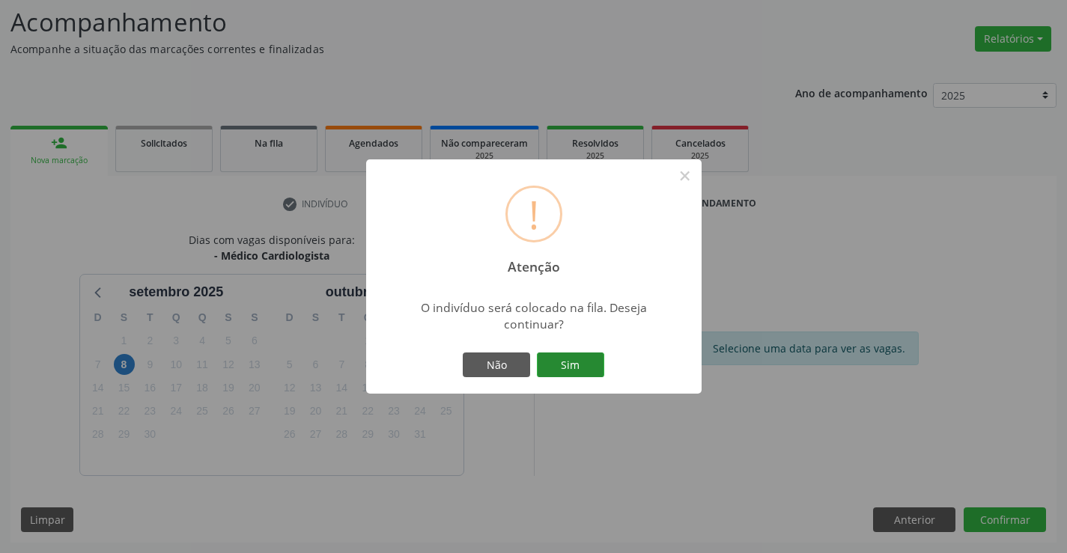
click at [568, 360] on button "Sim" at bounding box center [570, 365] width 67 height 25
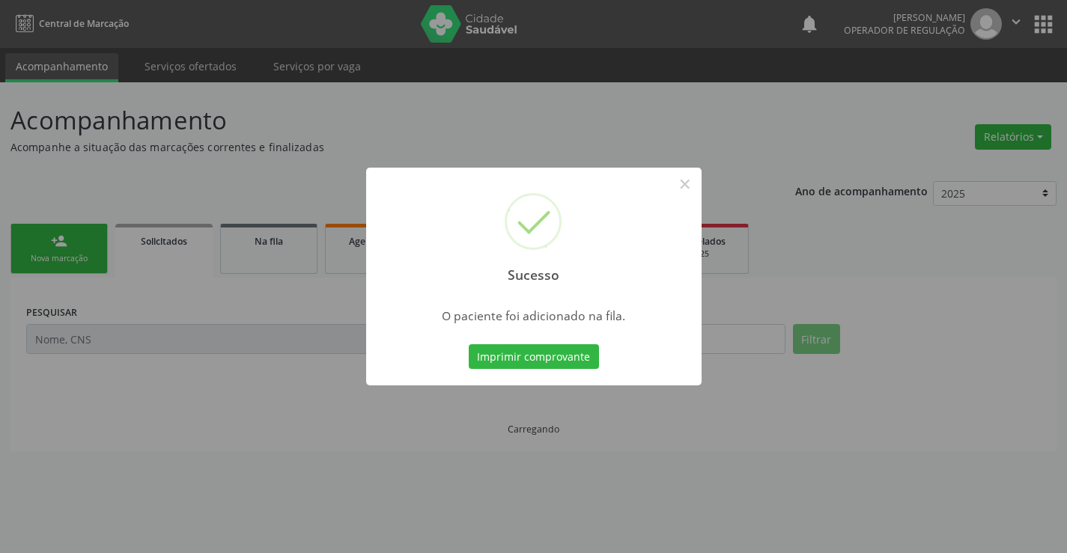
scroll to position [0, 0]
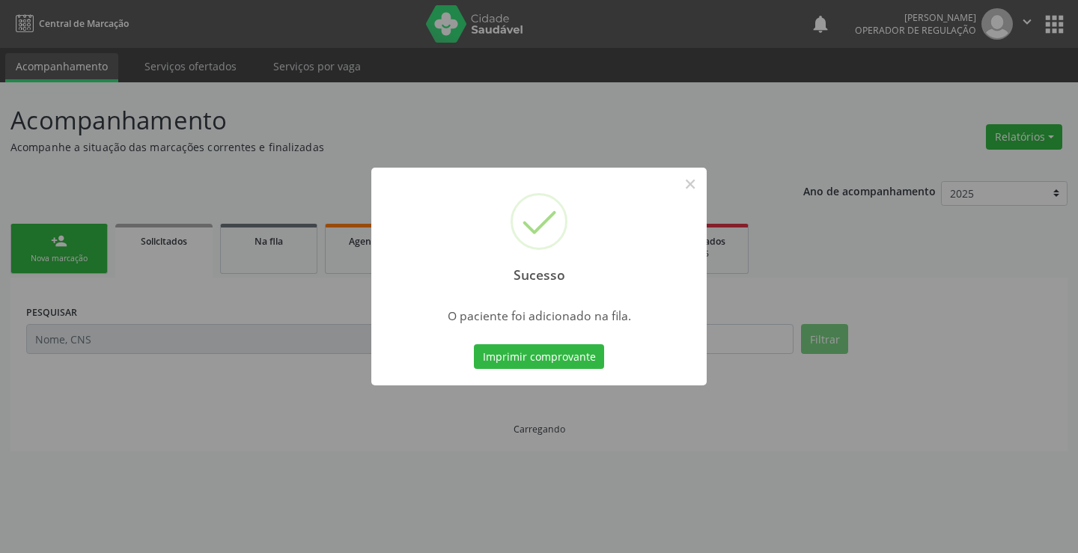
click at [568, 360] on button "Imprimir comprovante" at bounding box center [539, 356] width 130 height 25
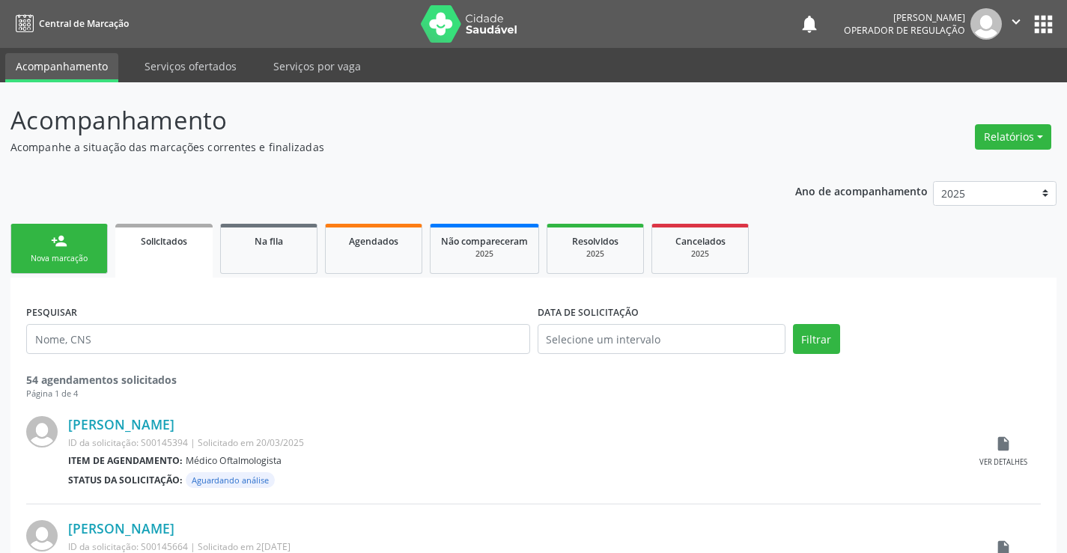
click at [56, 251] on link "person_add Nova marcação" at bounding box center [58, 249] width 97 height 50
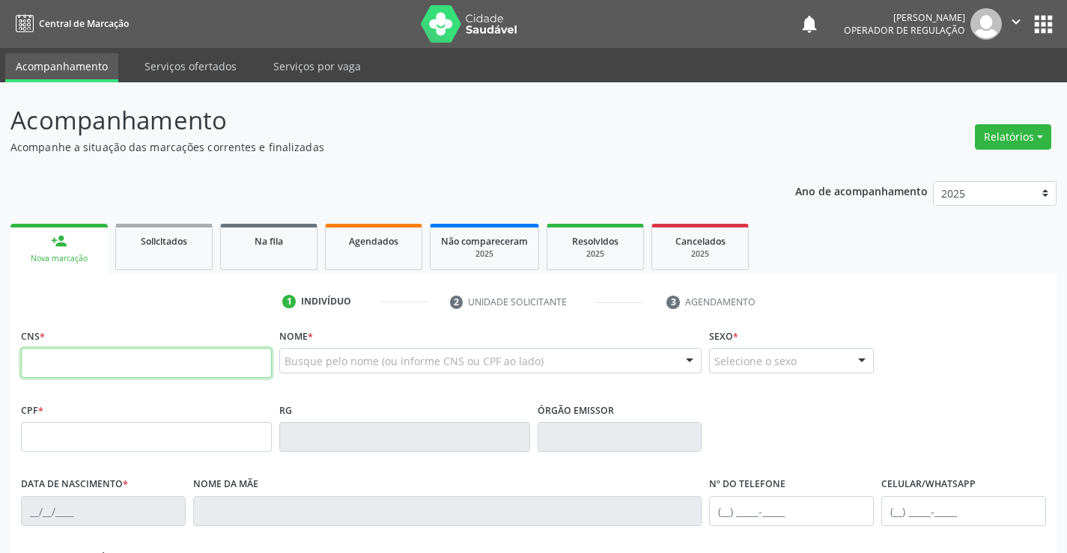
click at [99, 368] on input "text" at bounding box center [146, 363] width 251 height 30
click at [144, 359] on input "text" at bounding box center [146, 363] width 251 height 30
type input "708 6061 2029 4990"
type input "0503457965"
type input "12[DATE]"
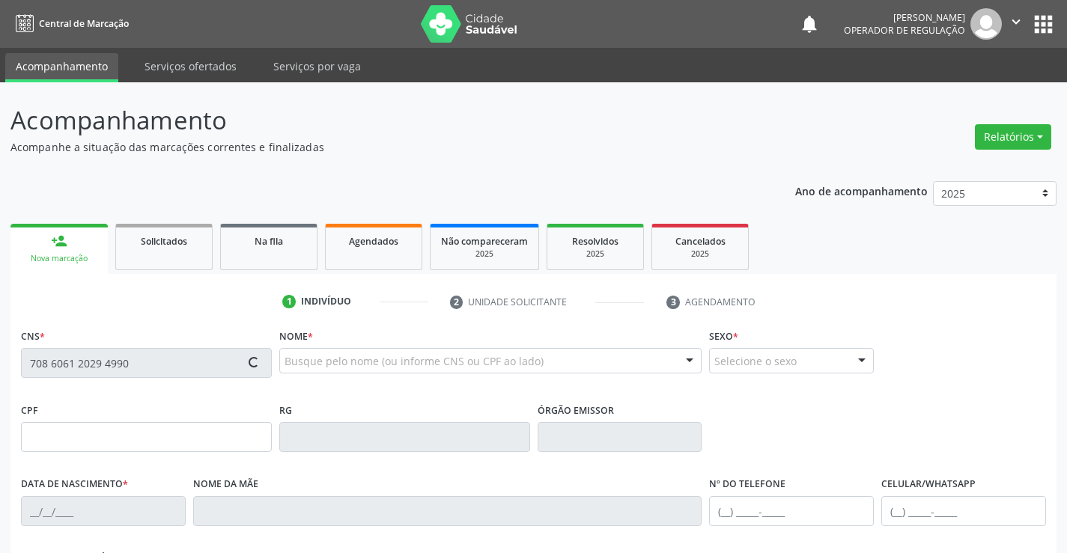
type input "[PHONE_NUMBER]"
type input "SN"
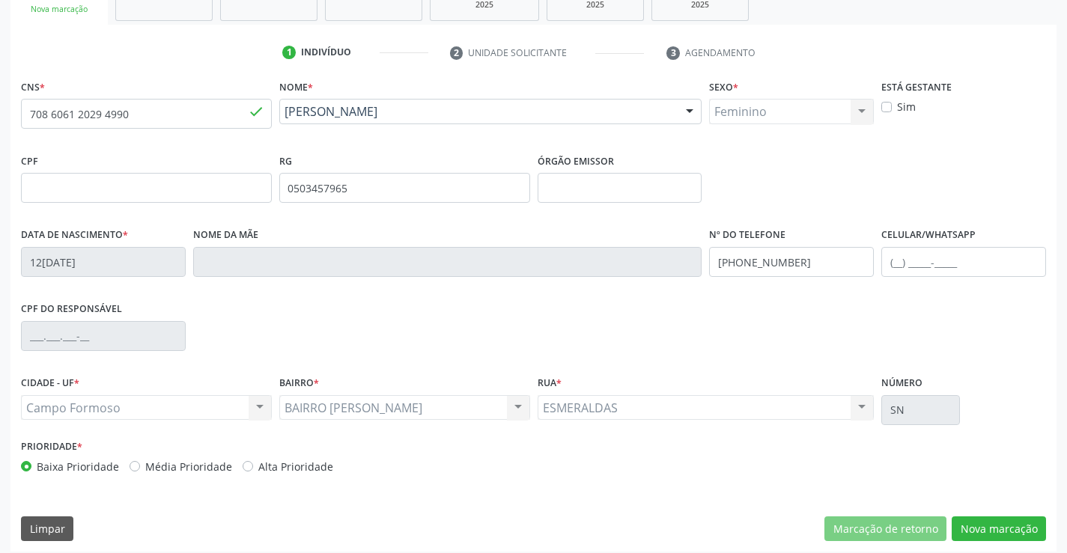
scroll to position [258, 0]
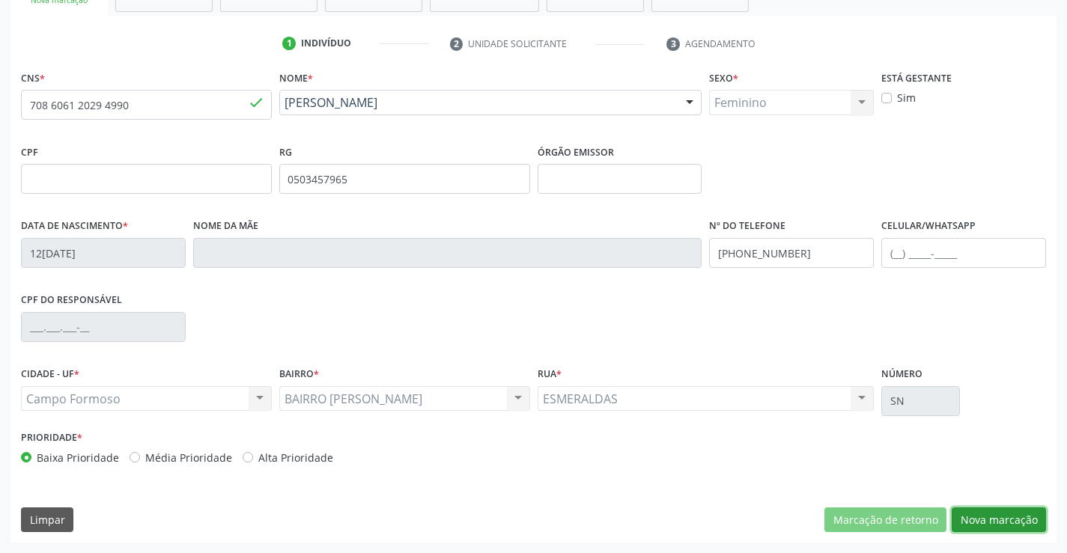
click at [1002, 514] on button "Nova marcação" at bounding box center [998, 519] width 94 height 25
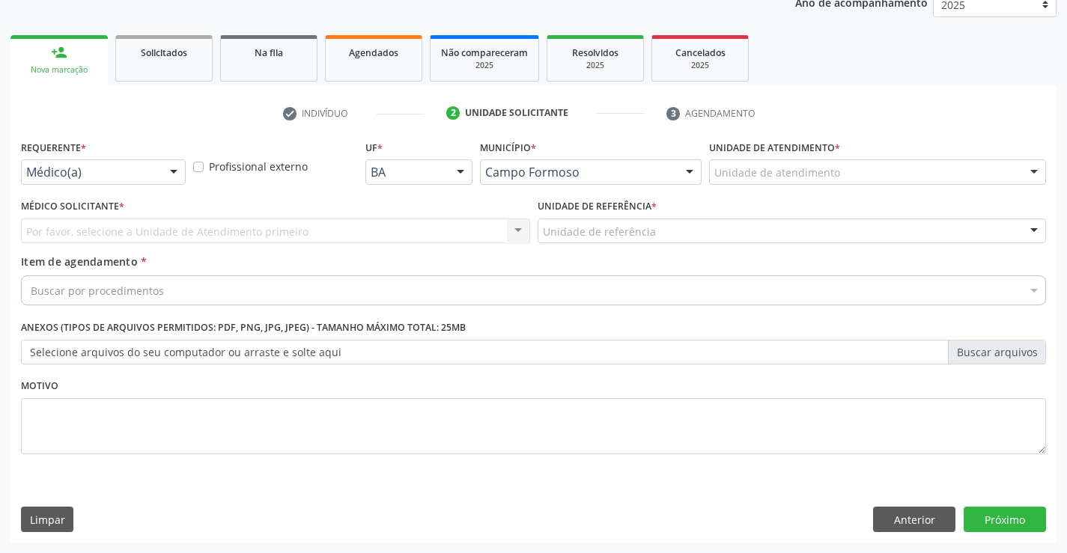
scroll to position [189, 0]
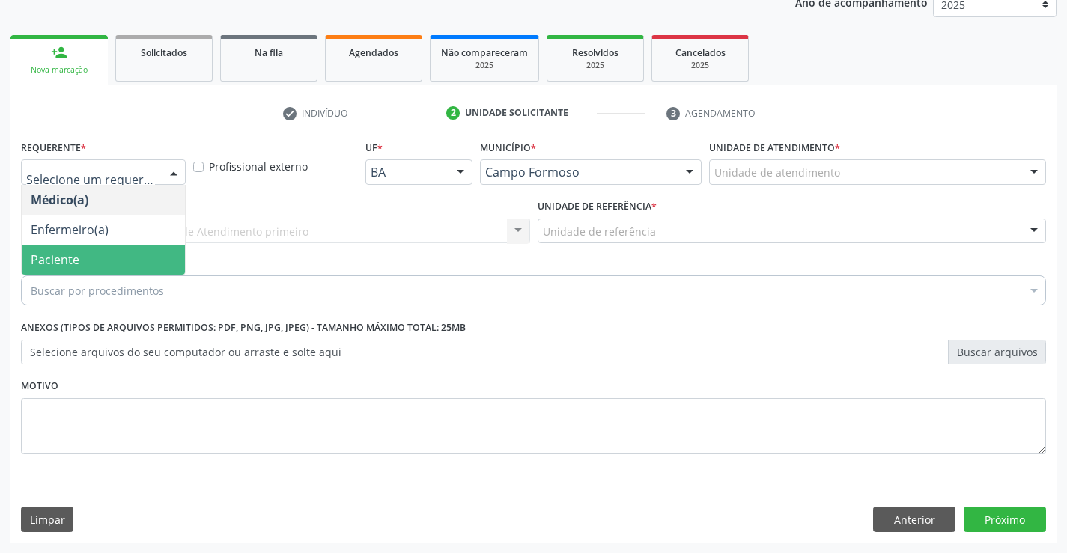
click at [81, 258] on span "Paciente" at bounding box center [103, 260] width 163 height 30
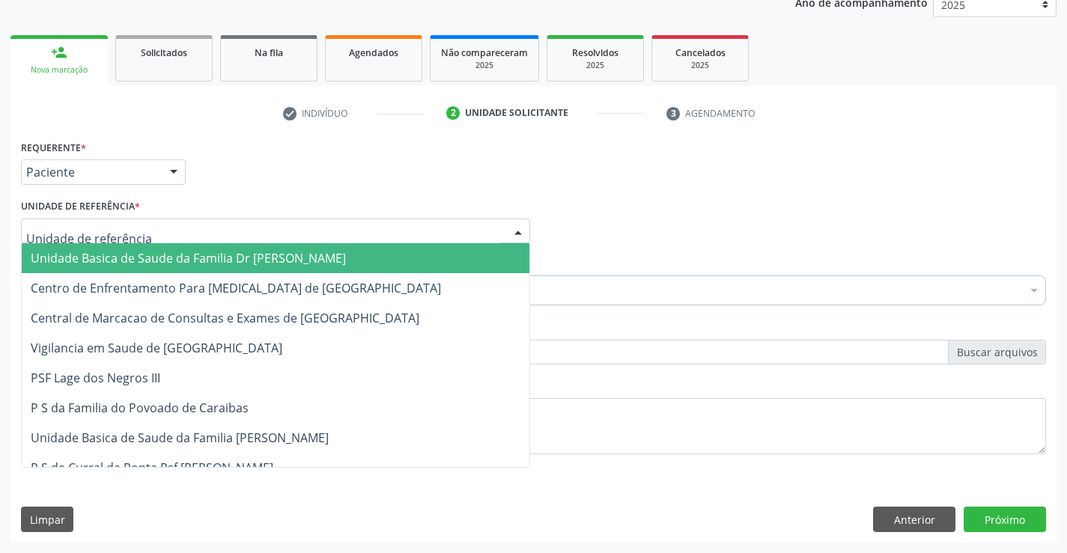
click at [246, 253] on span "Unidade Basica de Saude da Familia Dr [PERSON_NAME]" at bounding box center [188, 258] width 315 height 16
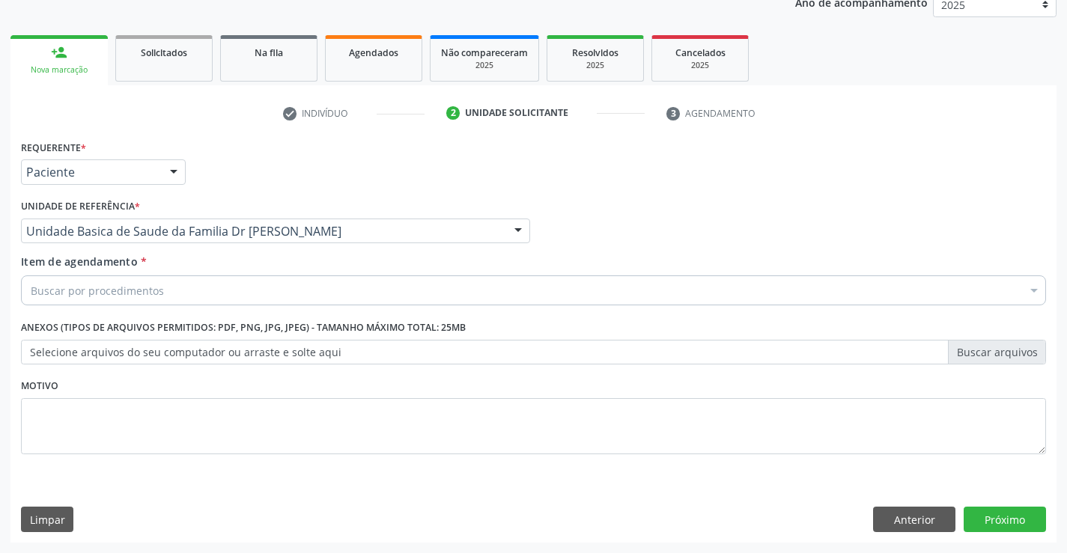
click at [162, 287] on div "Buscar por procedimentos" at bounding box center [533, 290] width 1025 height 30
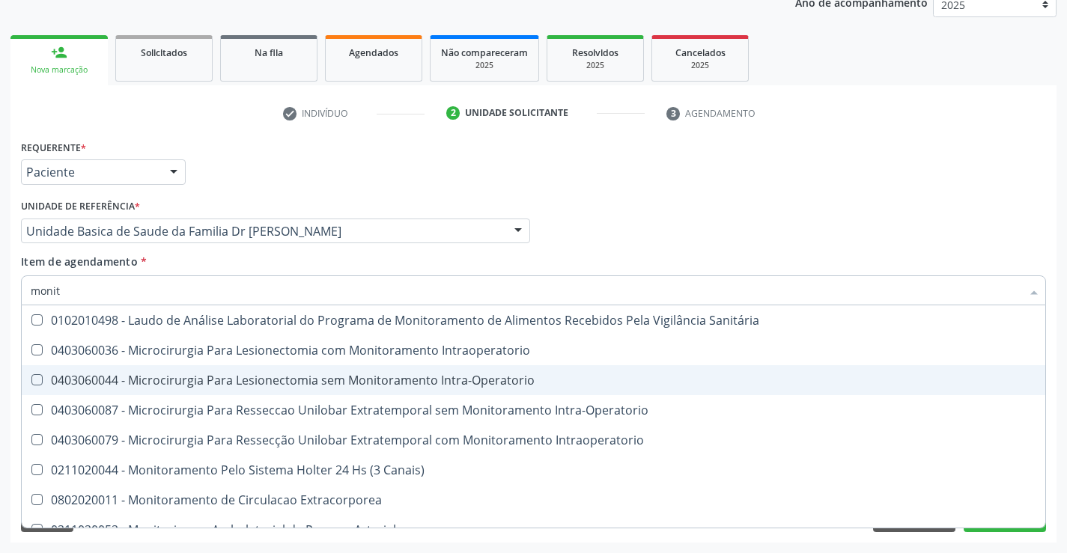
type input "monito"
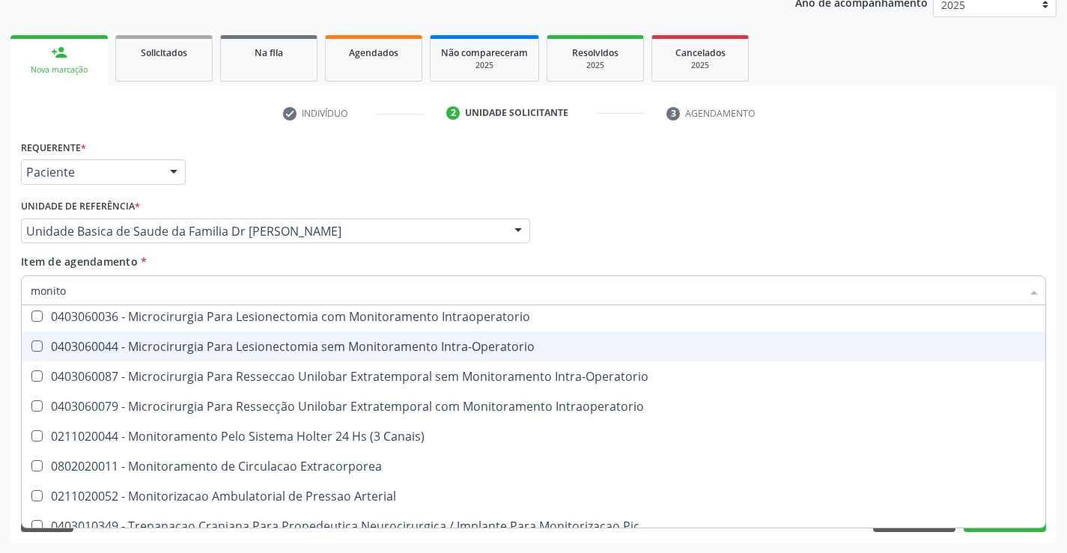
scroll to position [47, 0]
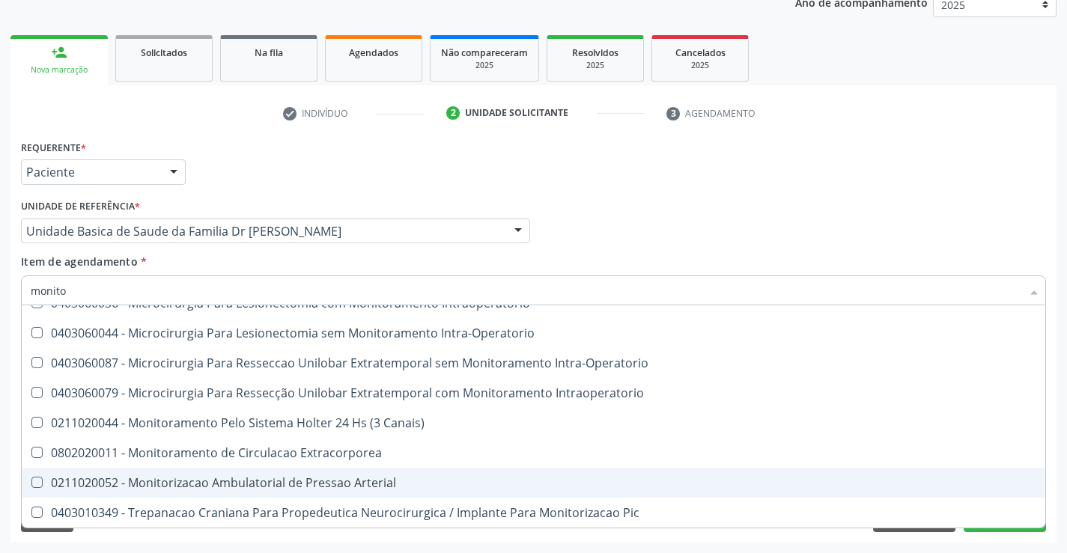
click at [343, 482] on div "0211020052 - Monitorizacao Ambulatorial de Pressao Arterial" at bounding box center [533, 483] width 1005 height 12
checkbox Arterial "true"
click at [1058, 475] on div "Acompanhamento Acompanhe a situação das marcações correntes e finalizadas Relat…" at bounding box center [533, 223] width 1067 height 659
checkbox Intraoperatorio "true"
checkbox Arterial "false"
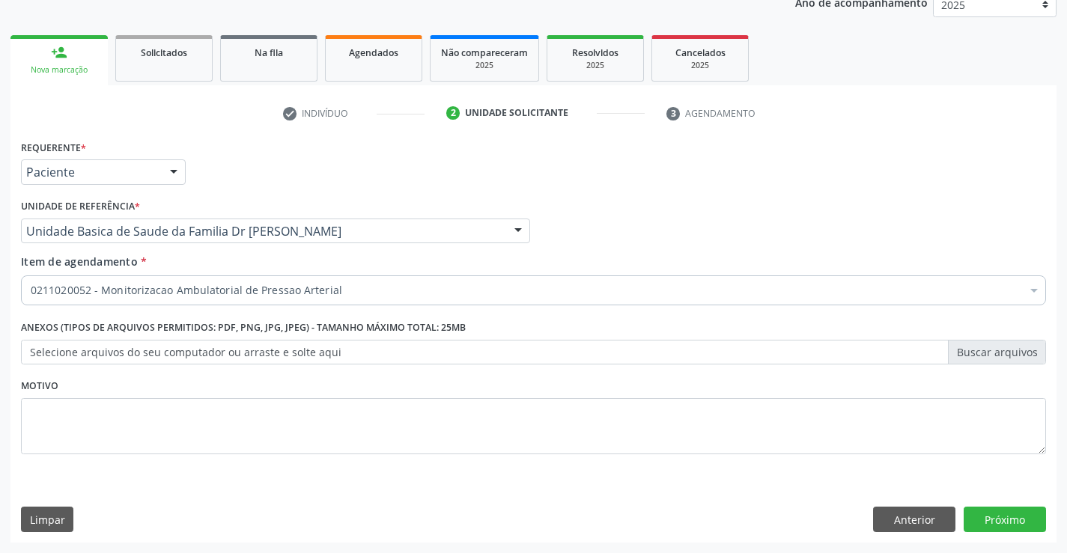
scroll to position [0, 0]
click at [988, 519] on button "Próximo" at bounding box center [1004, 519] width 82 height 25
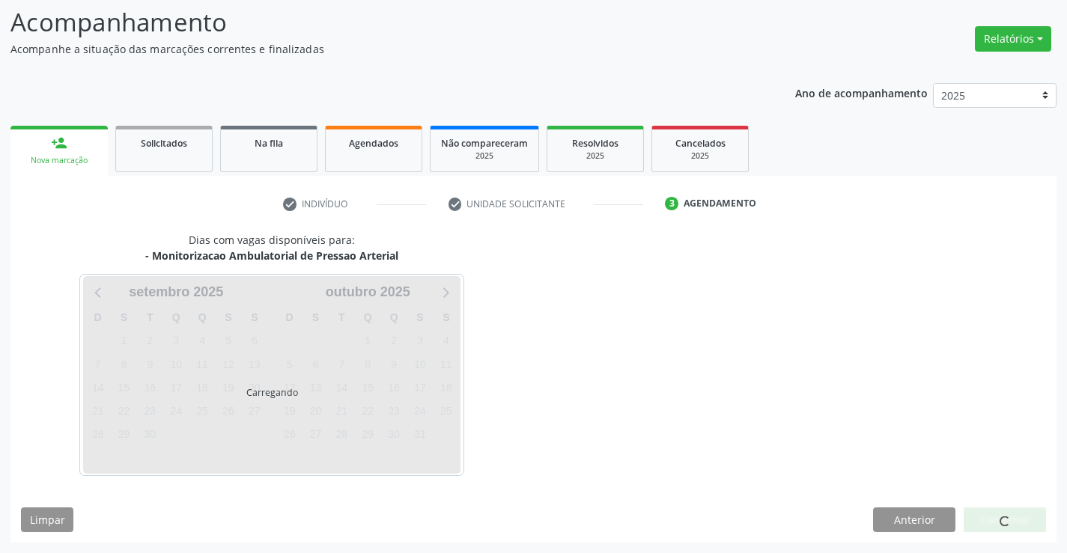
scroll to position [98, 0]
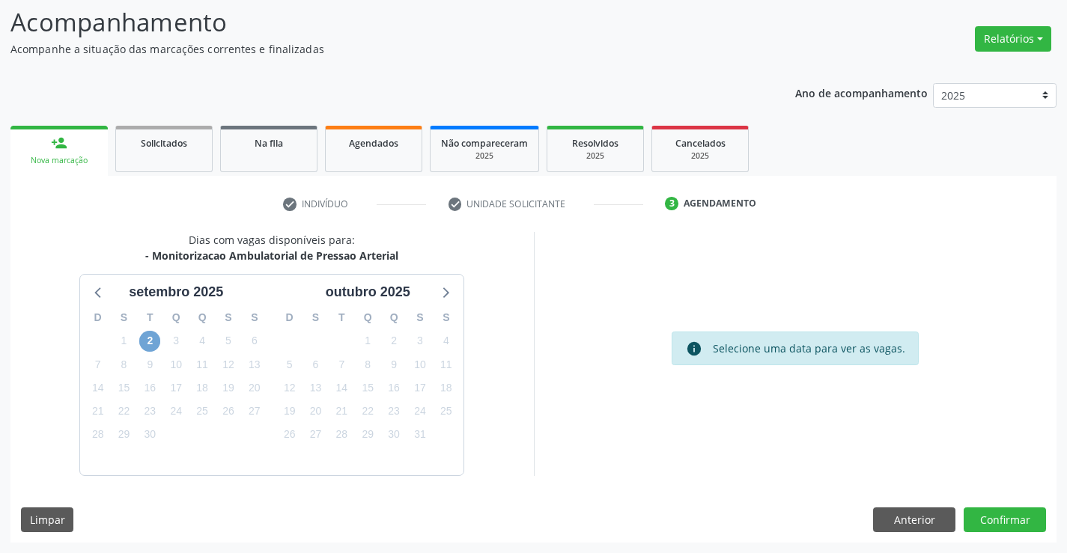
click at [144, 341] on span "2" at bounding box center [149, 341] width 21 height 21
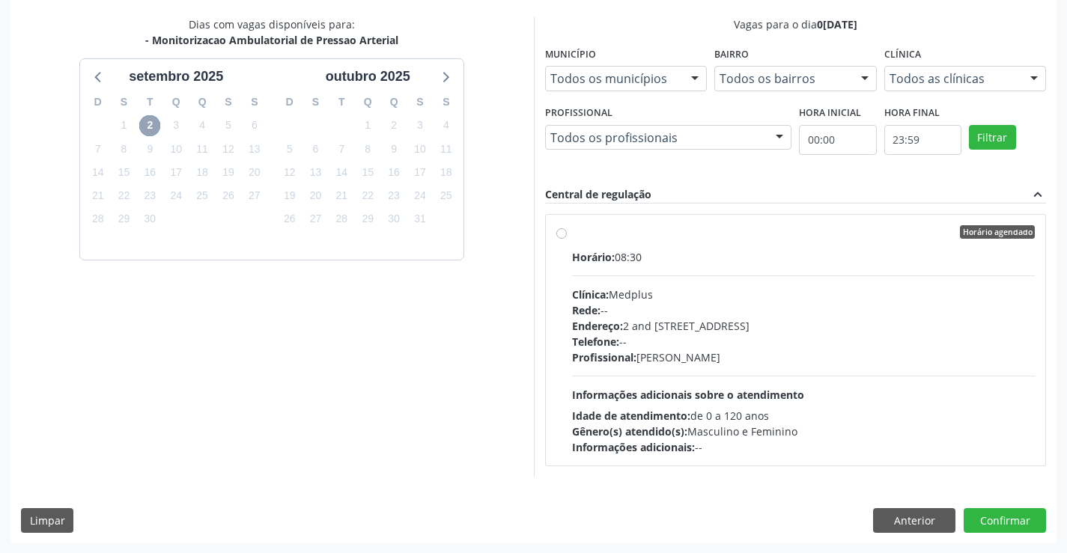
scroll to position [314, 0]
click at [689, 237] on div "Horário agendado" at bounding box center [803, 231] width 463 height 13
click at [567, 237] on input "Horário agendado Horário: 08:30 Clínica: Medplus Rede: -- Endereço: 2 and [STRE…" at bounding box center [561, 231] width 10 height 13
radio input "true"
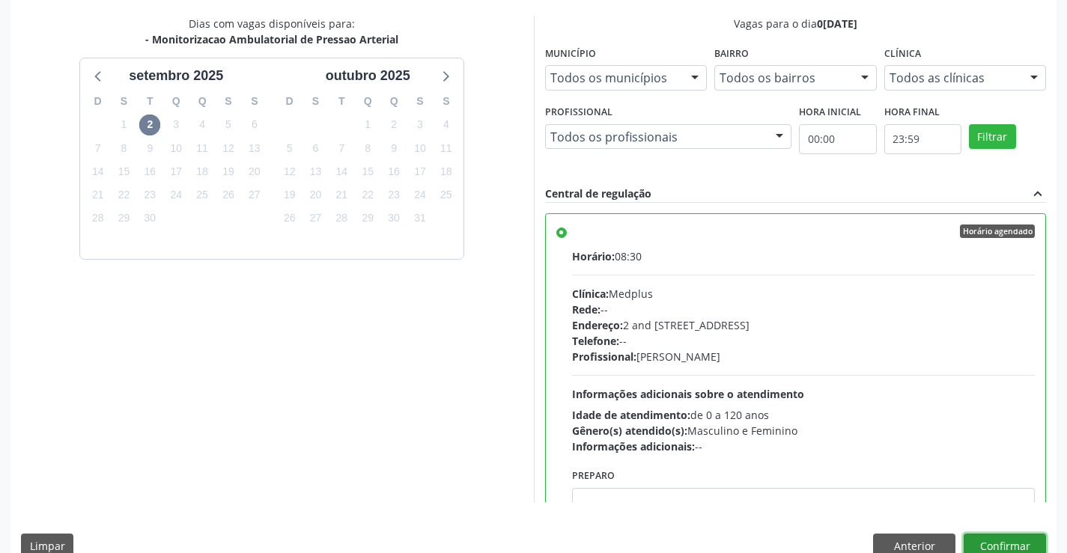
click at [999, 543] on button "Confirmar" at bounding box center [1004, 546] width 82 height 25
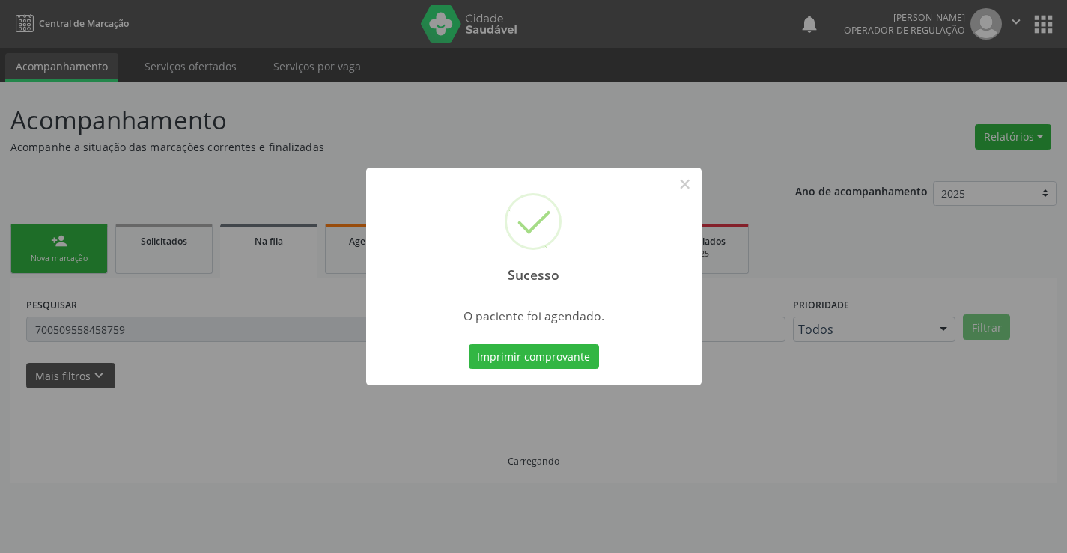
scroll to position [0, 0]
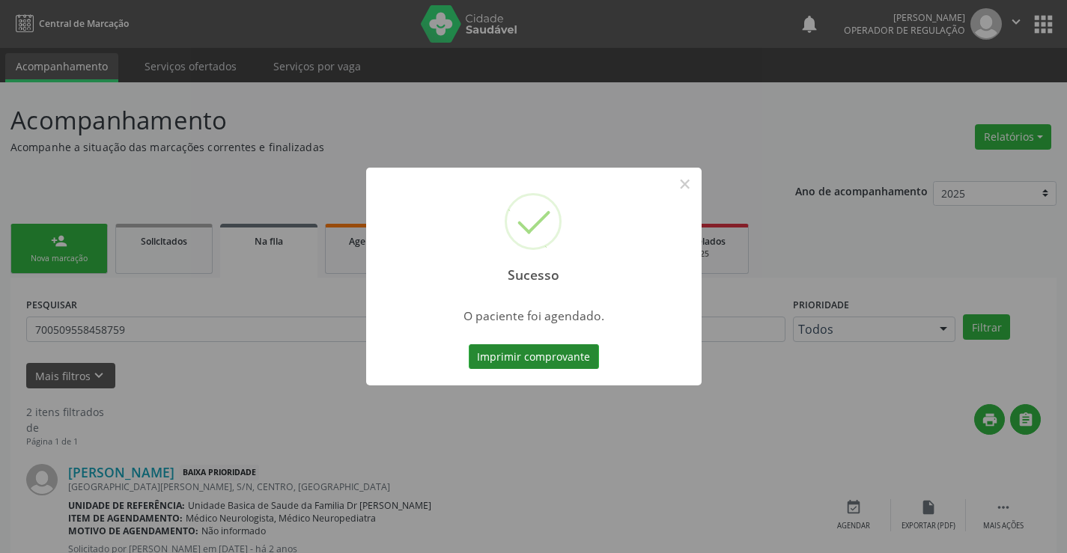
click at [513, 356] on button "Imprimir comprovante" at bounding box center [534, 356] width 130 height 25
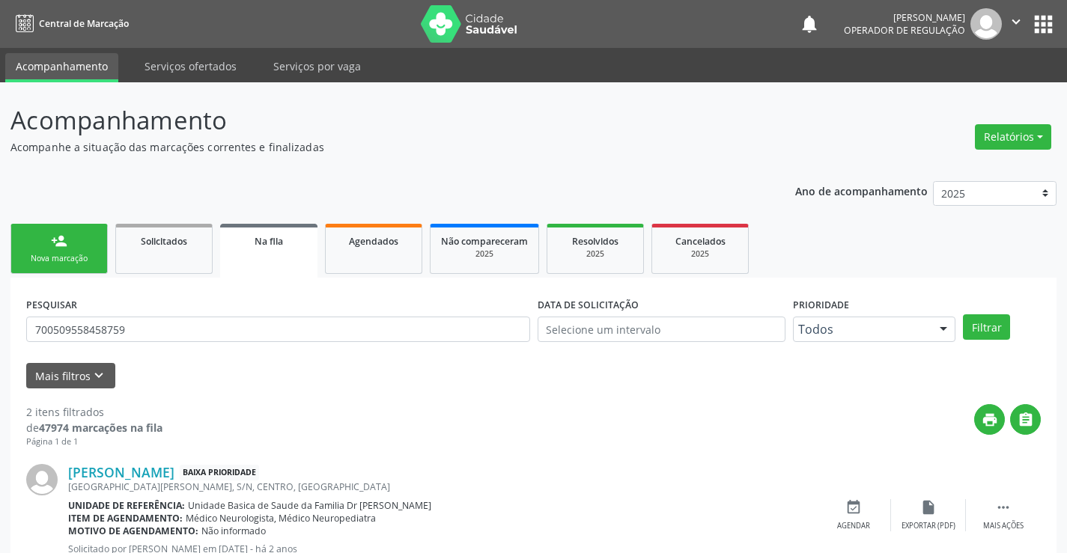
click at [82, 244] on link "person_add Nova marcação" at bounding box center [58, 249] width 97 height 50
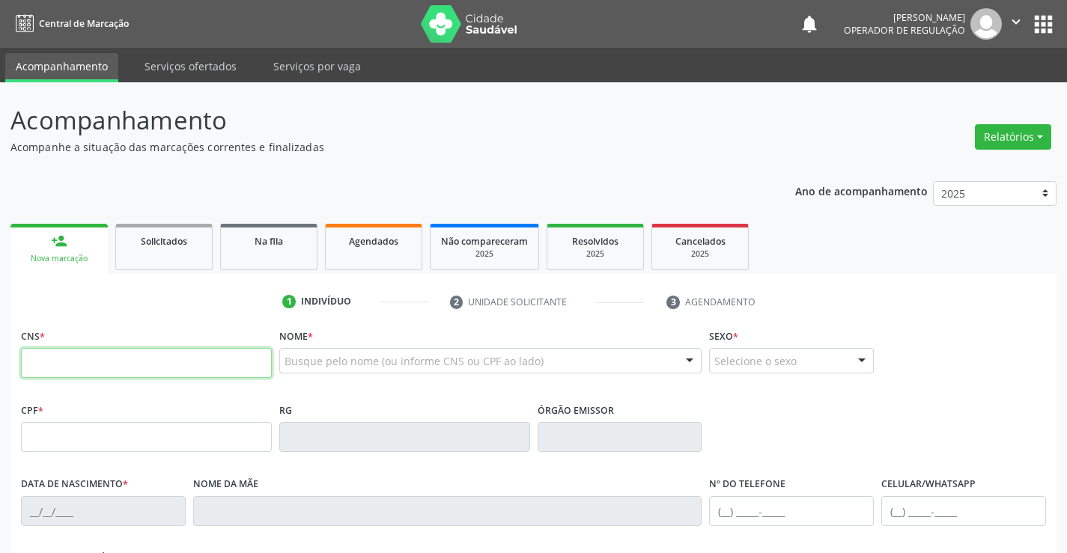
click at [97, 365] on input "text" at bounding box center [146, 363] width 251 height 30
click at [331, 347] on div "Nome * Busque pelo nome (ou informe CNS ou CPF ao lado) Nenhum resultado encont…" at bounding box center [490, 354] width 423 height 58
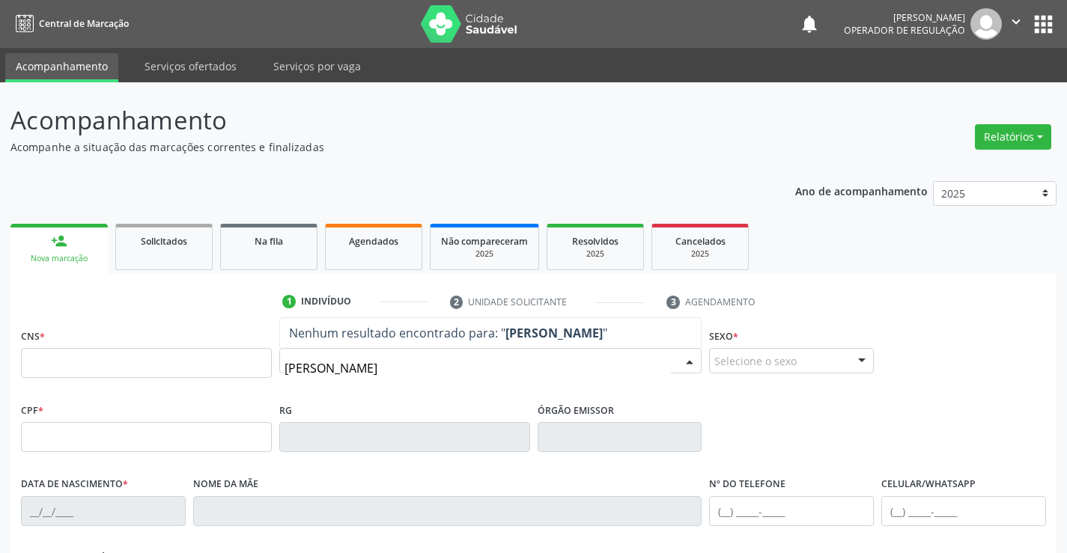
type input "[PERSON_NAME]"
click at [1013, 19] on icon "" at bounding box center [1015, 21] width 16 height 16
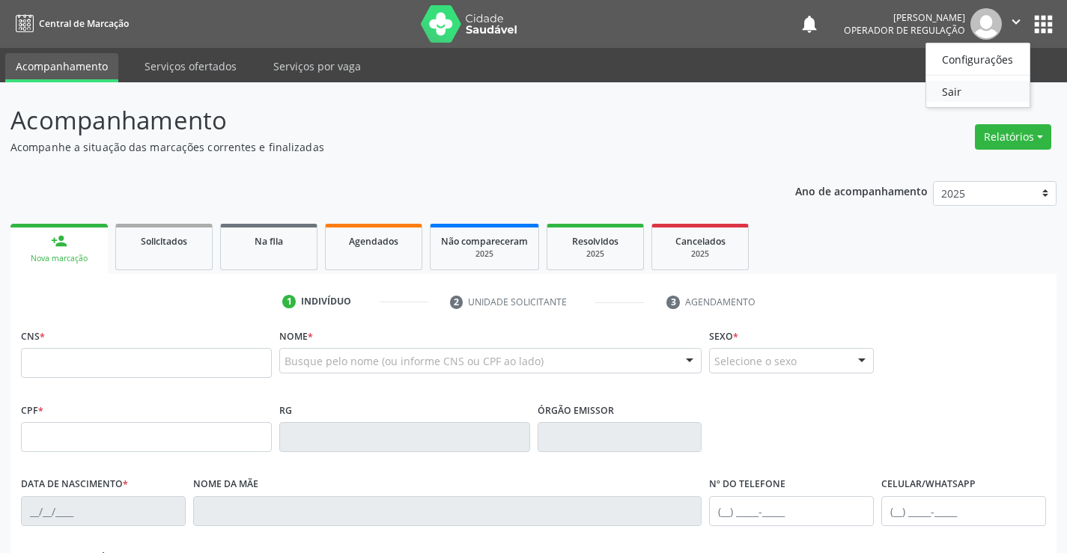
click at [972, 91] on link "Sair" at bounding box center [977, 91] width 103 height 21
